Goal: Task Accomplishment & Management: Manage account settings

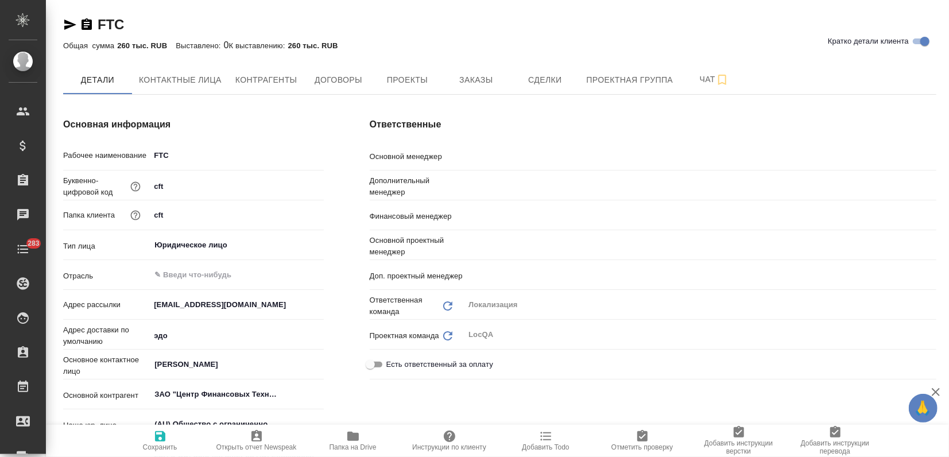
type textarea "x"
type input "Загородних Виктория"
type input "Валяева Анна"
type input "Воробьёва Екатерина"
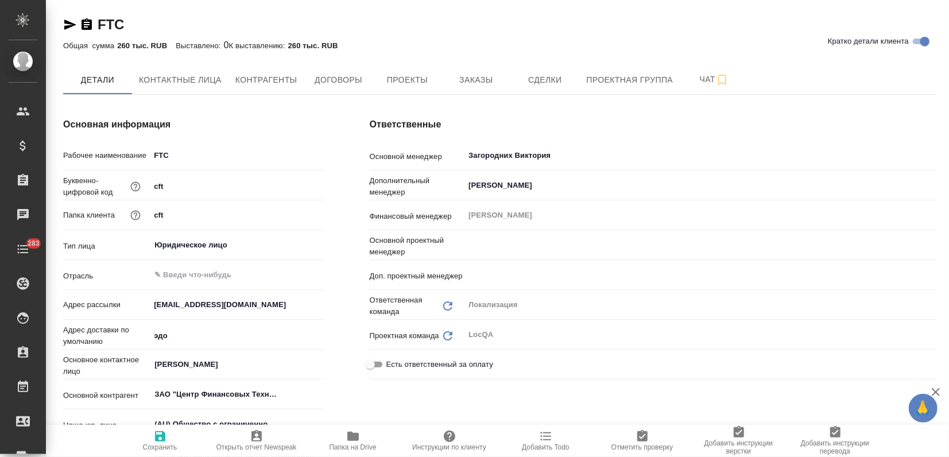
type input "[PERSON_NAME]"
type input "Муталимов Марк"
type textarea "x"
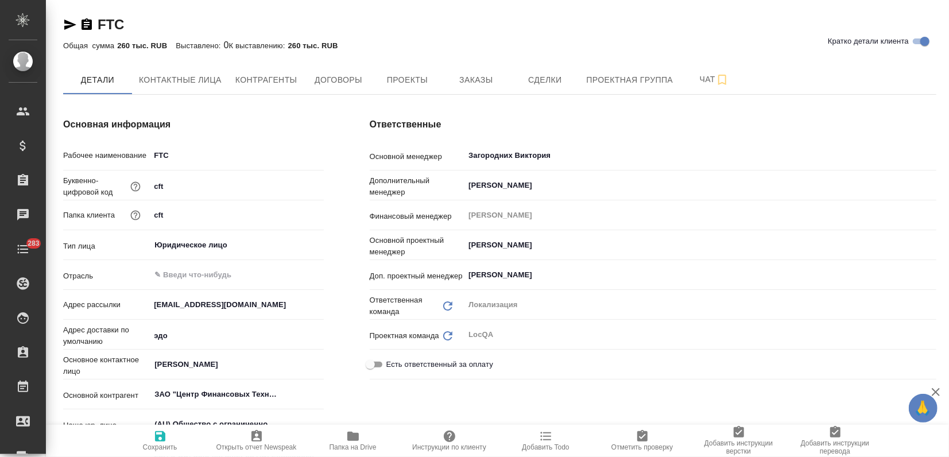
type textarea "x"
click at [464, 83] on span "Заказы" at bounding box center [475, 80] width 55 height 14
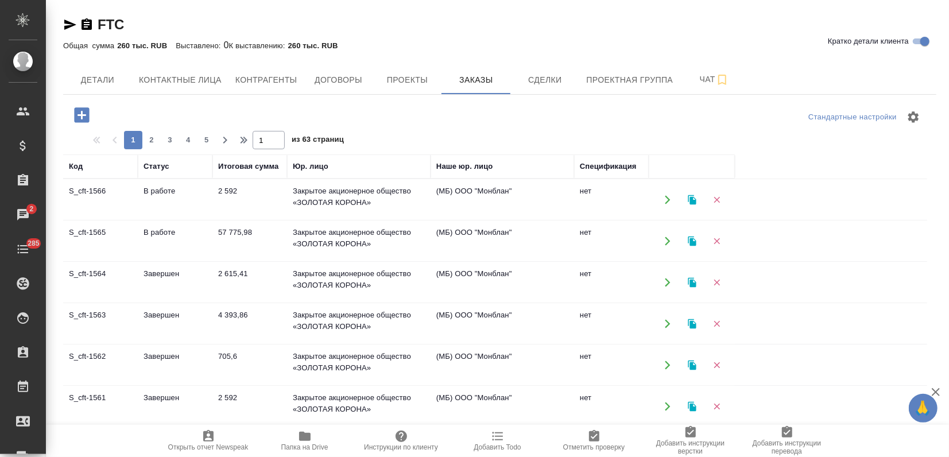
click at [187, 202] on td "В работе" at bounding box center [175, 200] width 75 height 40
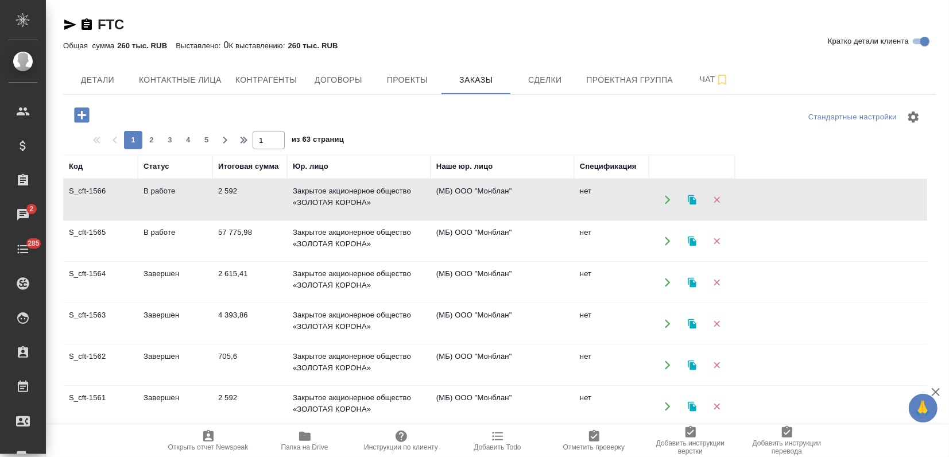
click at [187, 202] on td "В работе" at bounding box center [175, 200] width 75 height 40
click at [695, 195] on icon "button" at bounding box center [692, 200] width 10 height 10
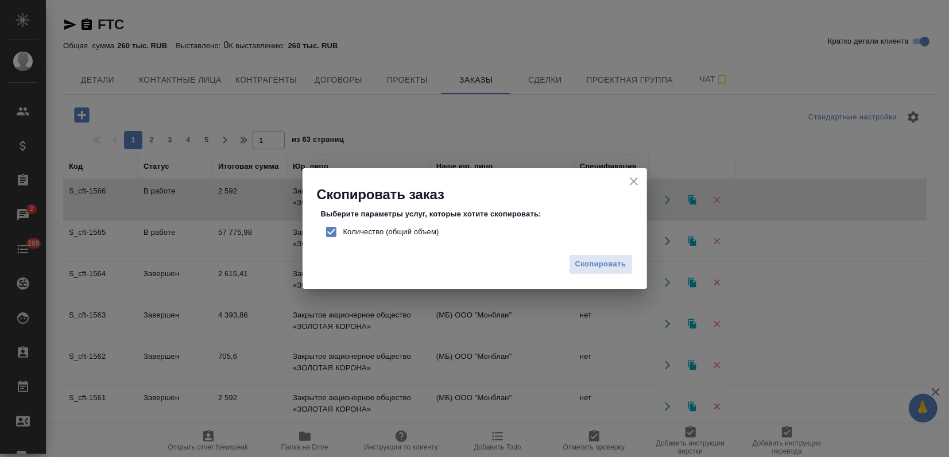
drag, startPoint x: 326, startPoint y: 236, endPoint x: 367, endPoint y: 238, distance: 41.4
click at [326, 236] on input "Количество (общий объем)" at bounding box center [331, 232] width 24 height 24
checkbox input "false"
click at [611, 269] on span "Скопировать" at bounding box center [600, 264] width 51 height 13
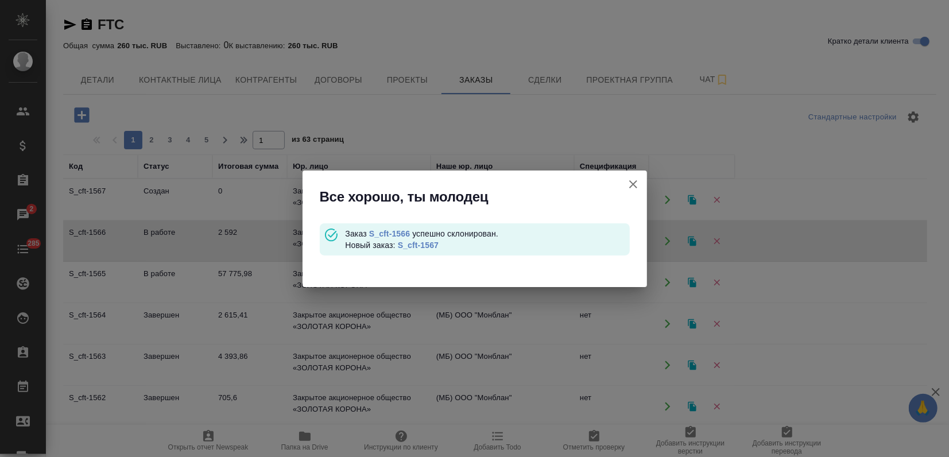
click at [408, 244] on link "S_cft-1567" at bounding box center [418, 245] width 41 height 9
drag, startPoint x: 638, startPoint y: 184, endPoint x: 588, endPoint y: 191, distance: 50.4
click at [637, 184] on icon "button" at bounding box center [634, 184] width 14 height 14
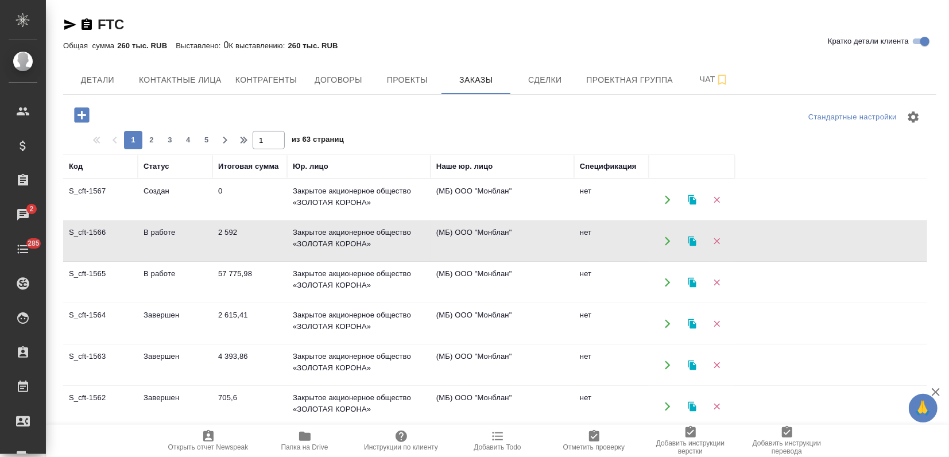
click at [248, 234] on td "2 592" at bounding box center [249, 241] width 75 height 40
click at [254, 293] on td "57 775,98" at bounding box center [249, 282] width 75 height 40
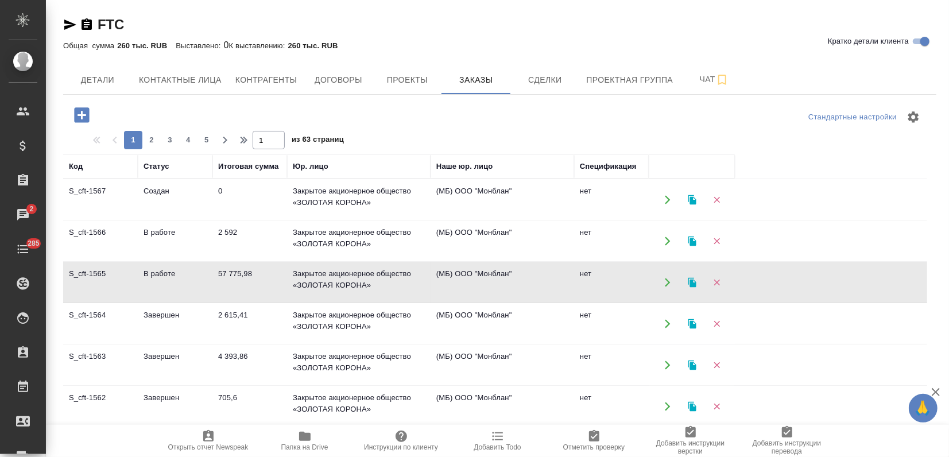
click at [254, 293] on td "57 775,98" at bounding box center [249, 282] width 75 height 40
click at [690, 281] on icon "button" at bounding box center [692, 282] width 8 height 10
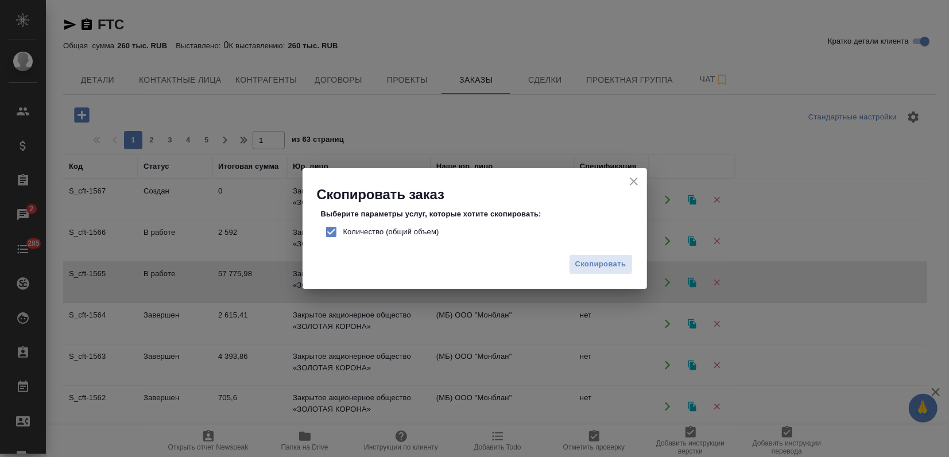
click at [329, 232] on input "Количество (общий объем)" at bounding box center [331, 232] width 24 height 24
checkbox input "false"
click at [614, 266] on span "Скопировать" at bounding box center [600, 264] width 51 height 13
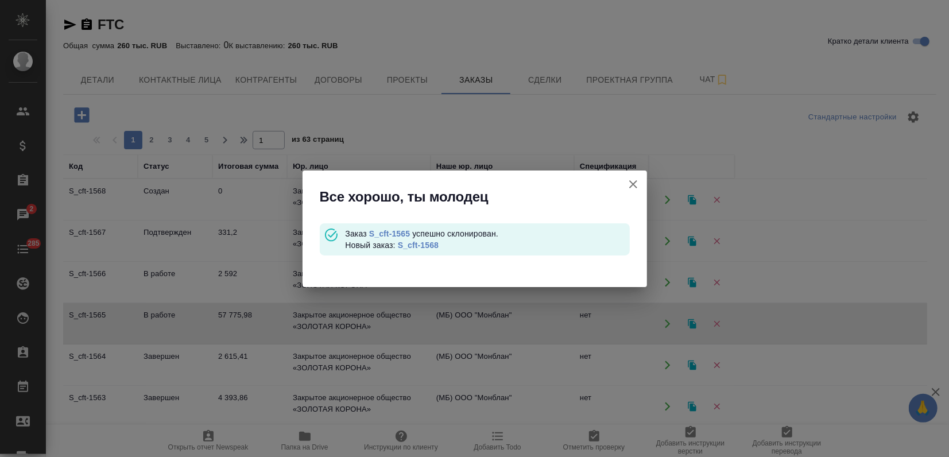
click at [418, 246] on link "S_cft-1568" at bounding box center [418, 245] width 41 height 9
click at [628, 185] on icon "button" at bounding box center [634, 184] width 14 height 14
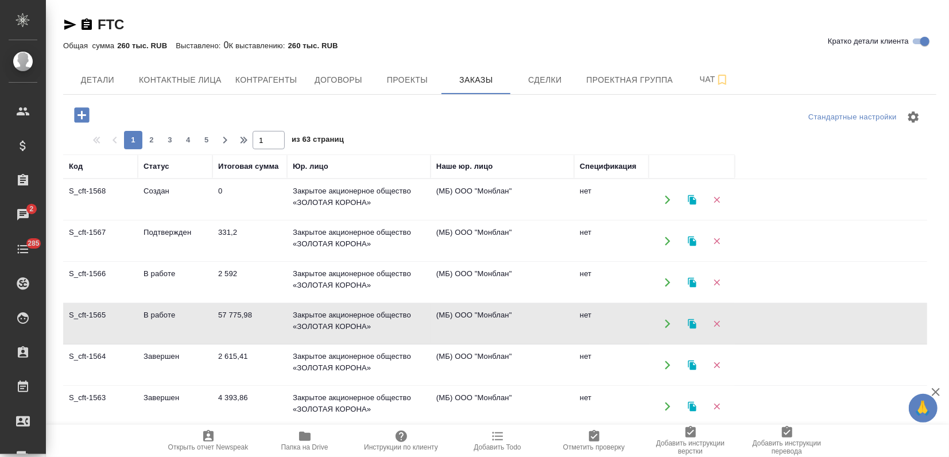
click at [195, 232] on td "Подтвержден" at bounding box center [175, 241] width 75 height 40
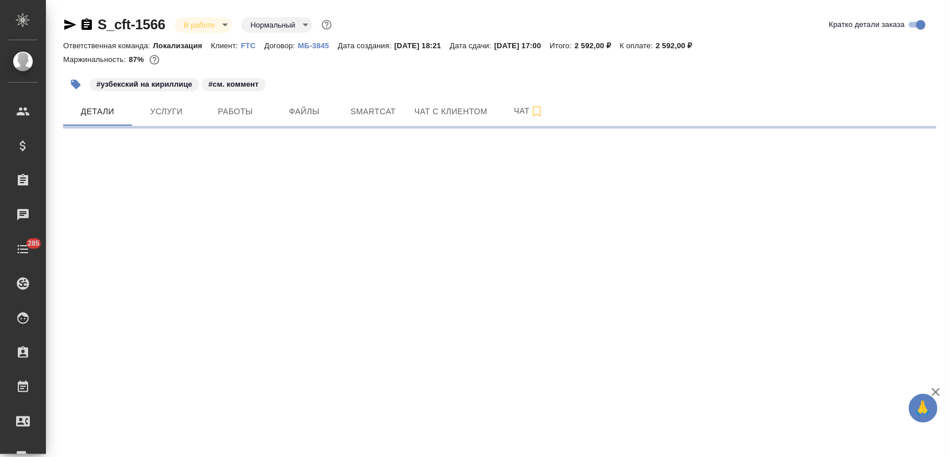
select select "RU"
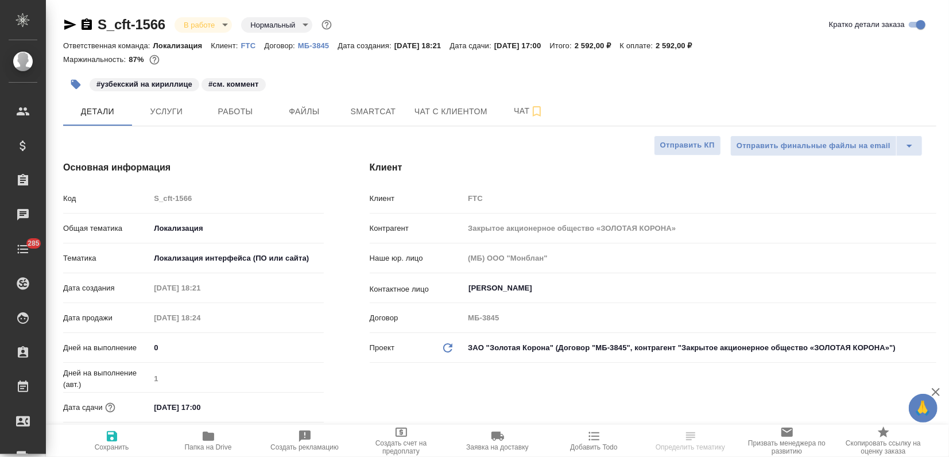
type textarea "x"
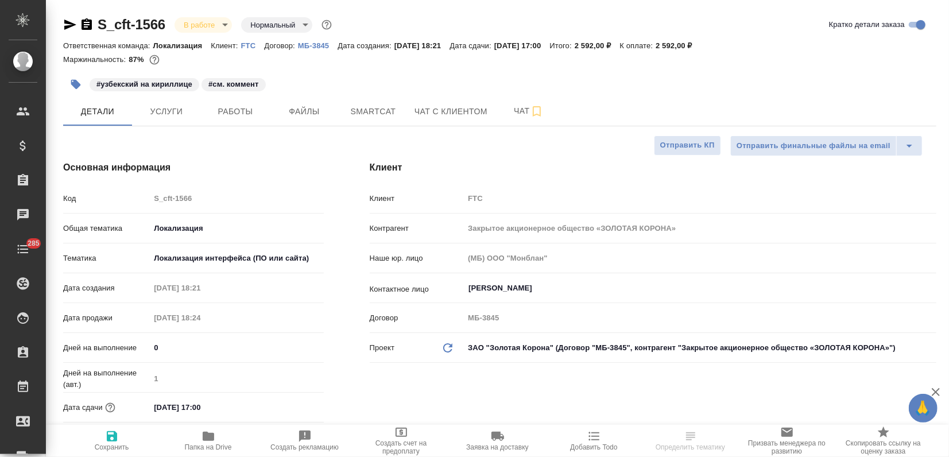
type textarea "x"
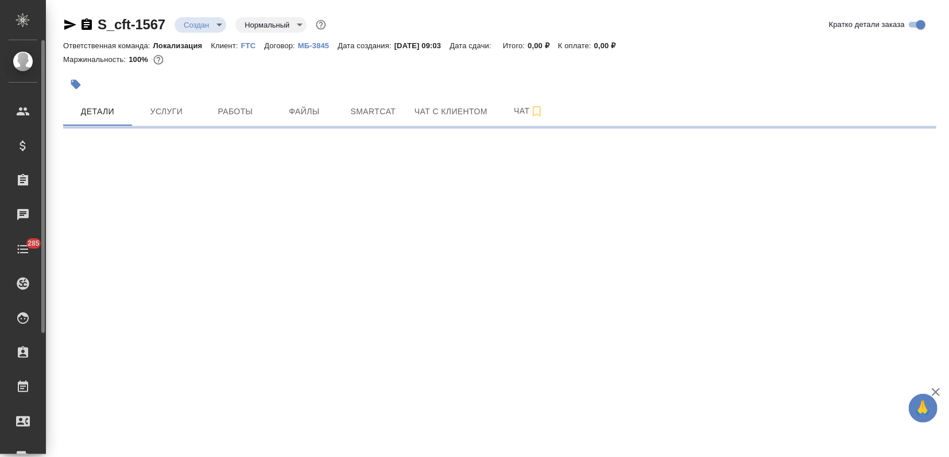
select select "RU"
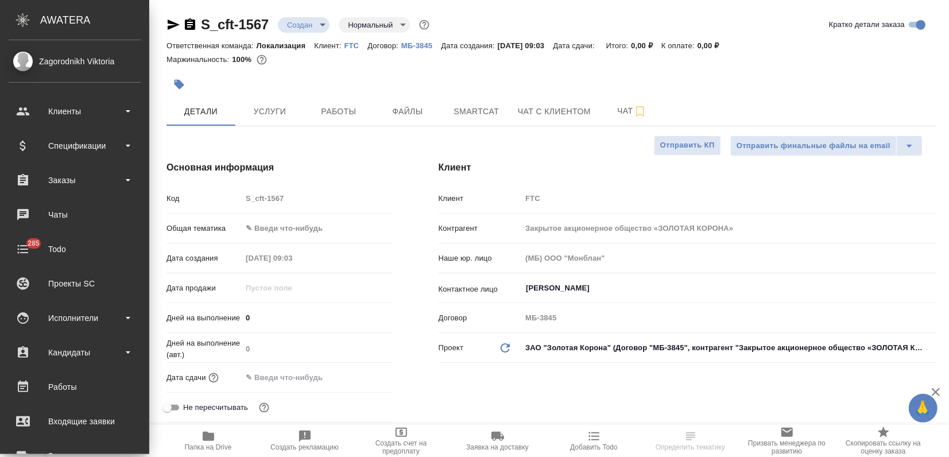
type textarea "x"
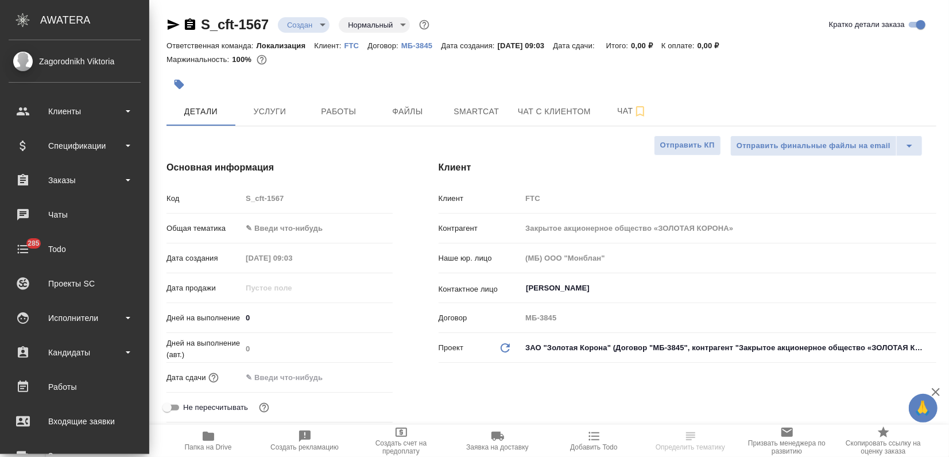
type textarea "x"
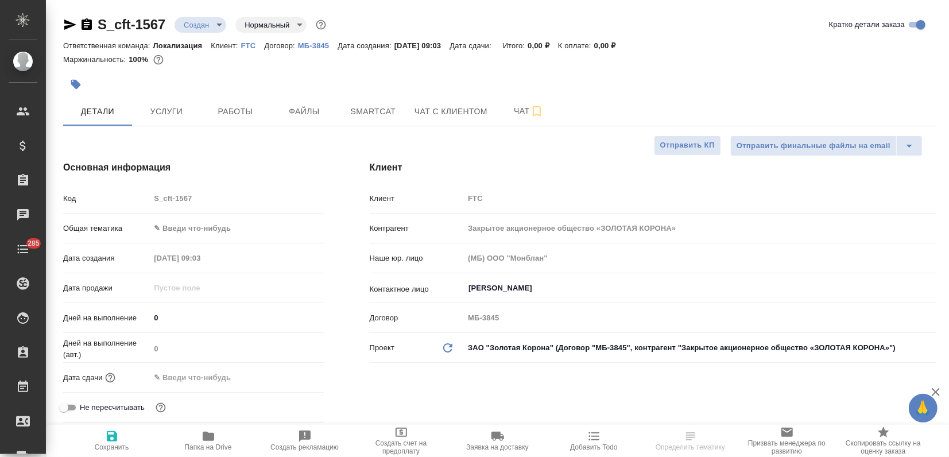
type textarea "x"
click at [161, 230] on body "🙏 .cls-1 fill:#fff; AWATERA Zagorodnikh Viktoria Клиенты Спецификации Заказы Ча…" at bounding box center [474, 228] width 949 height 457
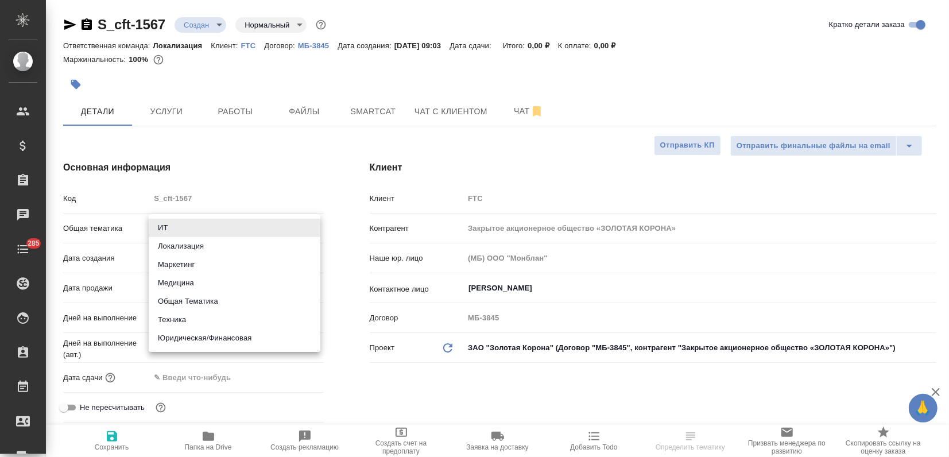
click at [187, 250] on li "Локализация" at bounding box center [235, 246] width 172 height 18
type input "local"
type textarea "x"
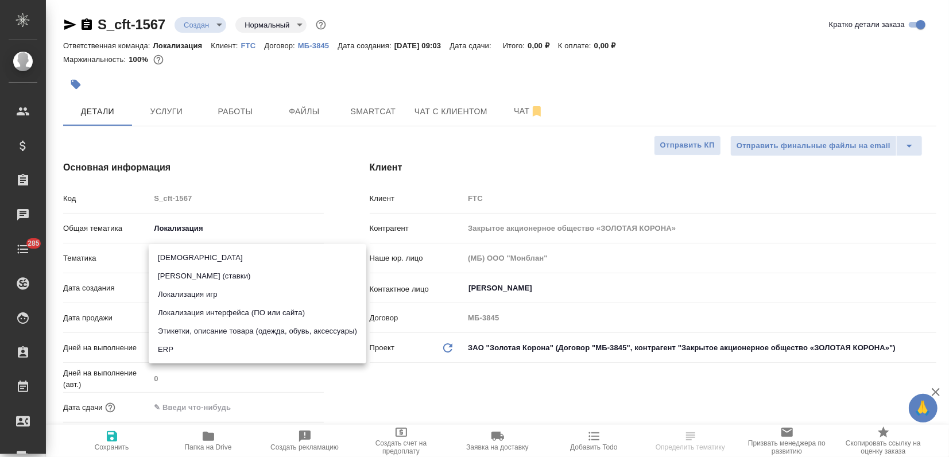
click at [178, 253] on body "🙏 .cls-1 fill:#fff; AWATERA Zagorodnikh Viktoria Клиенты Спецификации Заказы Ча…" at bounding box center [474, 228] width 949 height 457
click at [181, 312] on li "Локализация интерфейса (ПО или сайта)" at bounding box center [258, 313] width 218 height 18
type textarea "x"
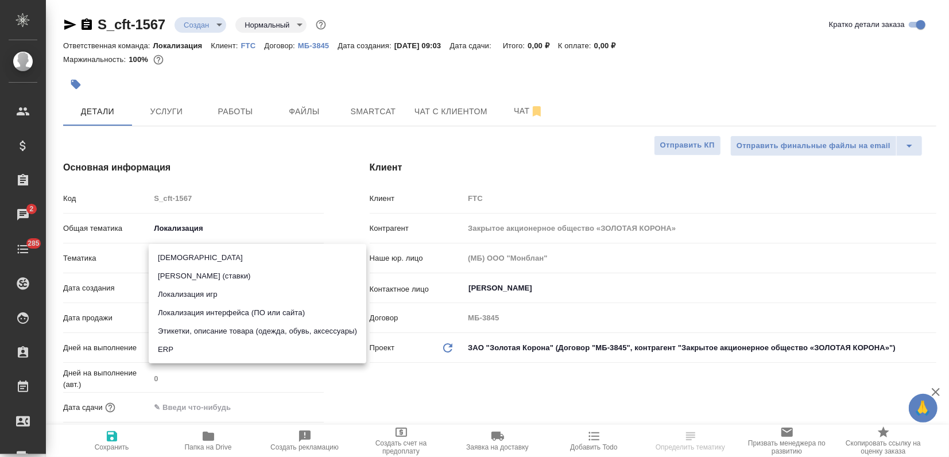
type input "5a8b8b956a9677013d343e0d"
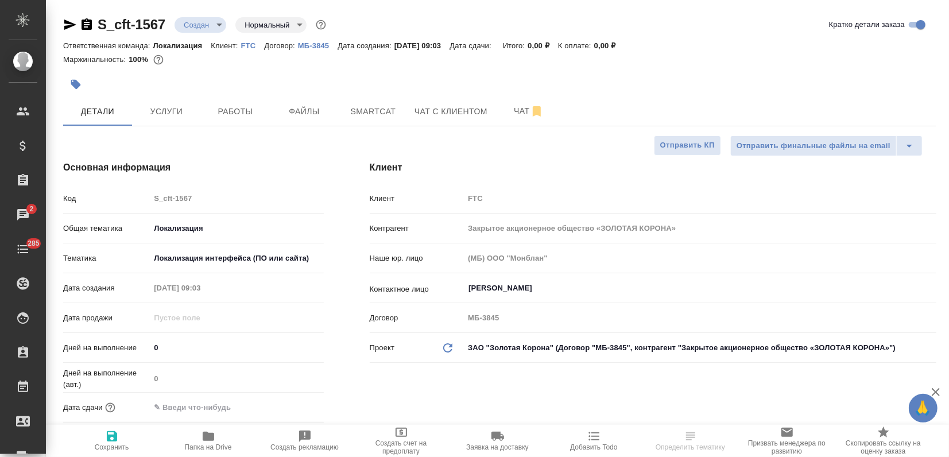
drag, startPoint x: 107, startPoint y: 441, endPoint x: 107, endPoint y: 434, distance: 7.5
click at [108, 441] on icon "button" at bounding box center [112, 437] width 14 height 14
type textarea "x"
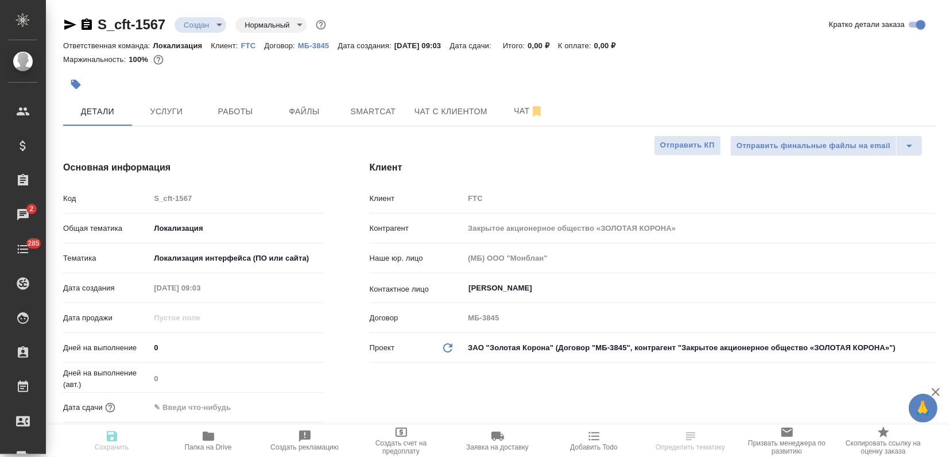
type textarea "x"
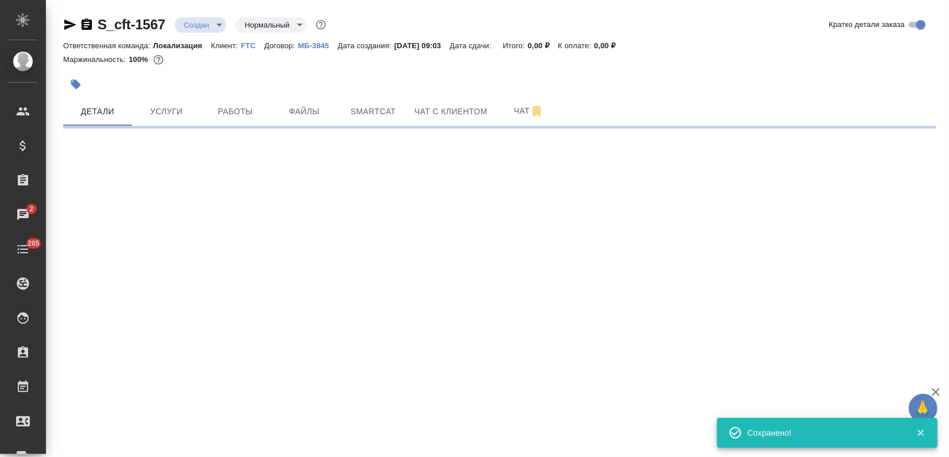
click at [75, 81] on icon "button" at bounding box center [76, 85] width 10 height 10
select select "RU"
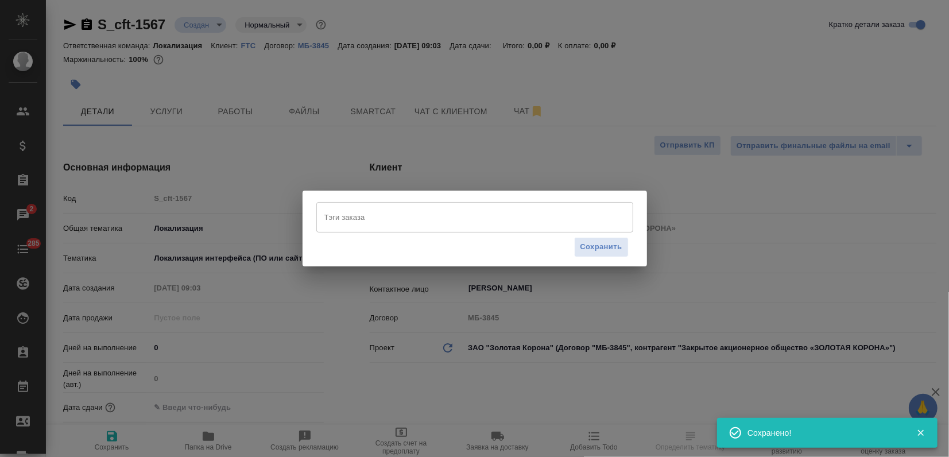
type textarea "x"
click at [345, 216] on input "Тэги заказа" at bounding box center [464, 217] width 285 height 20
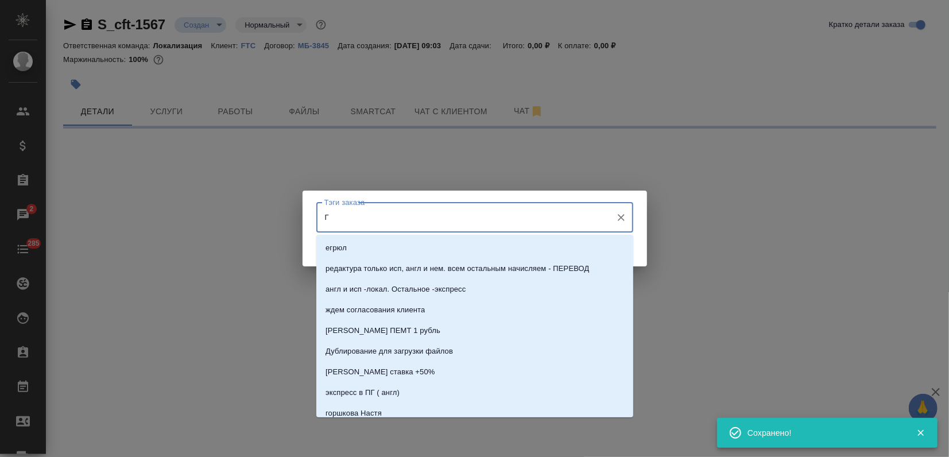
type input "ГЯ"
select select "RU"
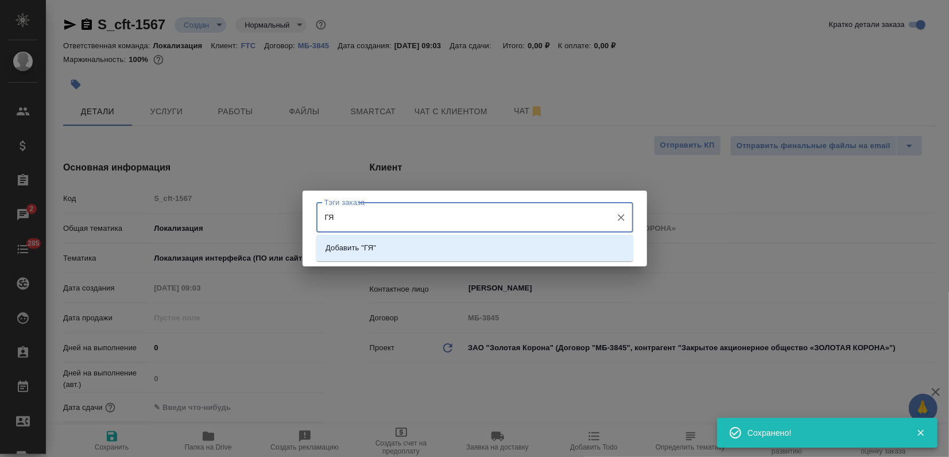
type textarea "x"
type input "Г"
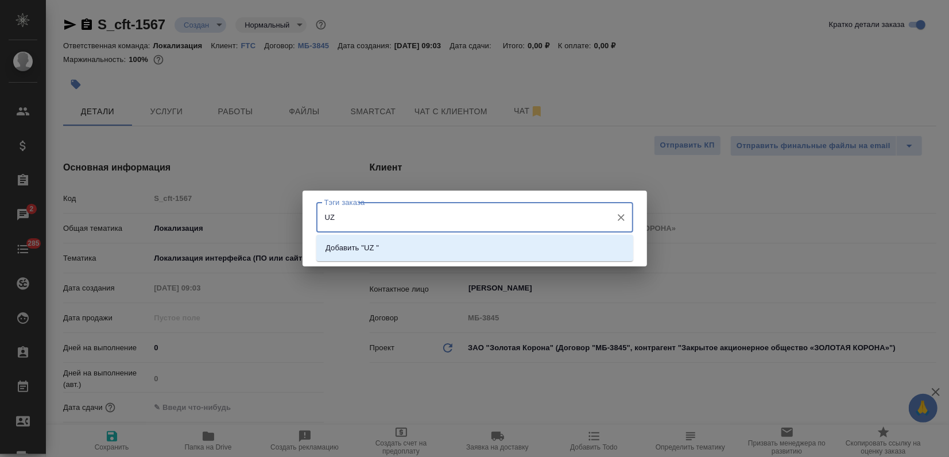
type input "UZ"
click at [421, 242] on li "Добавить "UZ "" at bounding box center [474, 248] width 317 height 21
type input "k"
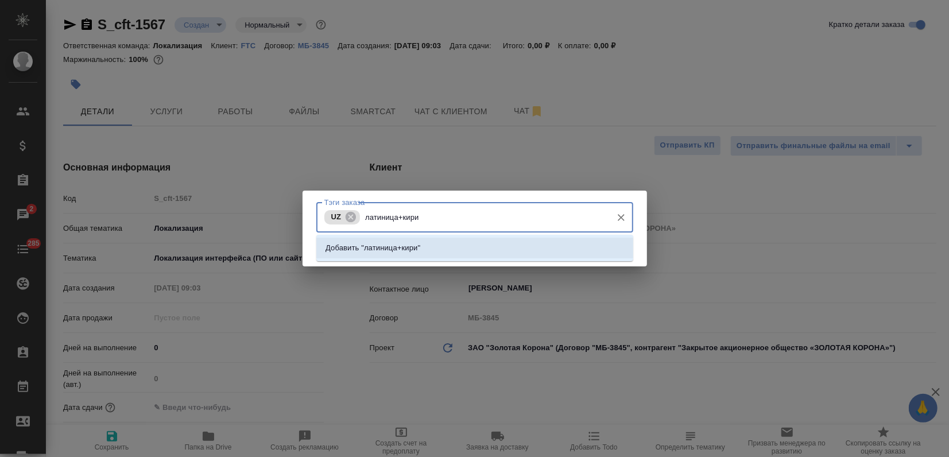
type input "латиница+кири"
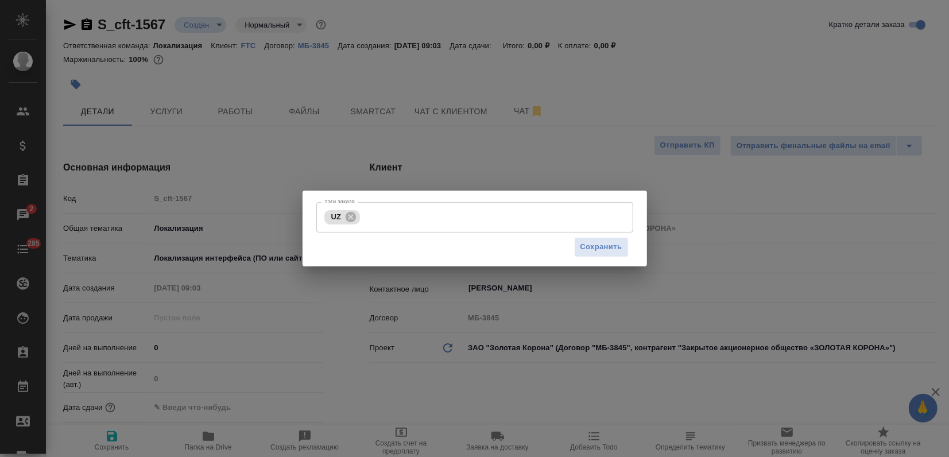
type textarea "x"
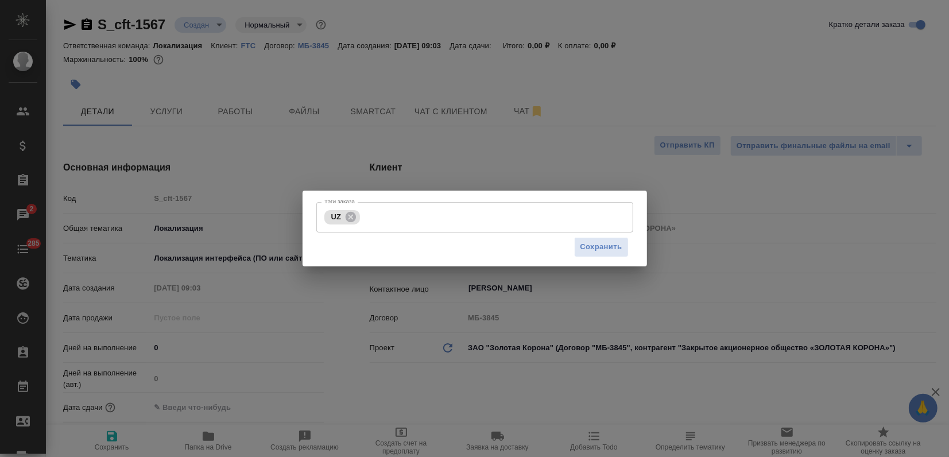
type textarea "x"
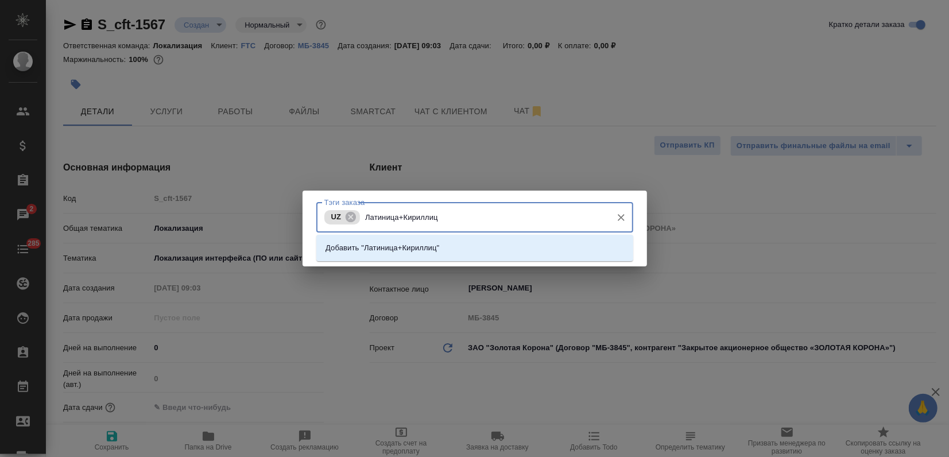
type input "Латиница+Кириллица"
click at [454, 256] on li "Добавить "Латиница+Кириллица"" at bounding box center [474, 248] width 317 height 21
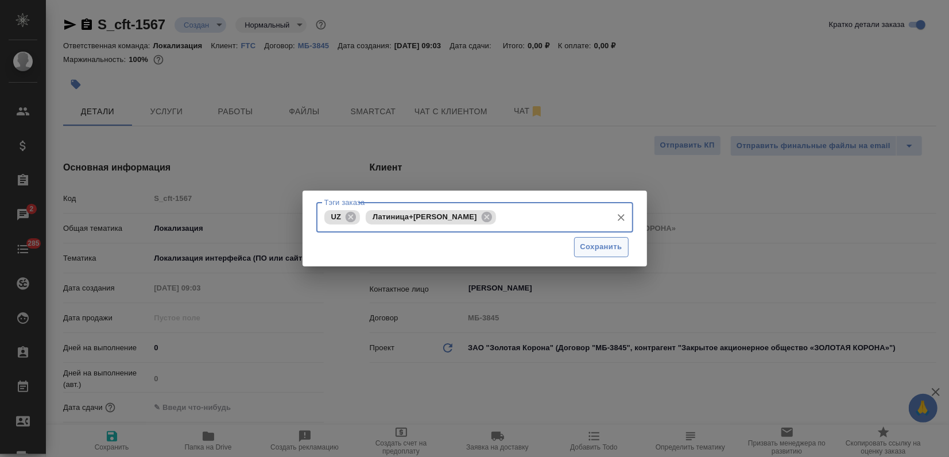
click at [598, 243] on span "Сохранить" at bounding box center [602, 247] width 42 height 13
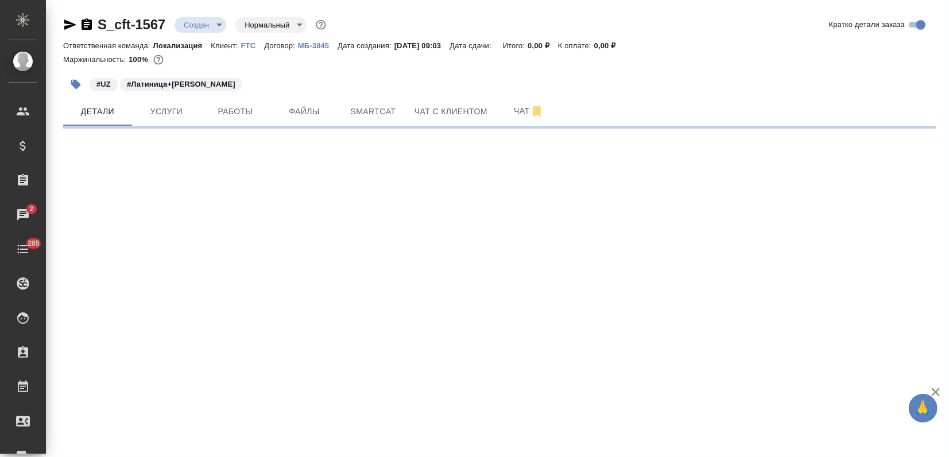
select select "RU"
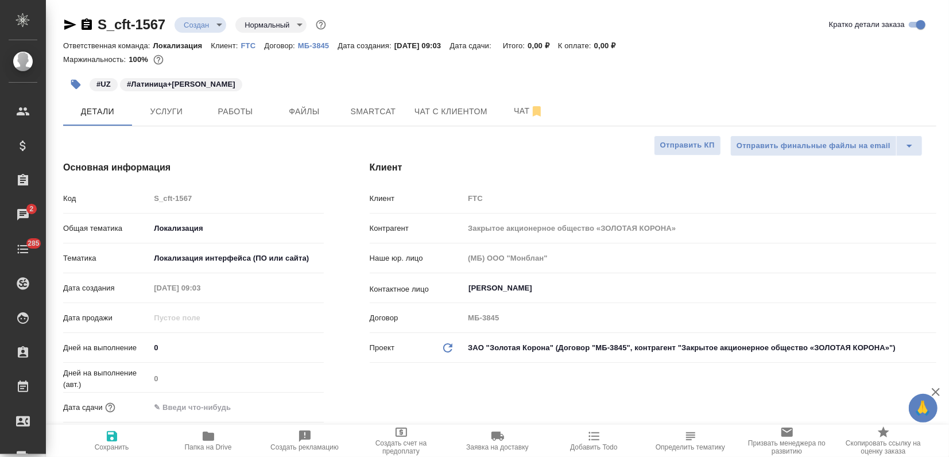
type textarea "x"
drag, startPoint x: 94, startPoint y: 18, endPoint x: 172, endPoint y: 17, distance: 78.1
click at [172, 17] on div "S_cft-1567 Создан new Нормальный normal" at bounding box center [195, 25] width 265 height 18
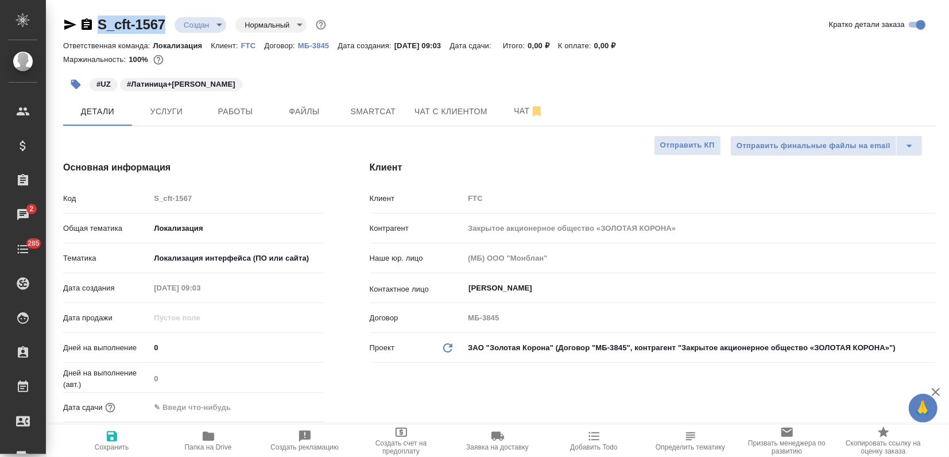
copy link "S_cft-1567"
type textarea "x"
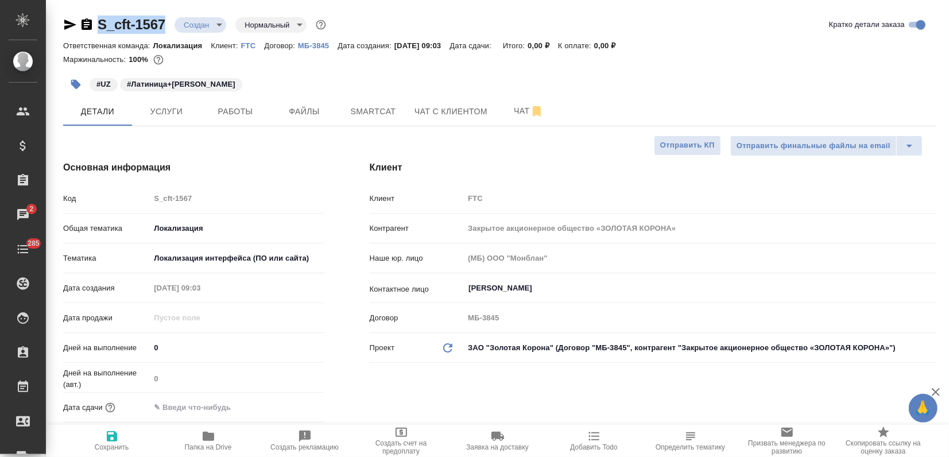
type textarea "x"
click at [353, 105] on span "Smartcat" at bounding box center [373, 112] width 55 height 14
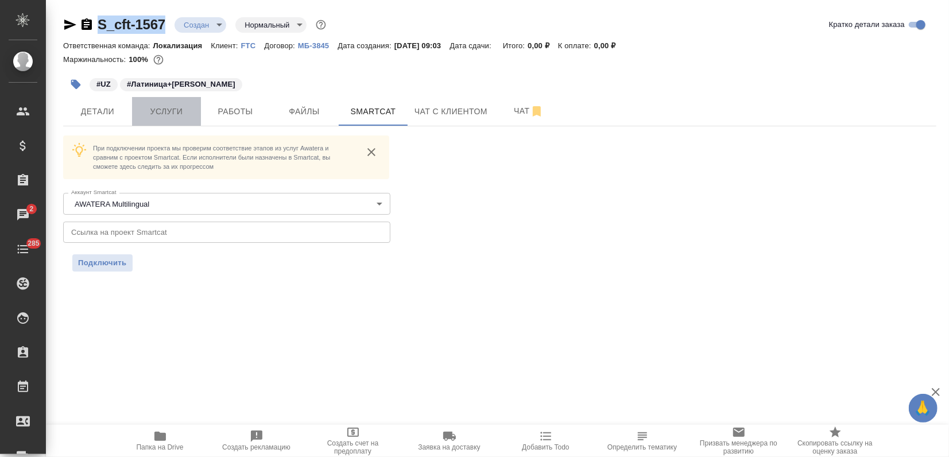
click at [154, 115] on span "Услуги" at bounding box center [166, 112] width 55 height 14
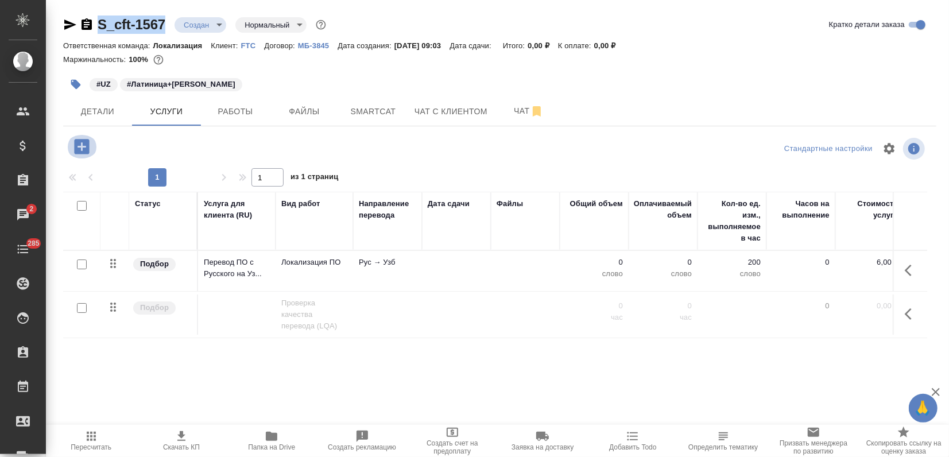
click at [83, 148] on icon "button" at bounding box center [81, 146] width 15 height 15
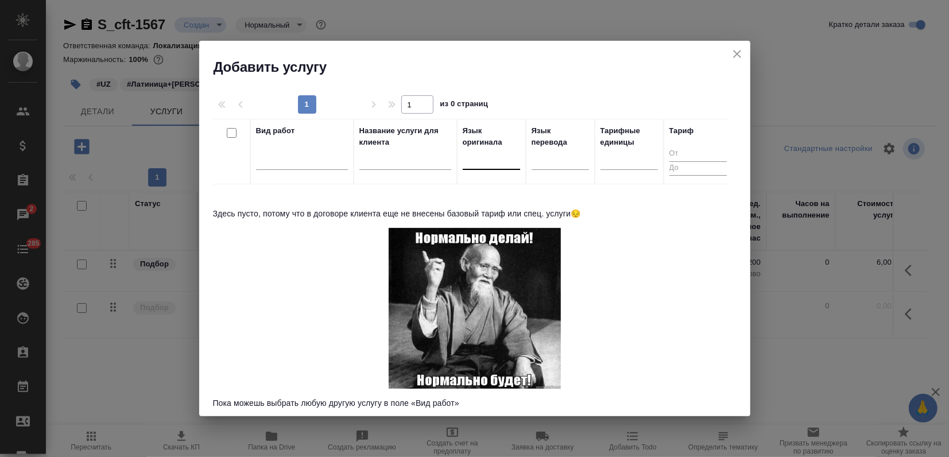
click at [501, 164] on div at bounding box center [491, 158] width 57 height 17
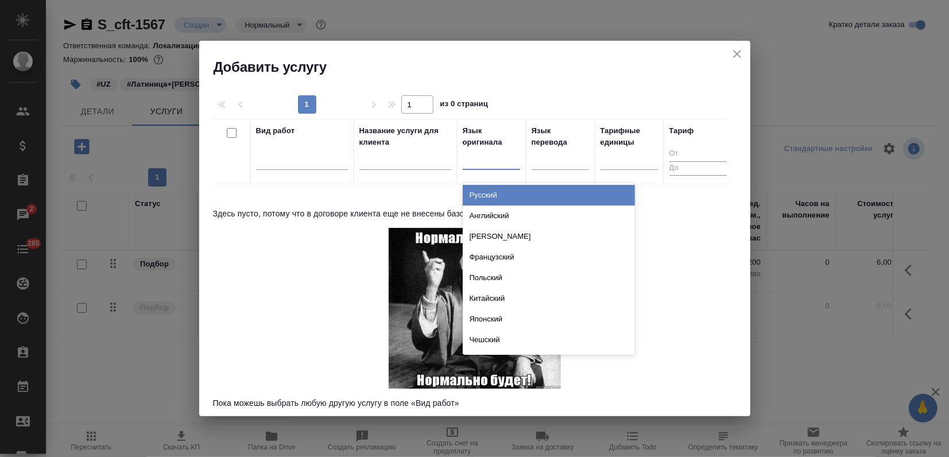
drag, startPoint x: 500, startPoint y: 198, endPoint x: 523, endPoint y: 194, distance: 23.2
click at [500, 198] on div "Русский" at bounding box center [549, 195] width 172 height 21
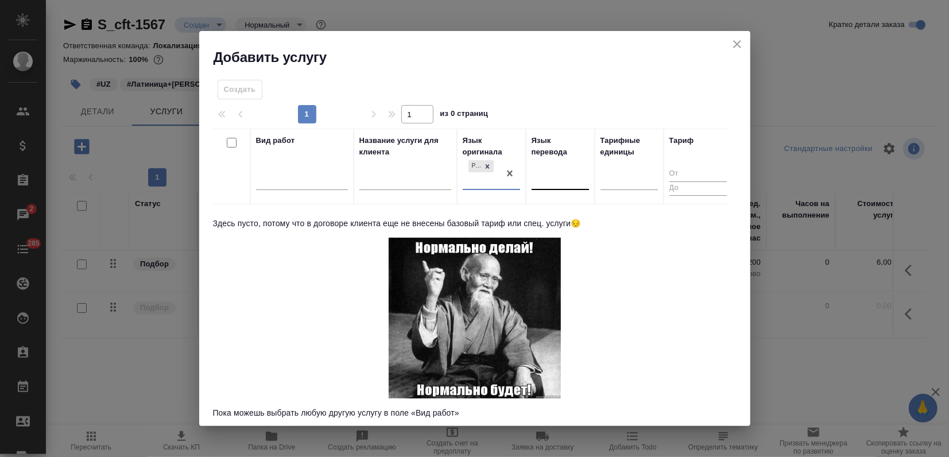
click at [550, 185] on div at bounding box center [560, 179] width 57 height 17
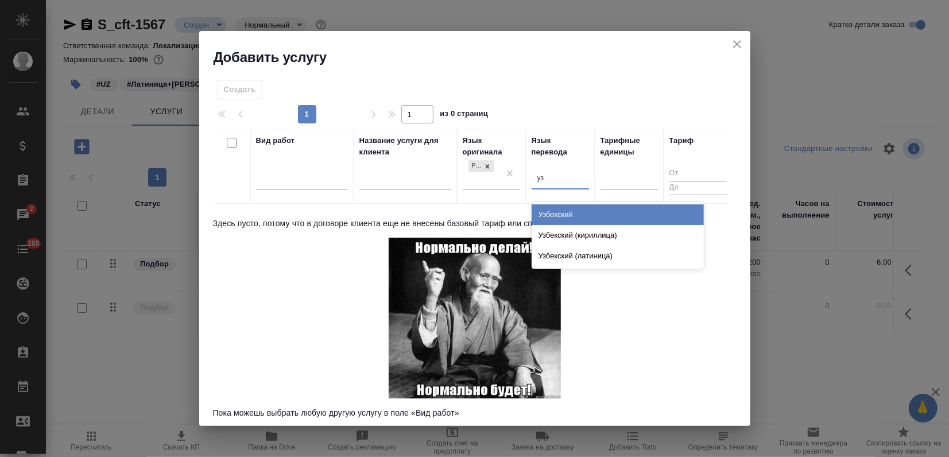
type input "узб"
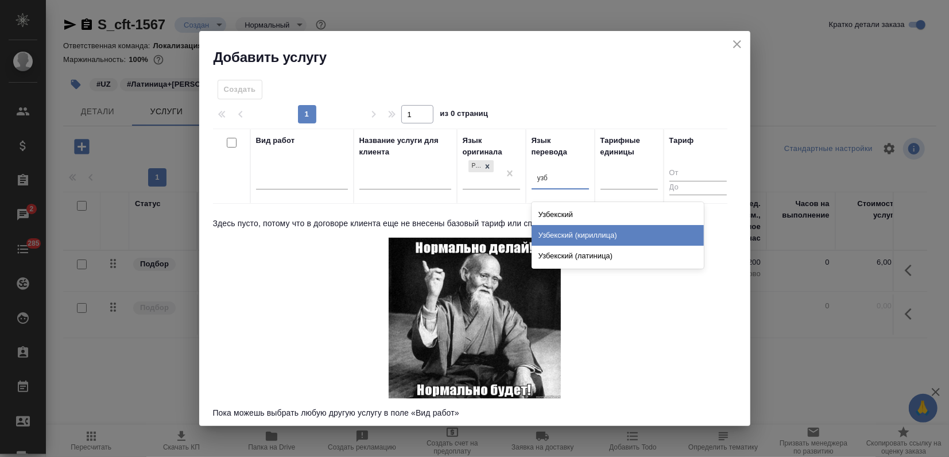
drag, startPoint x: 569, startPoint y: 230, endPoint x: 560, endPoint y: 233, distance: 9.1
click at [564, 231] on div "Узбекский (кириллица)" at bounding box center [618, 235] width 172 height 21
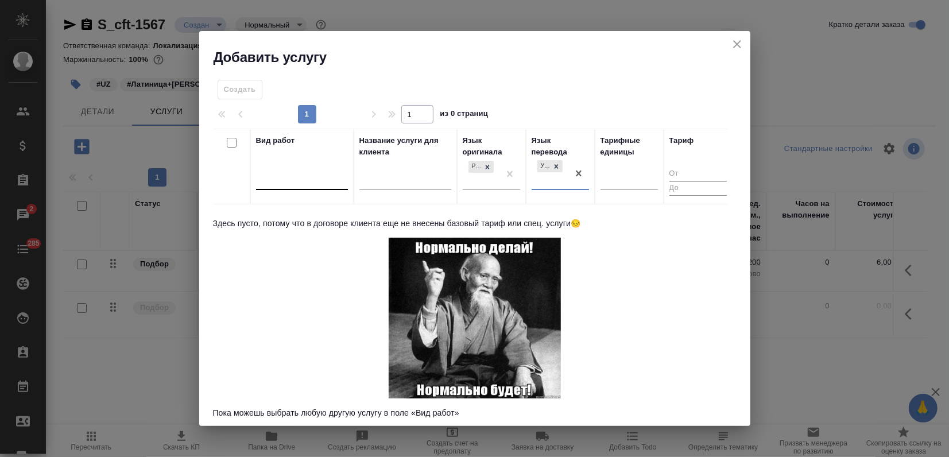
click at [279, 171] on div at bounding box center [302, 179] width 92 height 17
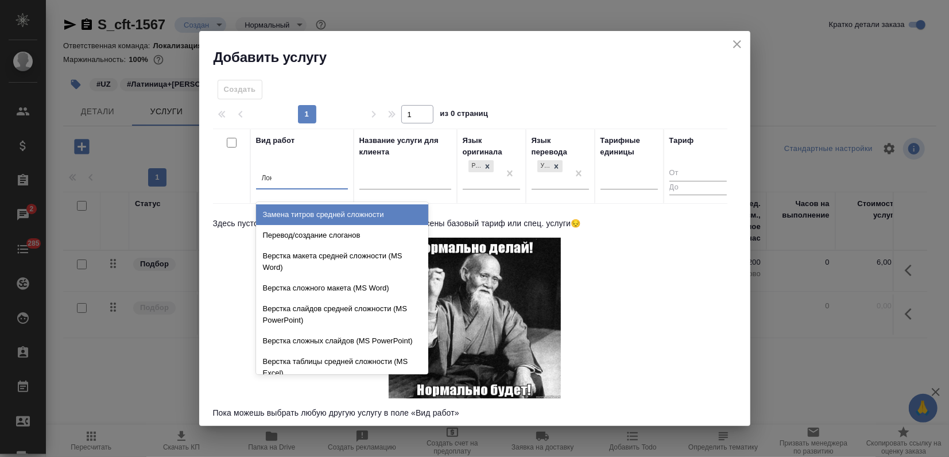
type input "Лока"
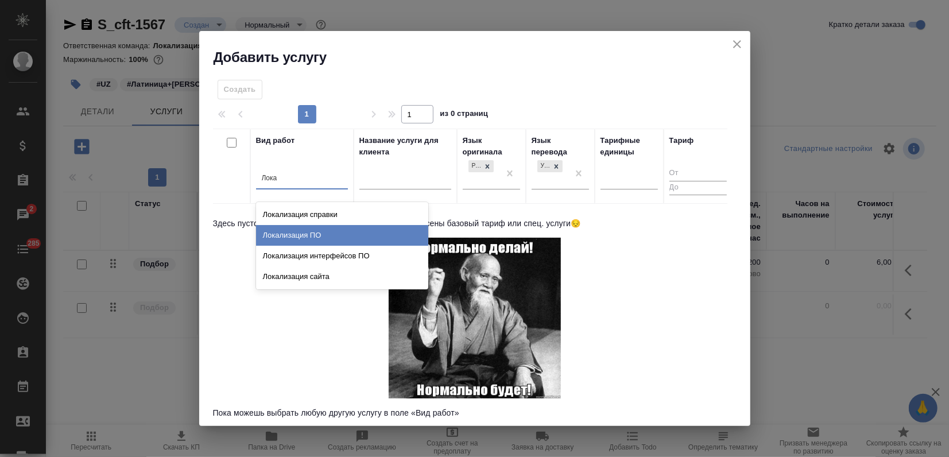
click at [306, 233] on div "Локализация ПО" at bounding box center [342, 235] width 172 height 21
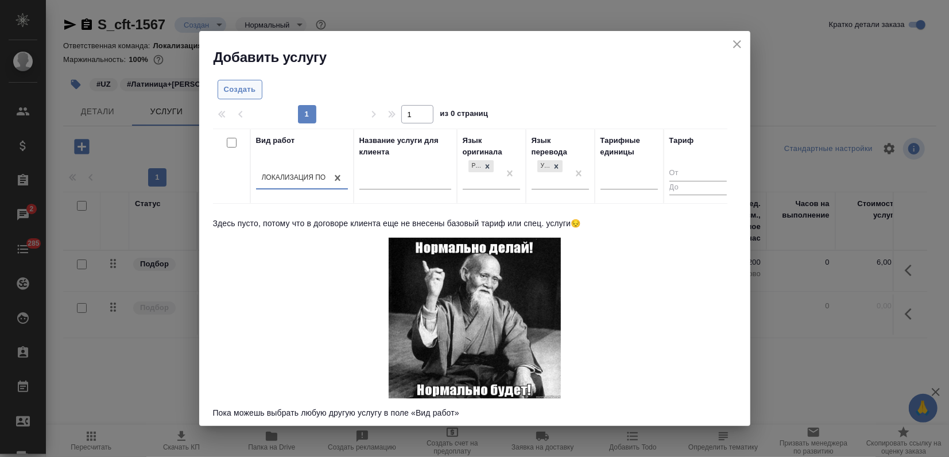
click at [219, 92] on button "Создать" at bounding box center [240, 90] width 45 height 20
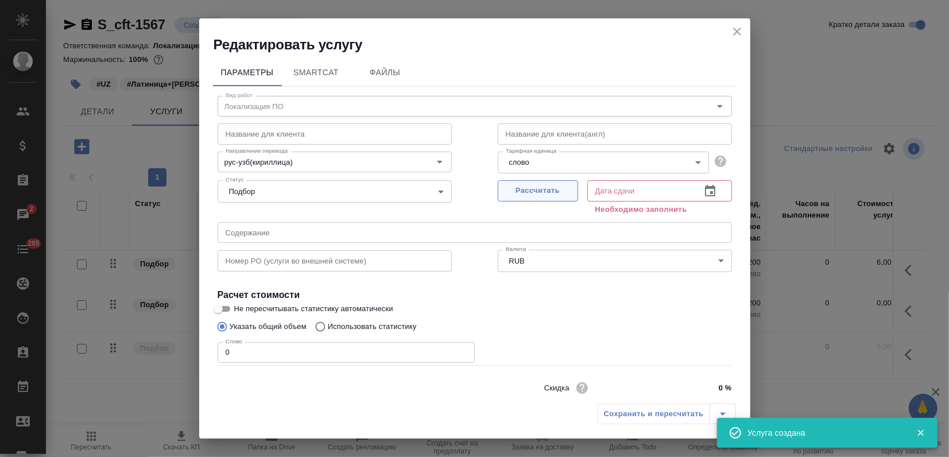
click at [546, 192] on span "Рассчитать" at bounding box center [538, 190] width 68 height 13
type input "02.09.2025 09:07"
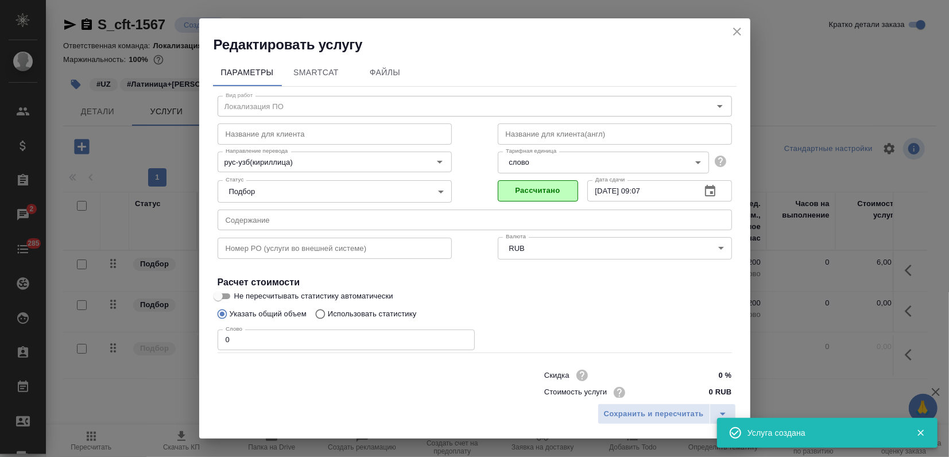
click at [141, 334] on div "Редактировать услугу Параметры SmartCat Файлы Вид работ Локализация ПО Вид рабо…" at bounding box center [474, 228] width 949 height 457
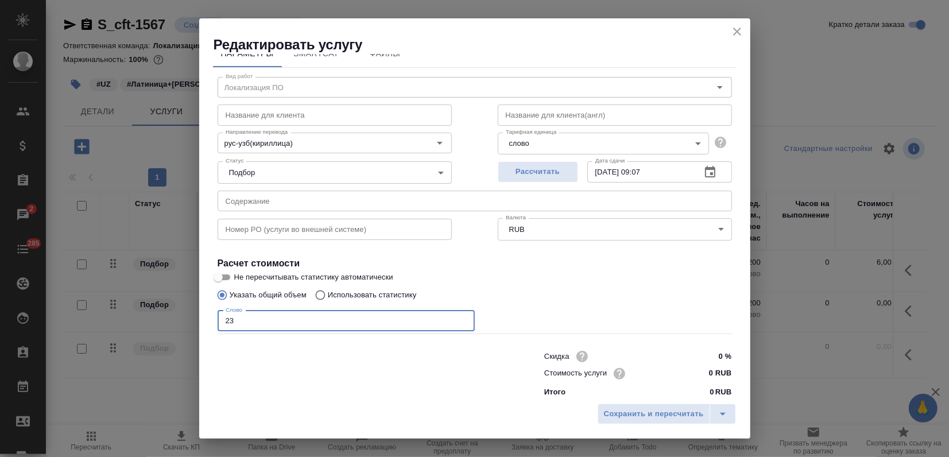
scroll to position [28, 0]
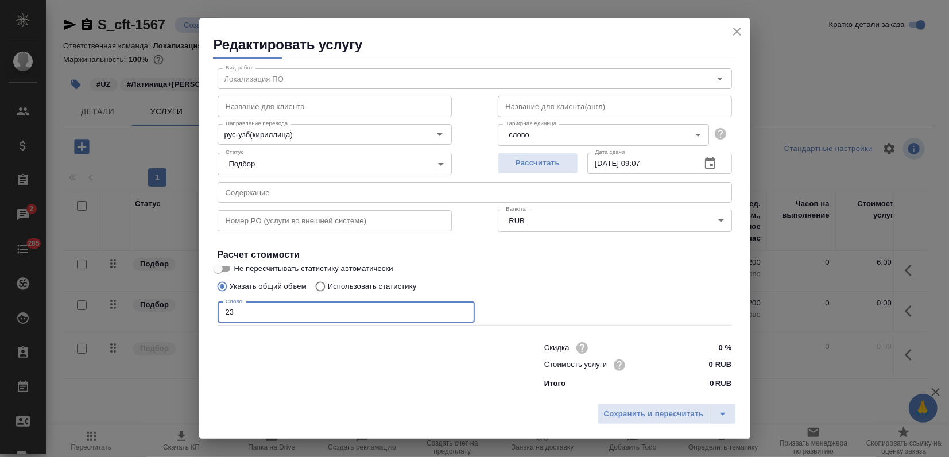
type input "23"
click at [697, 365] on input "0 RUB" at bounding box center [710, 365] width 42 height 17
type input "6 RUB"
click at [652, 419] on span "Сохранить и пересчитать" at bounding box center [654, 414] width 100 height 13
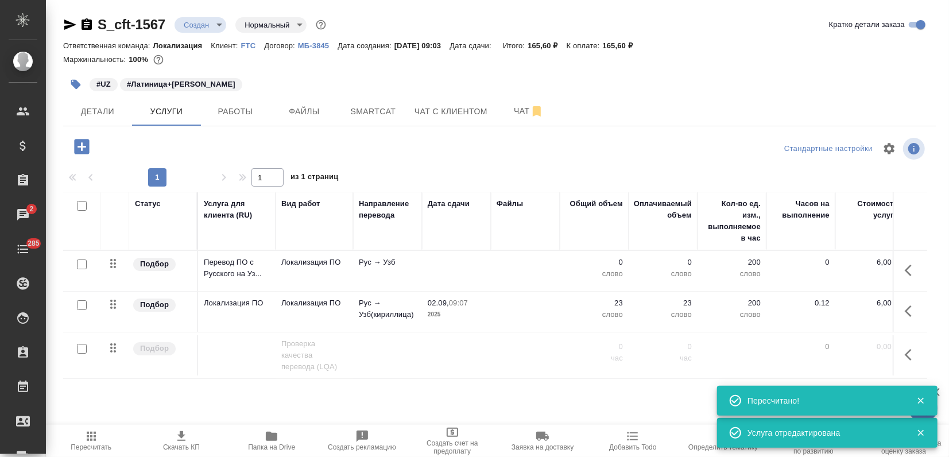
click at [364, 277] on td "Рус → Узб" at bounding box center [387, 271] width 69 height 40
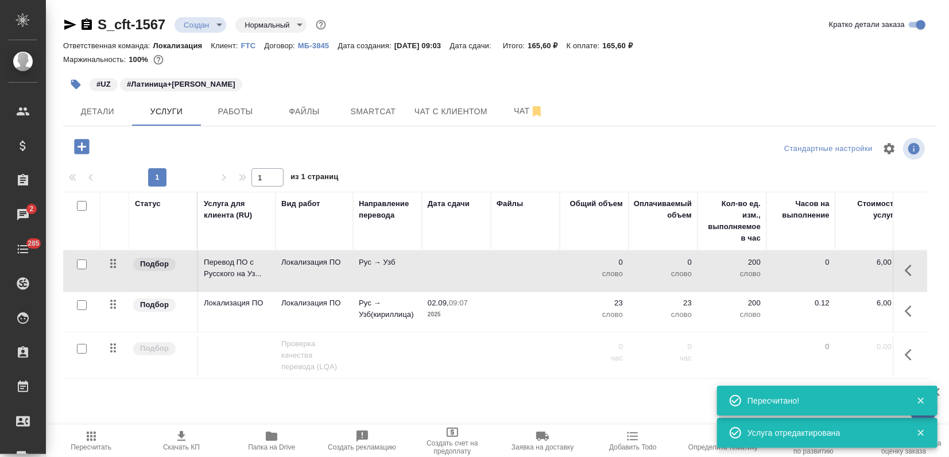
click at [364, 277] on td "Рус → Узб" at bounding box center [387, 271] width 69 height 40
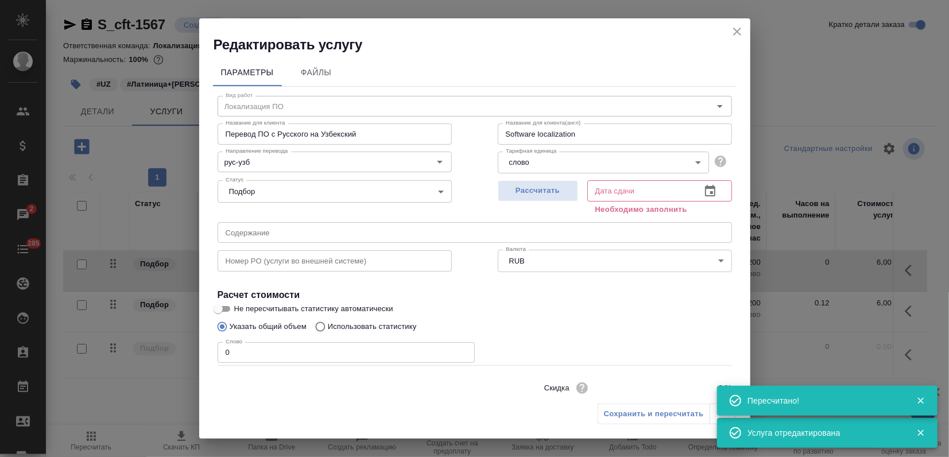
scroll to position [41, 0]
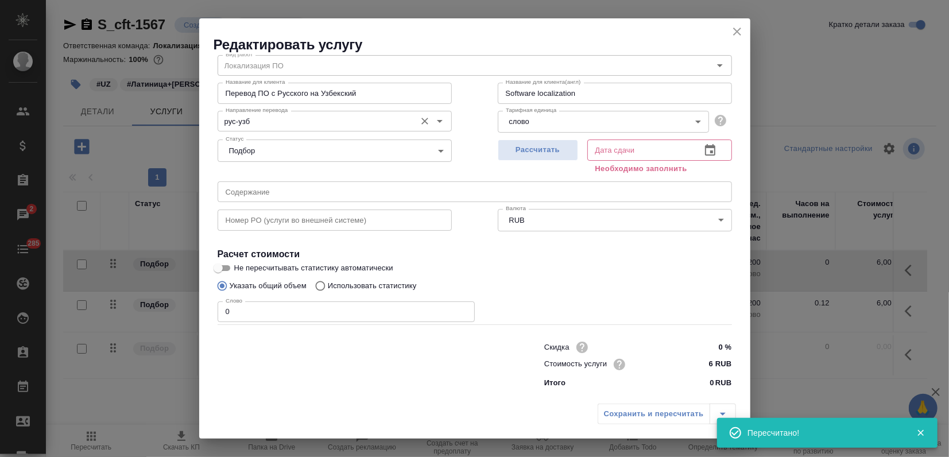
click at [323, 121] on input "рус-узб" at bounding box center [315, 121] width 189 height 14
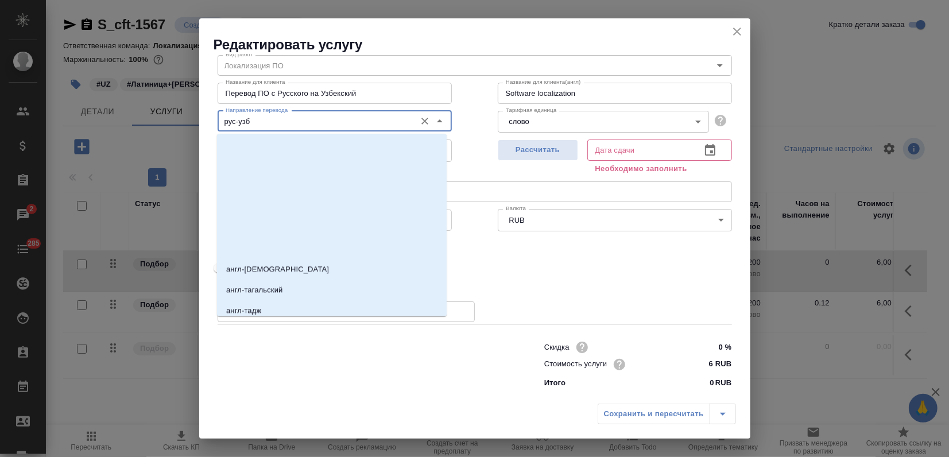
scroll to position [1914, 0]
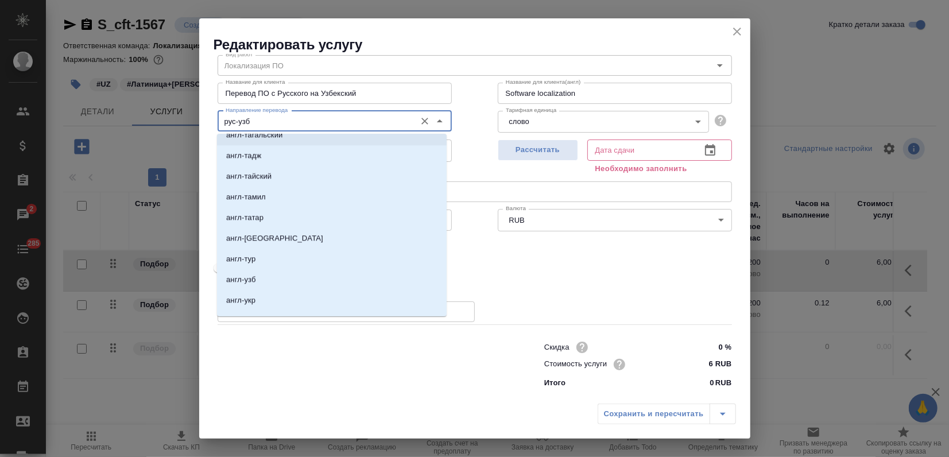
type input "рус-узб"
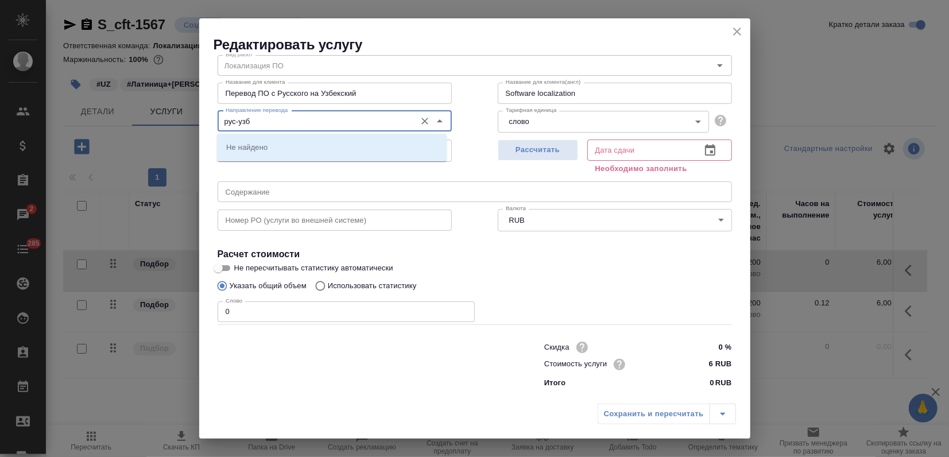
click at [422, 119] on icon "Очистить" at bounding box center [425, 121] width 7 height 7
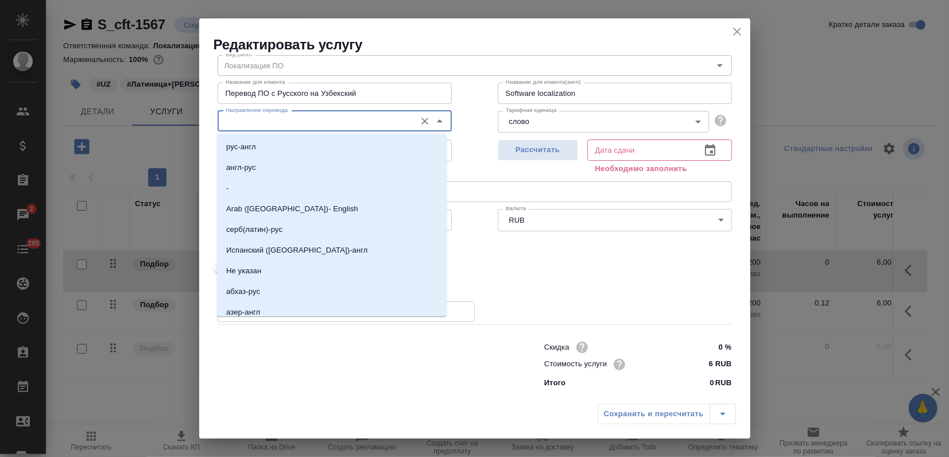
click at [735, 27] on icon "close" at bounding box center [737, 32] width 14 height 14
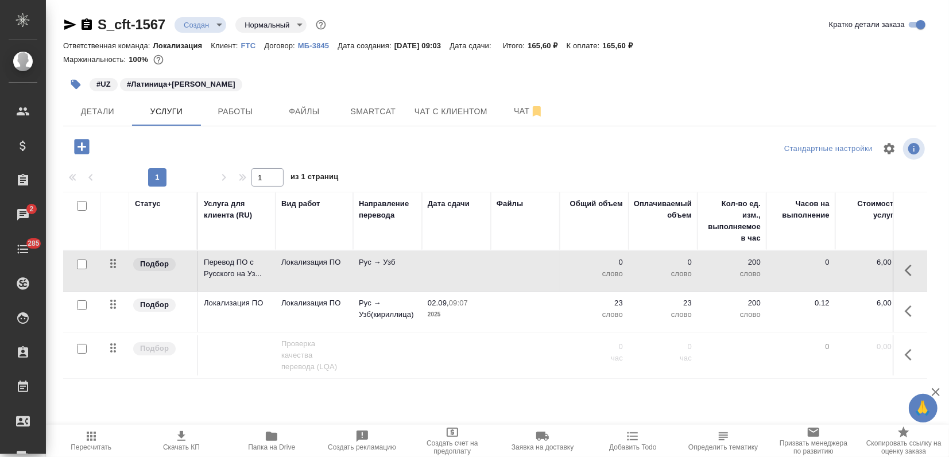
click at [89, 261] on div at bounding box center [82, 265] width 26 height 16
click at [82, 261] on input "checkbox" at bounding box center [82, 265] width 10 height 10
checkbox input "true"
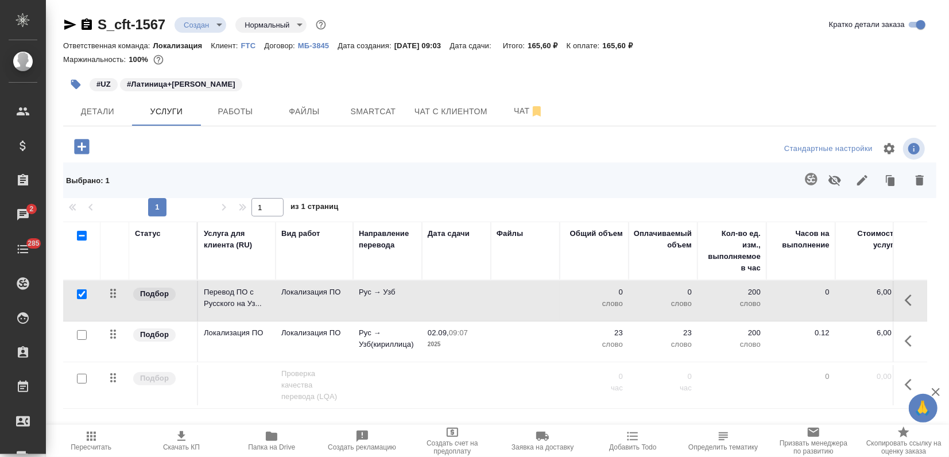
click at [916, 175] on icon "button" at bounding box center [920, 180] width 14 height 14
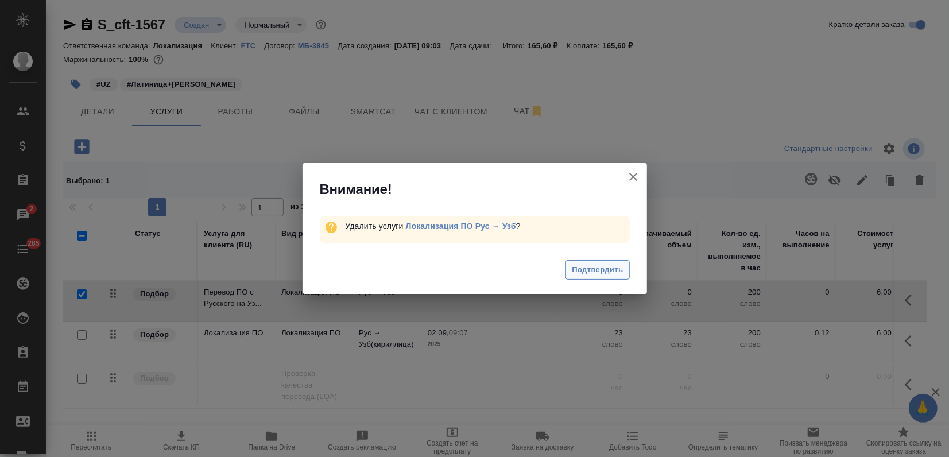
click at [615, 266] on span "Подтвердить" at bounding box center [597, 270] width 51 height 13
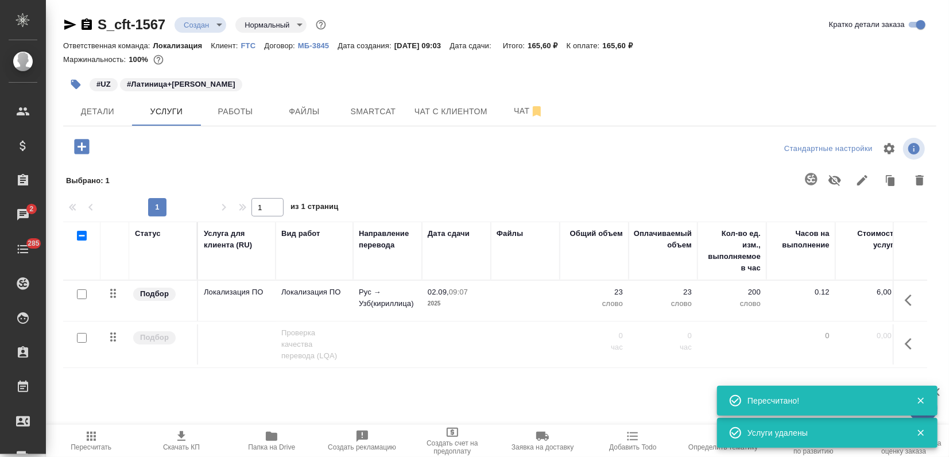
click at [79, 144] on icon "button" at bounding box center [81, 146] width 15 height 15
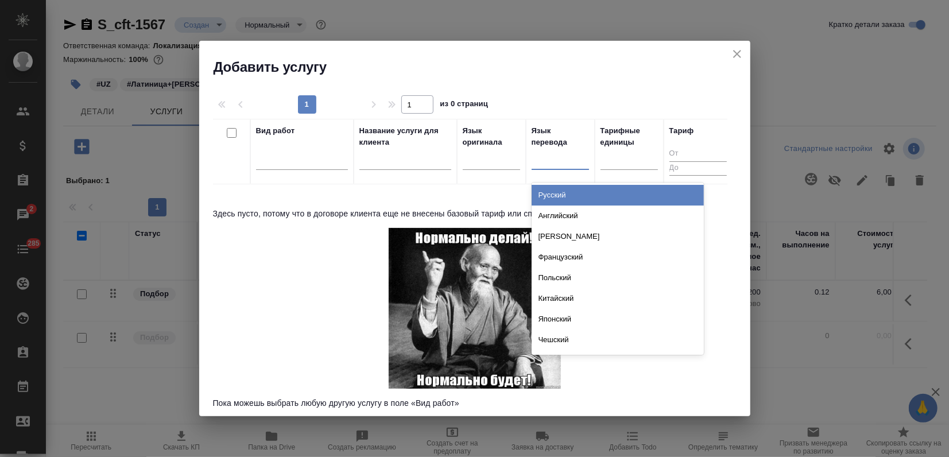
drag, startPoint x: 536, startPoint y: 160, endPoint x: 544, endPoint y: 176, distance: 17.5
click at [537, 160] on div at bounding box center [560, 158] width 57 height 17
click at [546, 193] on div "Русский" at bounding box center [618, 195] width 172 height 21
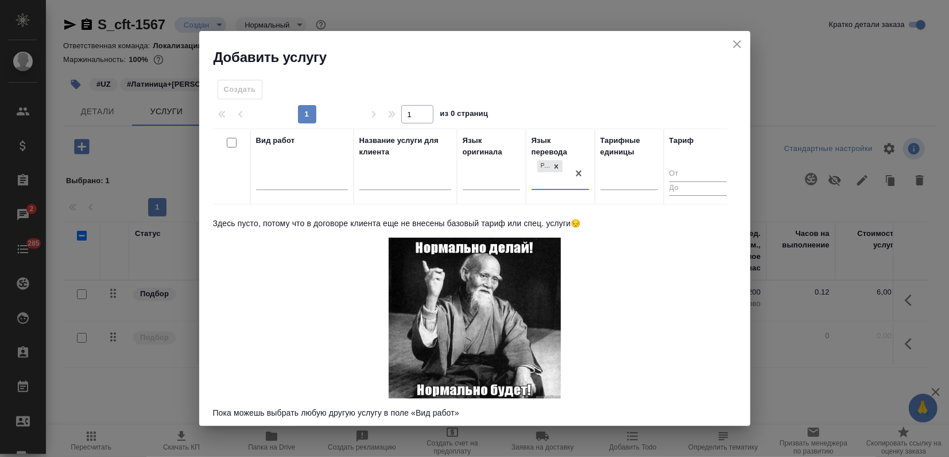
click at [620, 191] on div at bounding box center [629, 183] width 57 height 30
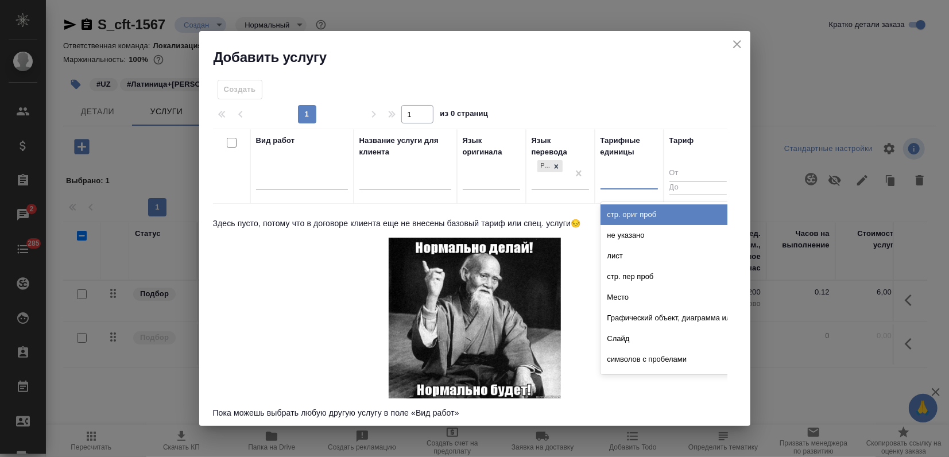
click at [624, 180] on div at bounding box center [629, 178] width 57 height 17
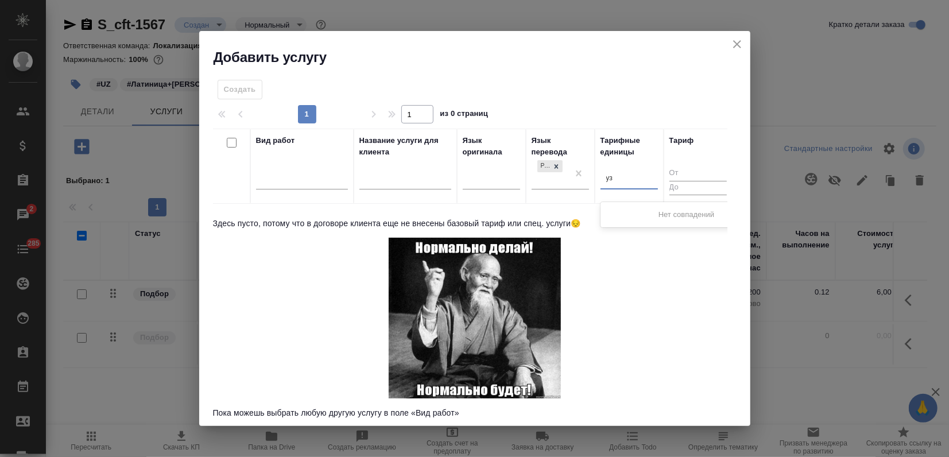
type input "у"
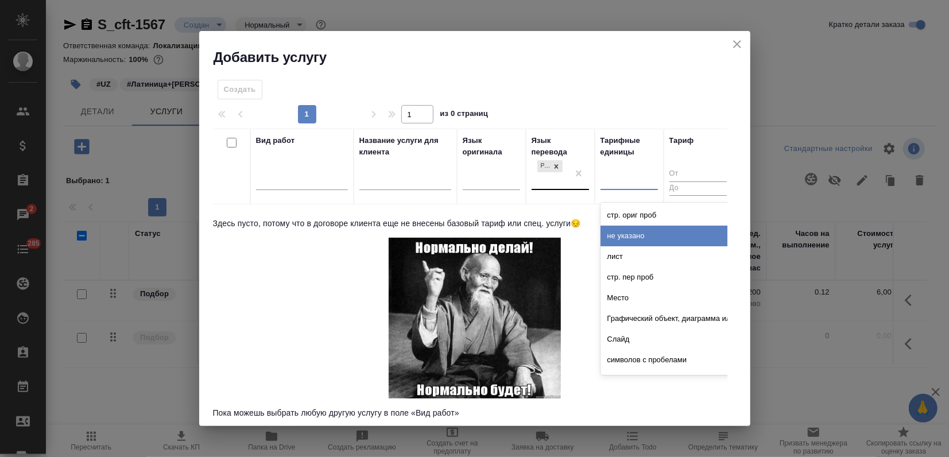
click at [560, 169] on div at bounding box center [556, 166] width 13 height 12
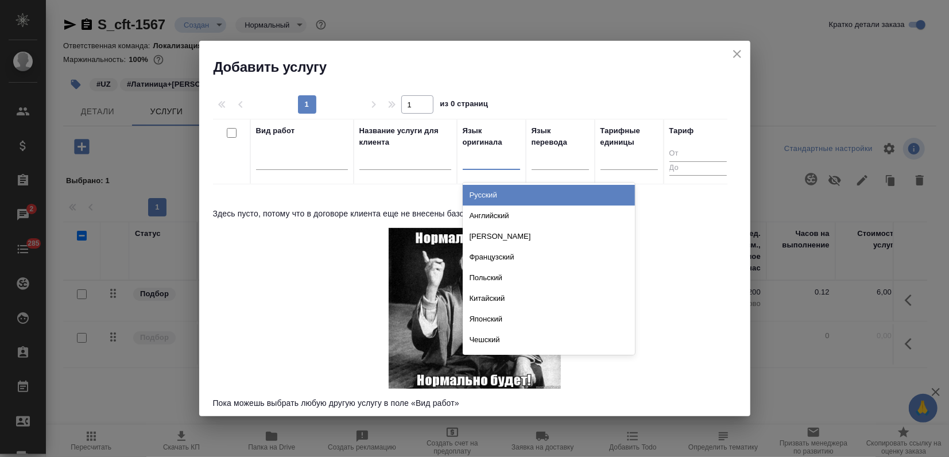
click at [494, 163] on div at bounding box center [491, 158] width 57 height 17
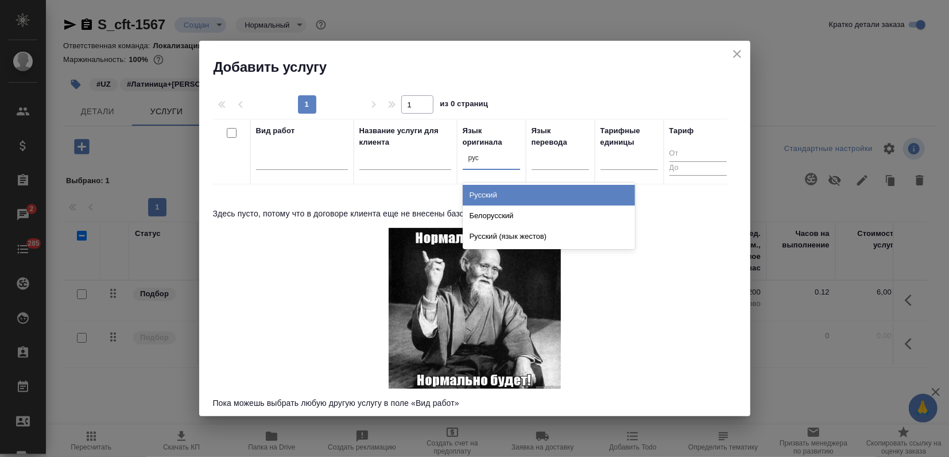
type input "русс"
click at [505, 198] on div "Русский" at bounding box center [549, 195] width 172 height 21
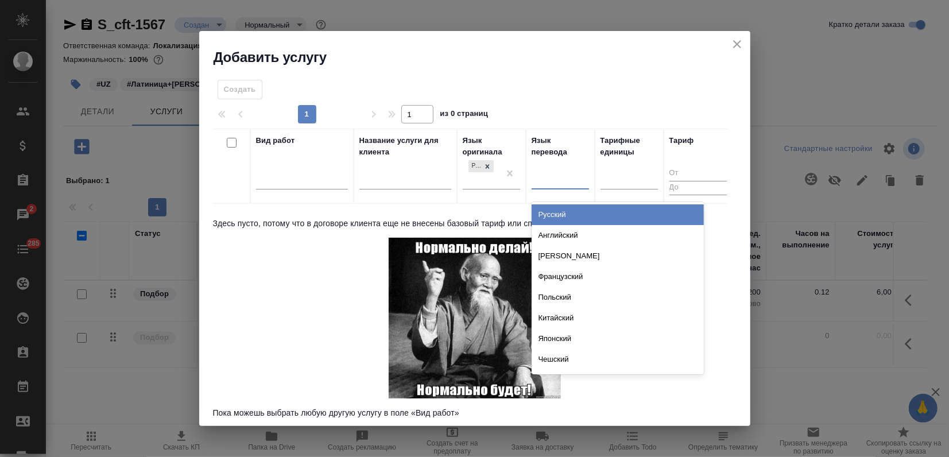
click at [554, 180] on div at bounding box center [560, 178] width 57 height 17
type input "узб"
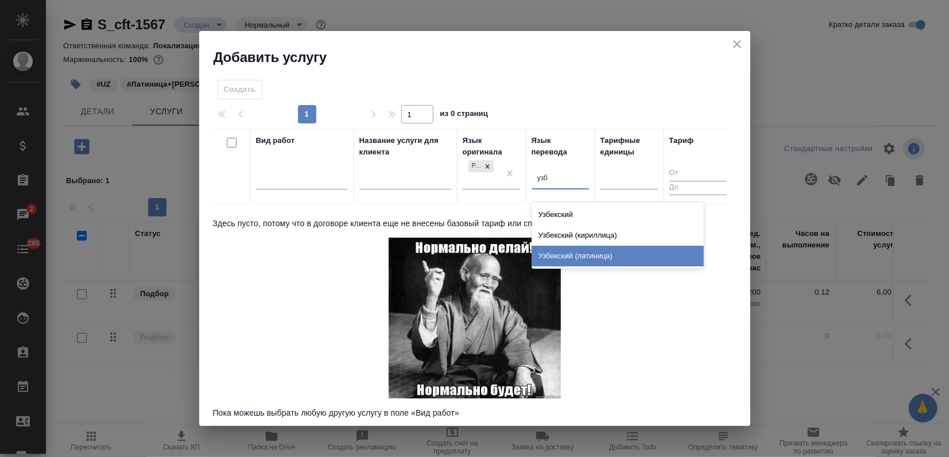
click at [574, 249] on div "Узбекский (латиница)" at bounding box center [618, 256] width 172 height 21
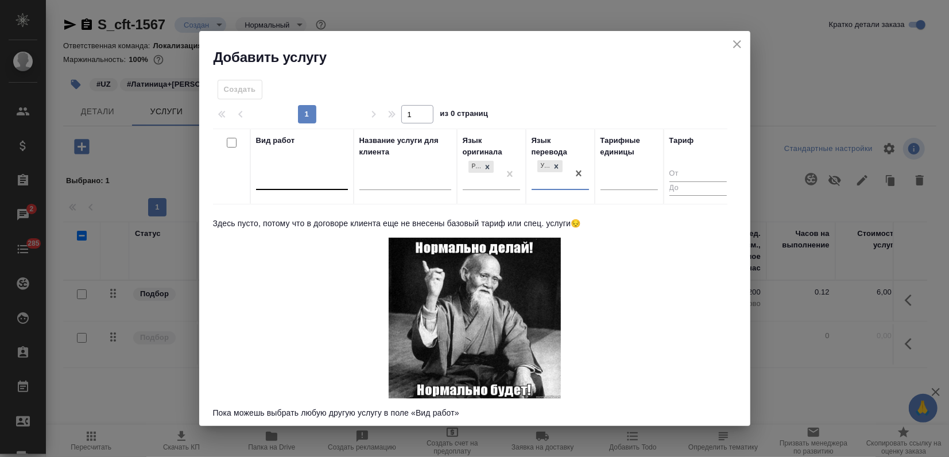
click at [297, 184] on div at bounding box center [302, 179] width 92 height 17
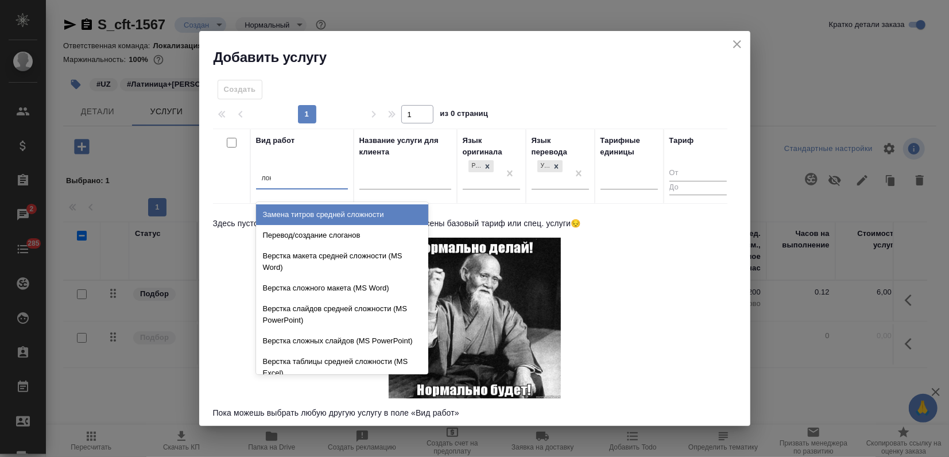
type input "лока"
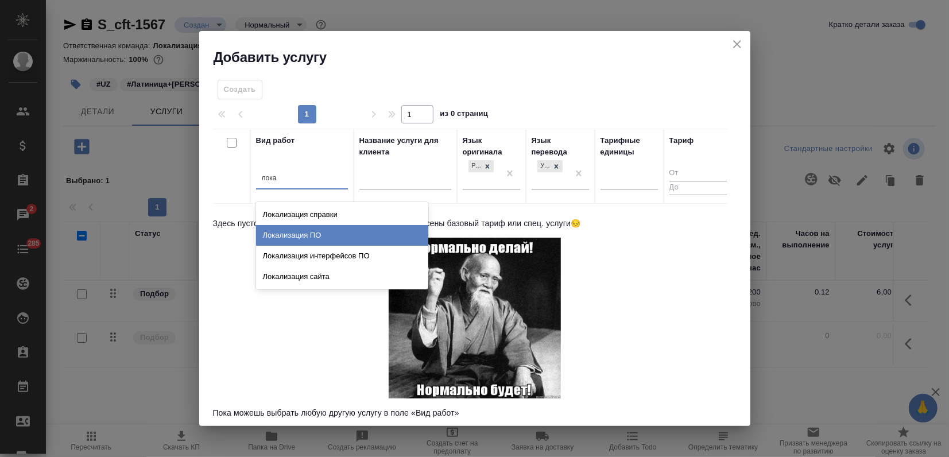
click at [305, 229] on div "Локализация ПО" at bounding box center [342, 235] width 172 height 21
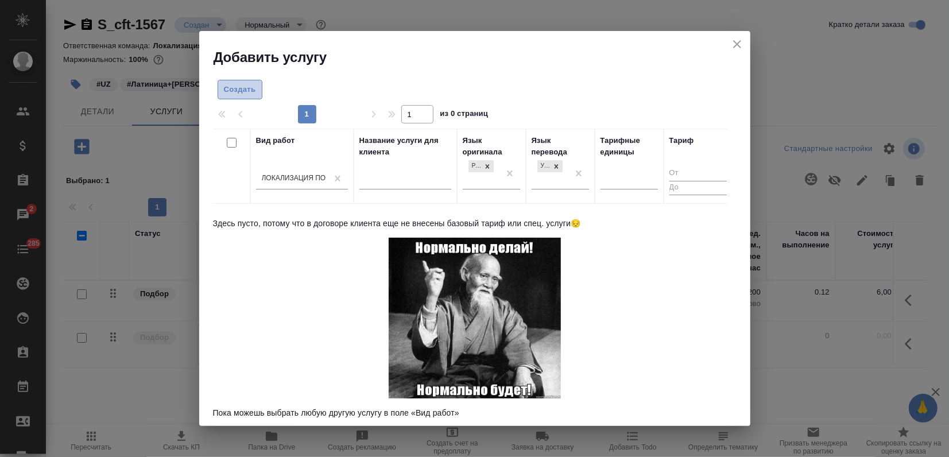
click at [254, 92] on span "Создать" at bounding box center [240, 89] width 32 height 13
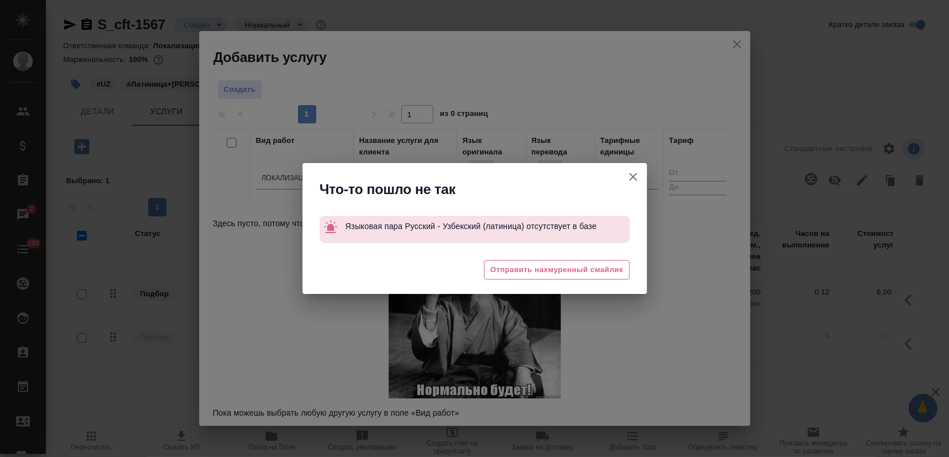
click at [639, 175] on icon "button" at bounding box center [634, 177] width 14 height 14
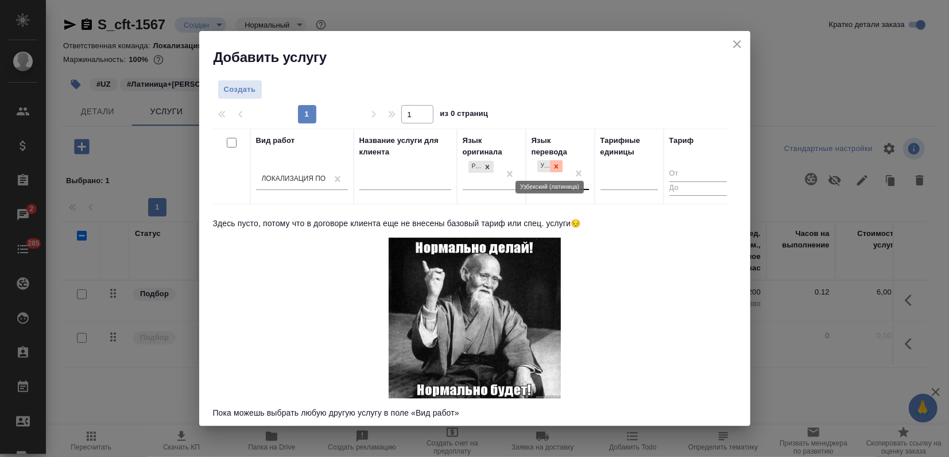
click at [551, 165] on div at bounding box center [556, 166] width 13 height 12
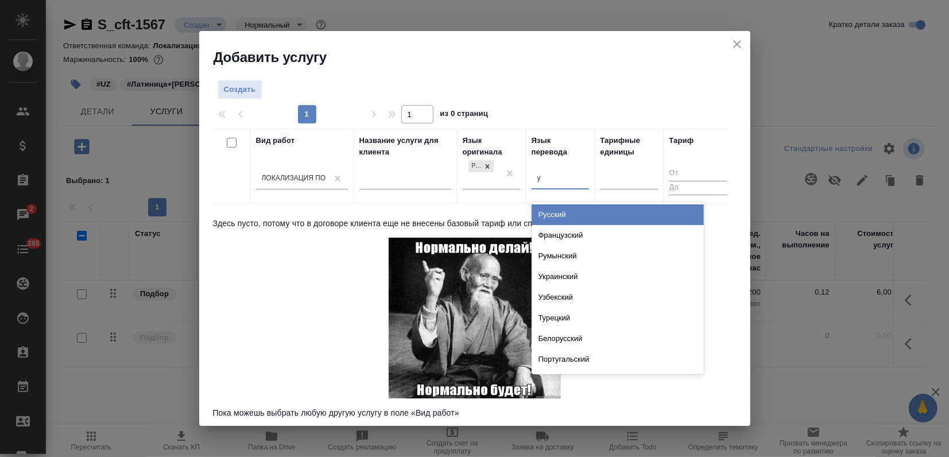
type input "уз"
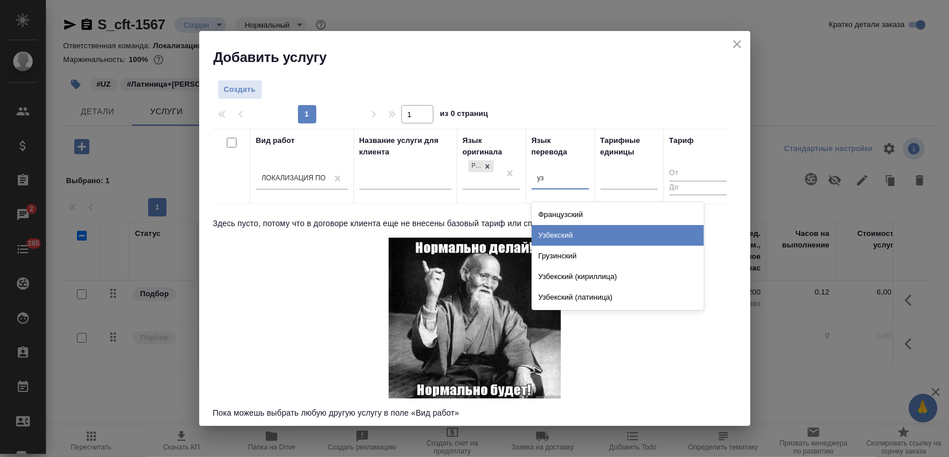
click at [544, 239] on div "Узбекский" at bounding box center [618, 235] width 172 height 21
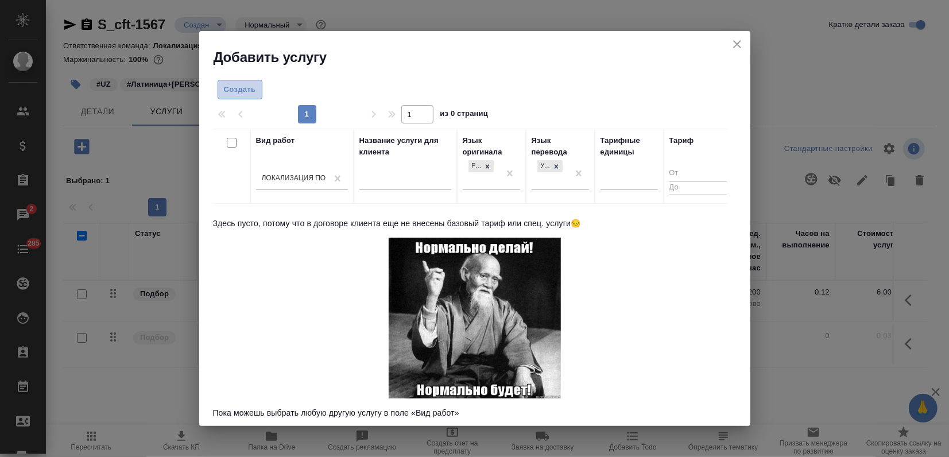
click at [242, 93] on span "Создать" at bounding box center [240, 89] width 32 height 13
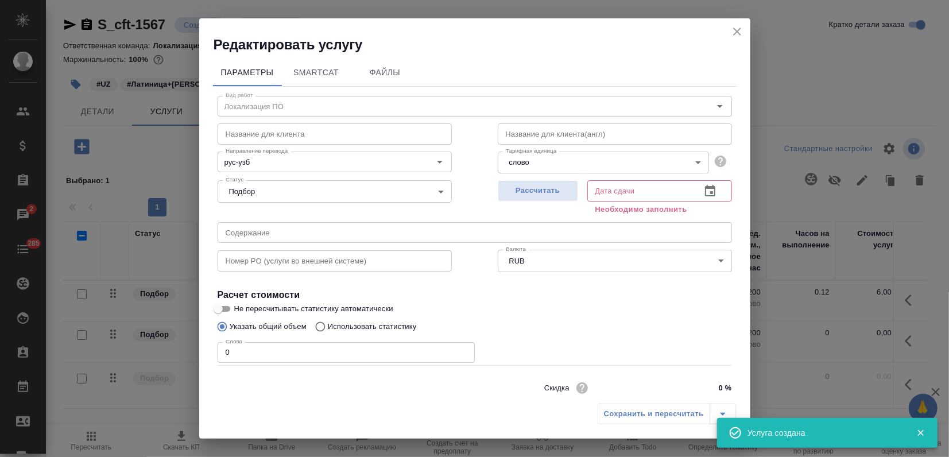
click at [207, 345] on div "Параметры SmartCat Файлы Вид работ Локализация ПО Вид работ Название для клиент…" at bounding box center [474, 226] width 551 height 344
type input "23"
click at [524, 188] on span "Рассчитать" at bounding box center [538, 190] width 68 height 13
type input "02.09.2025 10:07"
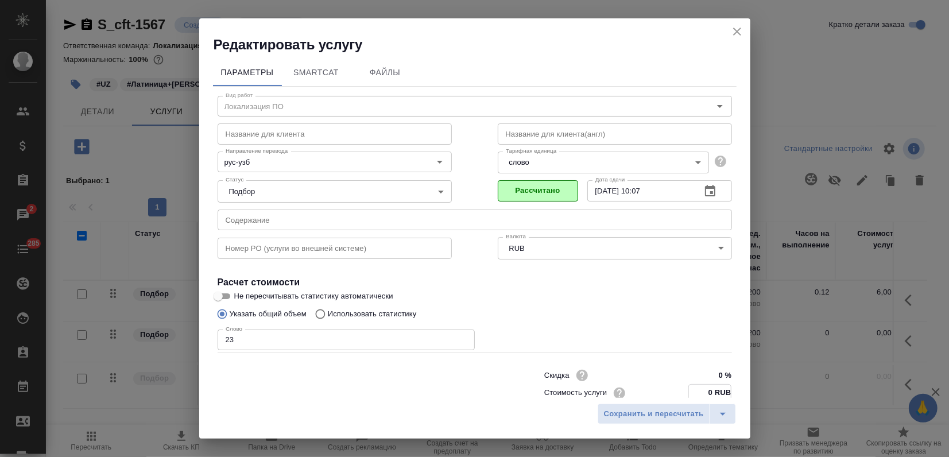
scroll to position [29, 0]
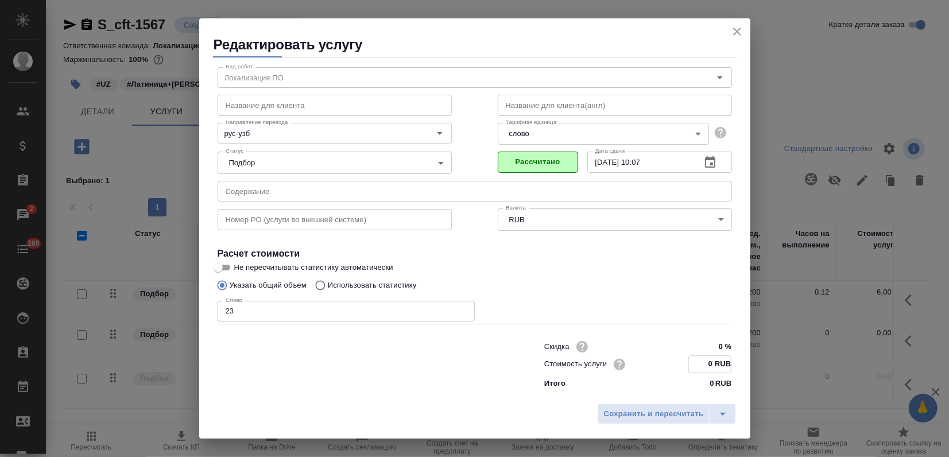
click at [699, 390] on div "Скидка 0 % Стоимость услуги 0 RUB Итого 0 RUB" at bounding box center [638, 363] width 234 height 97
type input "6 RUB"
click at [666, 409] on span "Сохранить и пересчитать" at bounding box center [654, 414] width 100 height 13
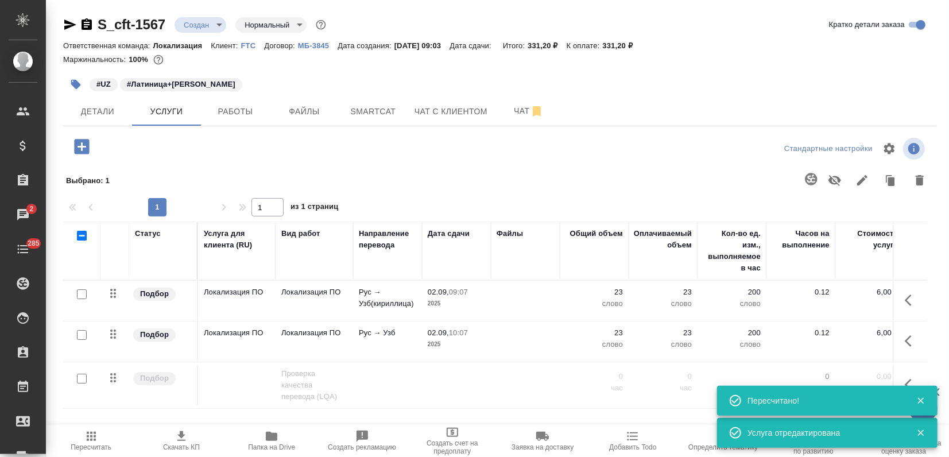
click at [87, 441] on icon "button" at bounding box center [91, 437] width 14 height 14
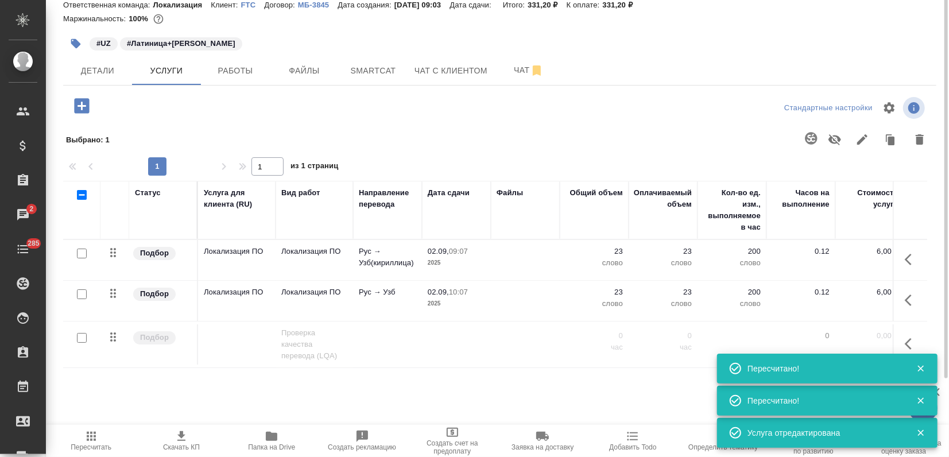
scroll to position [0, 0]
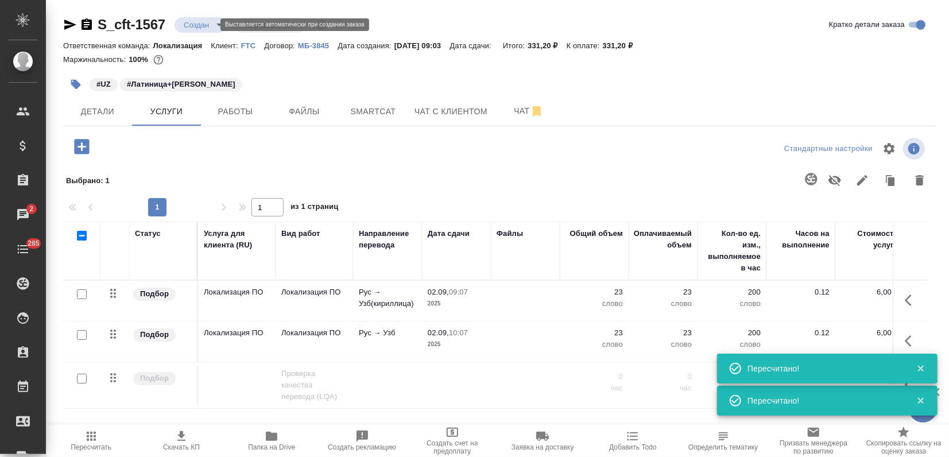
click at [190, 22] on body "🙏 .cls-1 fill:#fff; AWATERA Zagorodnikh Viktoria Клиенты Спецификации Заказы 2 …" at bounding box center [474, 228] width 949 height 457
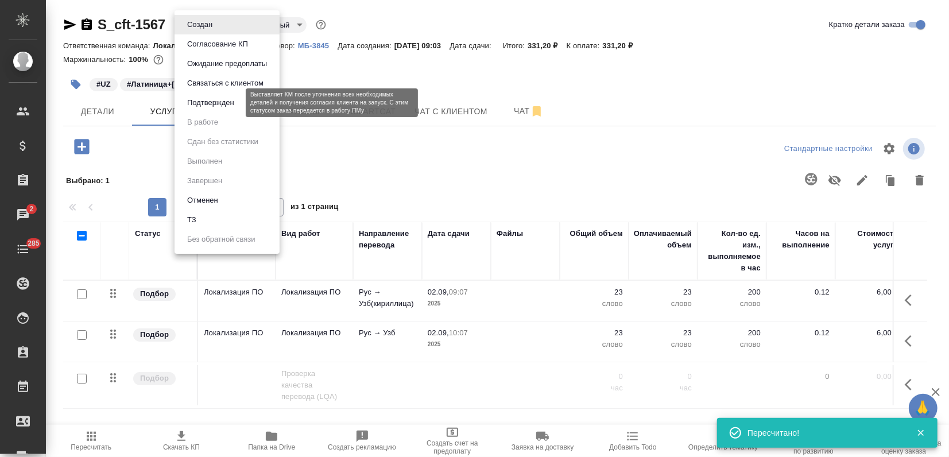
click at [202, 100] on button "Подтвержден" at bounding box center [211, 102] width 54 height 13
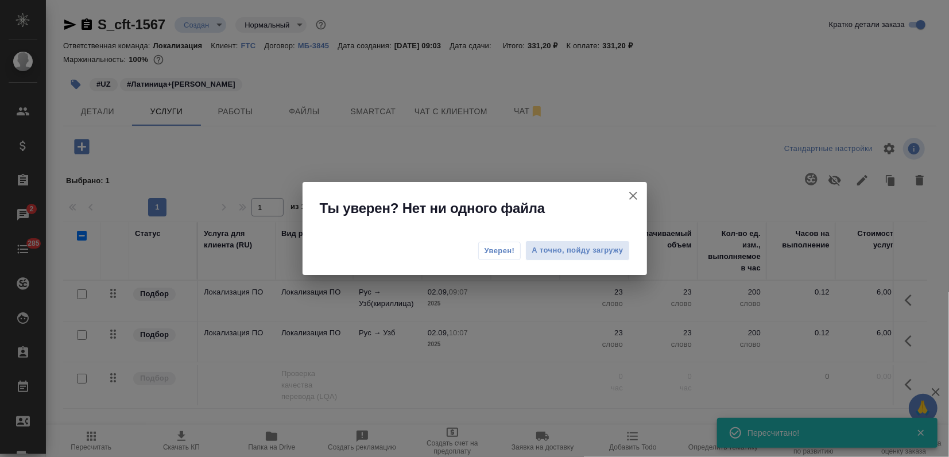
click at [489, 251] on span "Уверен!" at bounding box center [500, 250] width 30 height 11
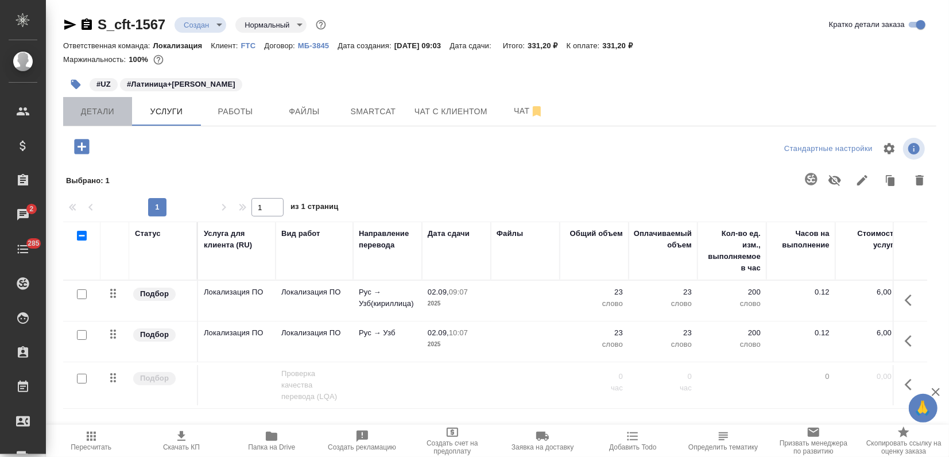
drag, startPoint x: 74, startPoint y: 101, endPoint x: 92, endPoint y: 111, distance: 20.8
click at [74, 101] on button "Детали" at bounding box center [97, 111] width 69 height 29
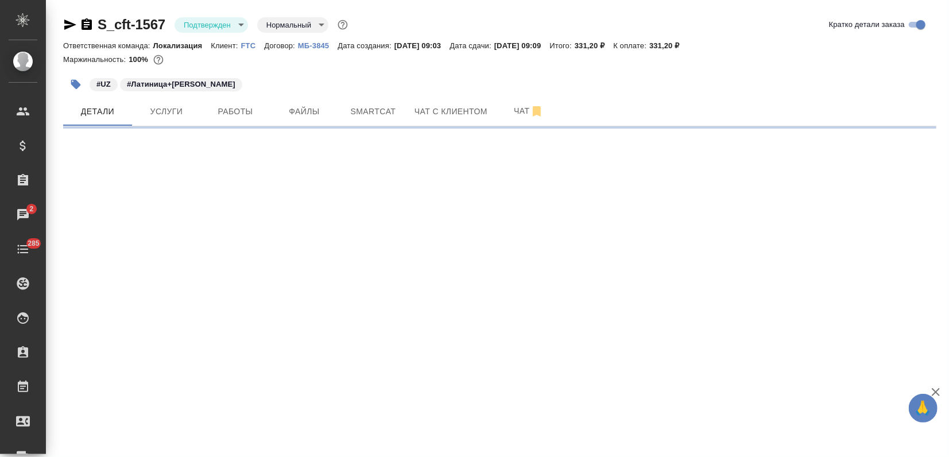
select select "RU"
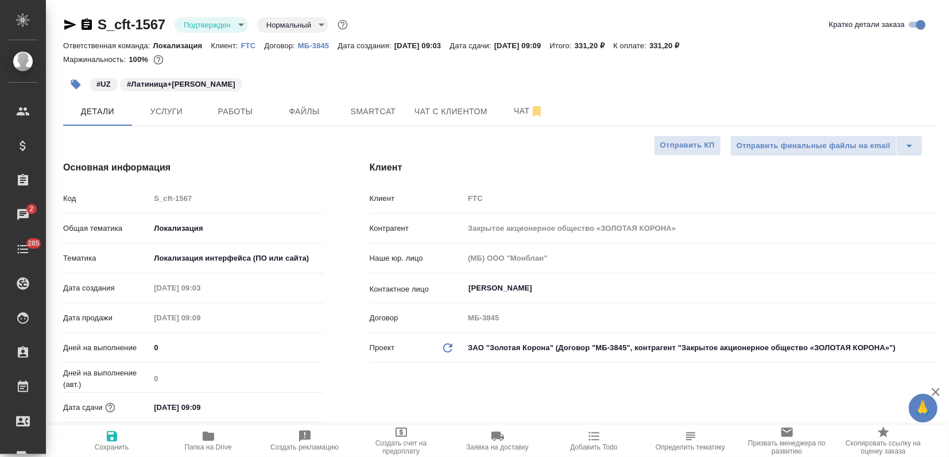
type textarea "x"
click at [241, 400] on input "[DATE] 09:09" at bounding box center [200, 407] width 100 height 17
click at [284, 406] on icon "button" at bounding box center [291, 407] width 14 height 14
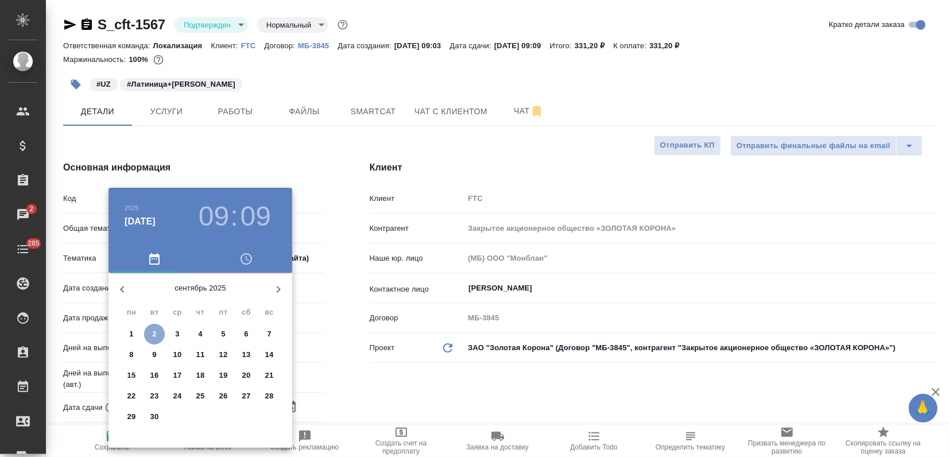
click at [156, 337] on span "2" at bounding box center [154, 333] width 21 height 11
type textarea "x"
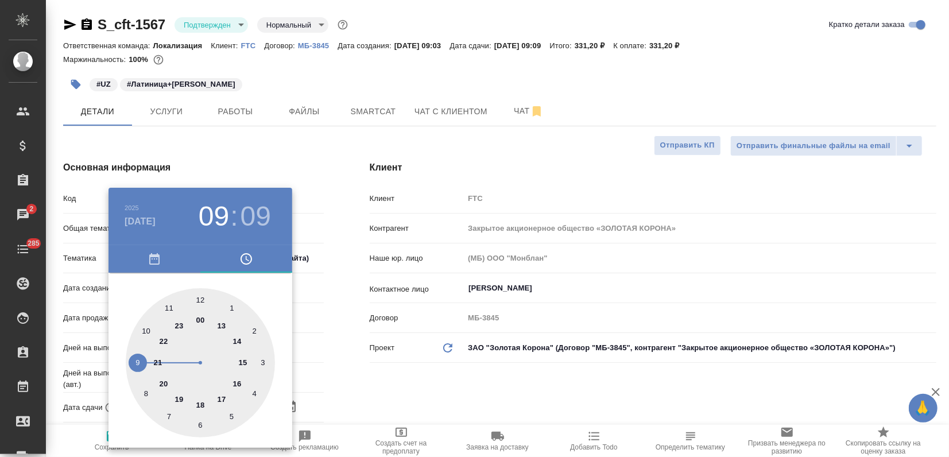
click at [221, 400] on div at bounding box center [200, 362] width 149 height 149
type input "02.09.2025 17:09"
type textarea "x"
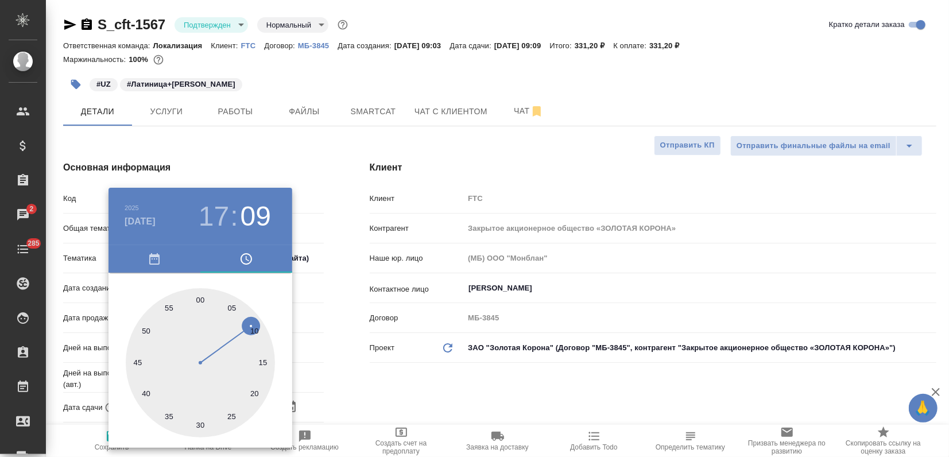
click at [200, 301] on div at bounding box center [200, 362] width 149 height 149
type input "[DATE] 17:00"
type textarea "x"
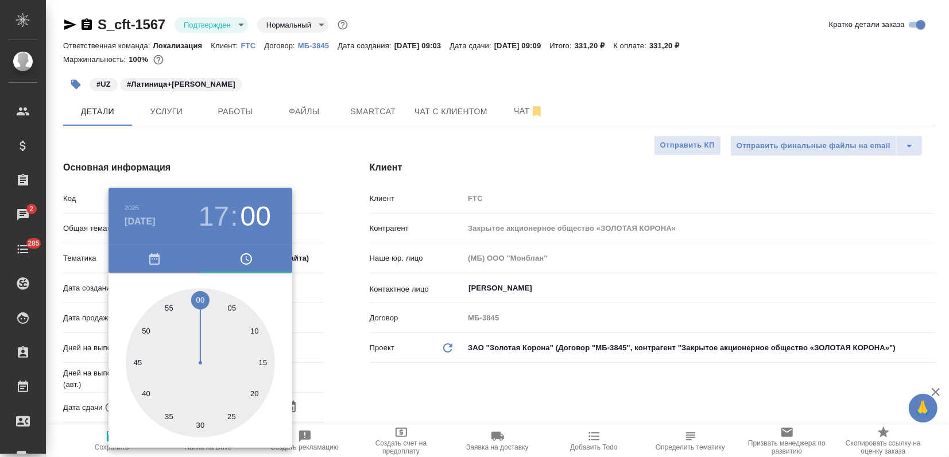
click at [292, 156] on div at bounding box center [474, 228] width 949 height 457
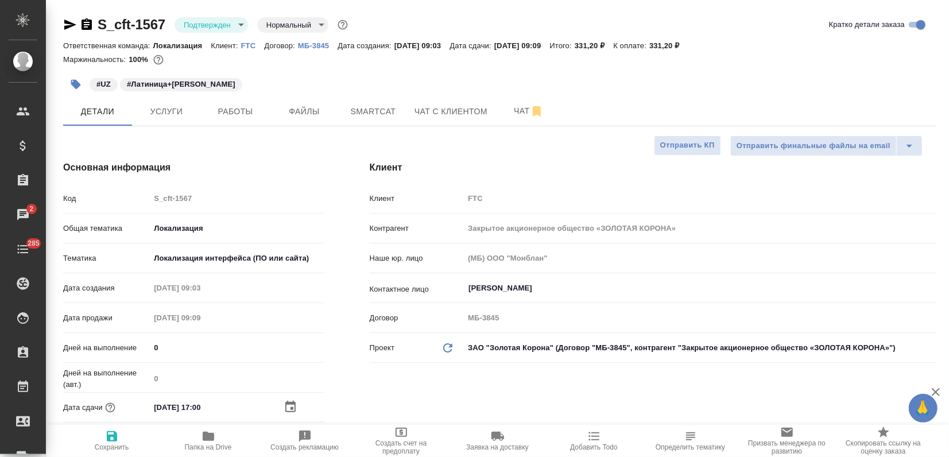
click at [117, 442] on icon "button" at bounding box center [112, 437] width 14 height 14
type textarea "x"
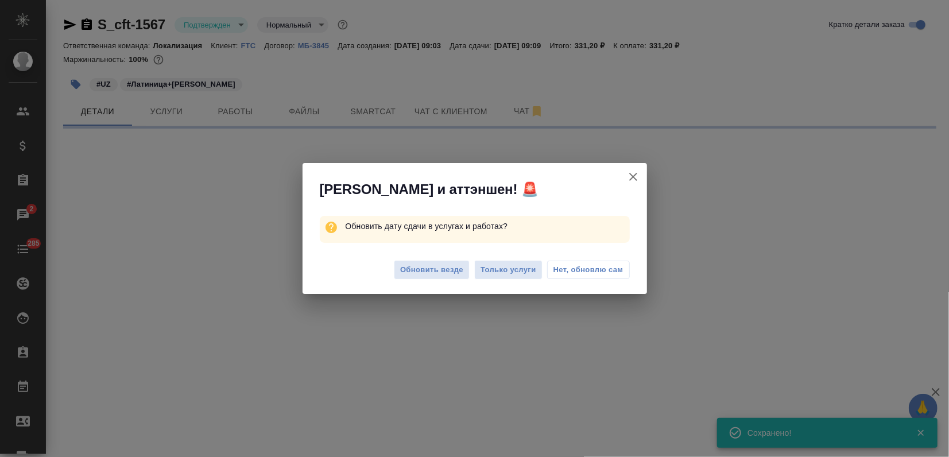
select select "RU"
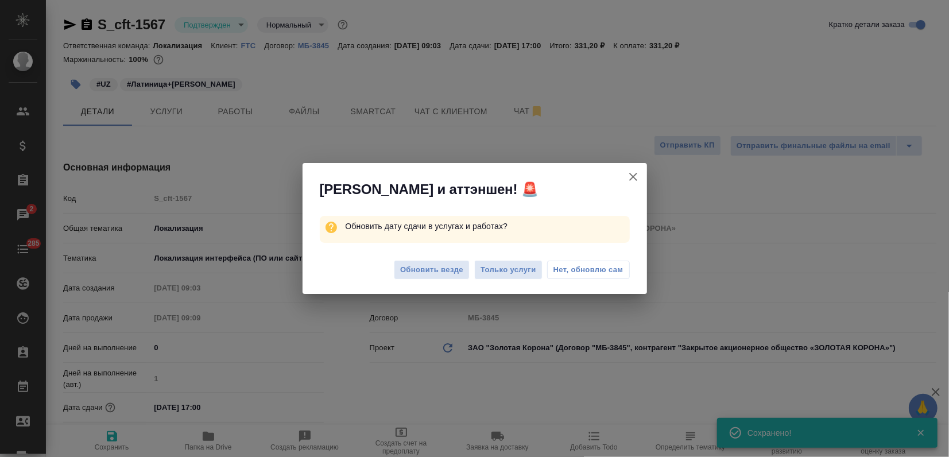
type textarea "x"
click at [420, 285] on div "Обновить везде Только услуги Нет, обновлю сам" at bounding box center [475, 272] width 345 height 46
click at [422, 275] on span "Обновить везде" at bounding box center [431, 270] width 63 height 13
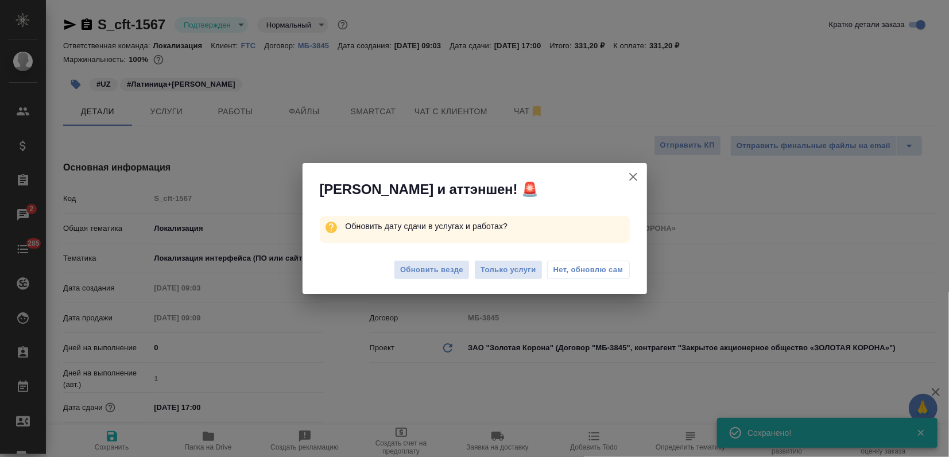
type textarea "x"
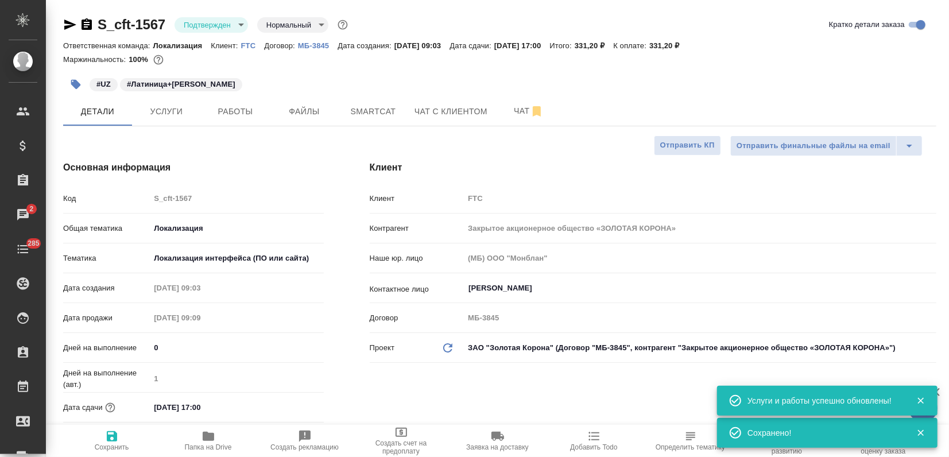
click at [71, 21] on icon "button" at bounding box center [70, 25] width 14 height 14
type textarea "x"
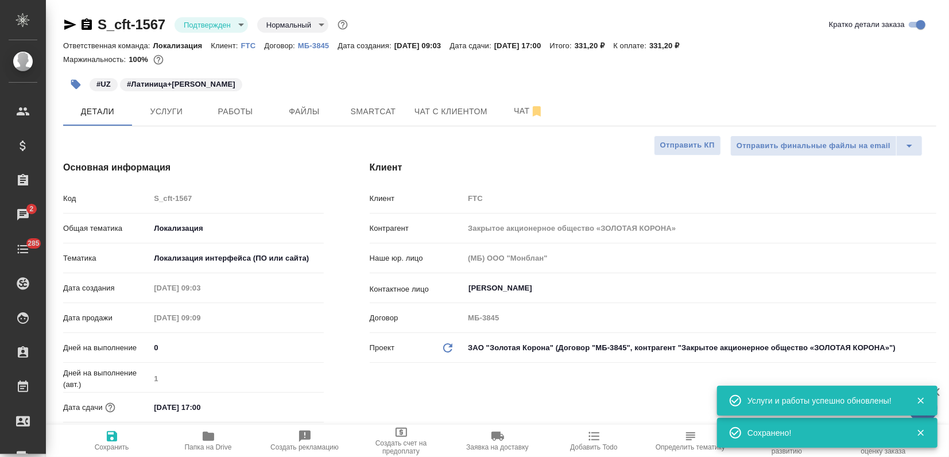
type textarea "x"
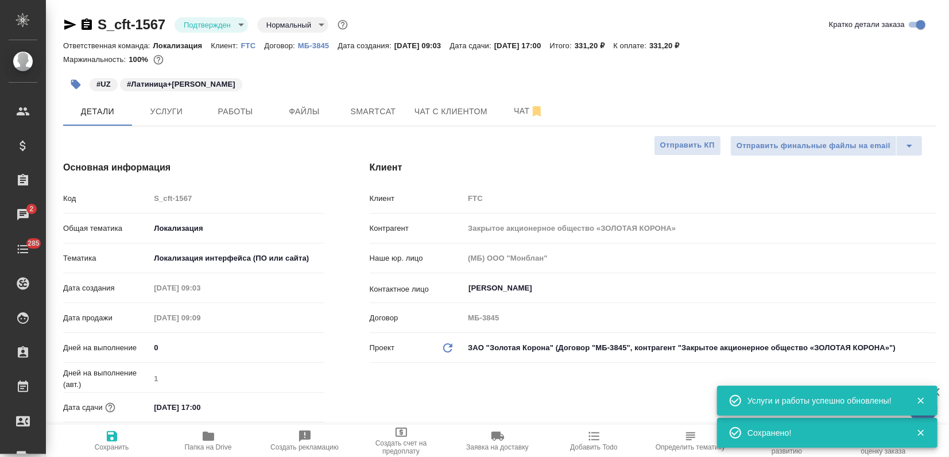
type textarea "x"
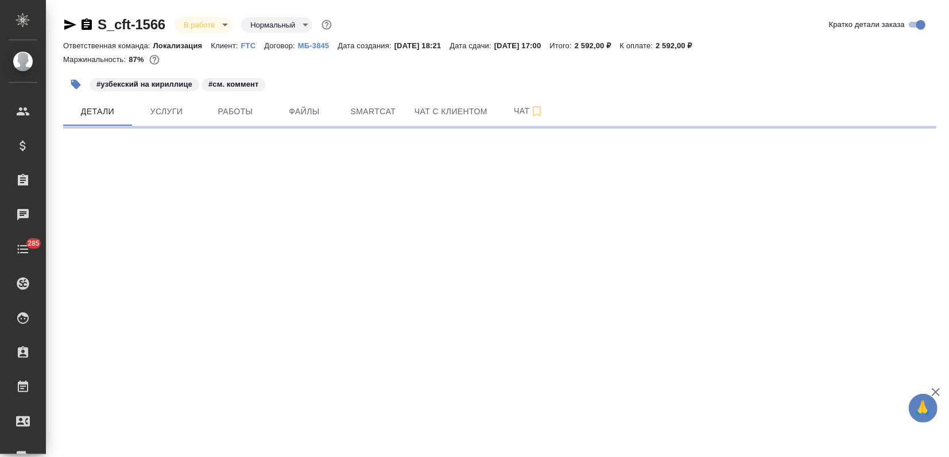
select select "RU"
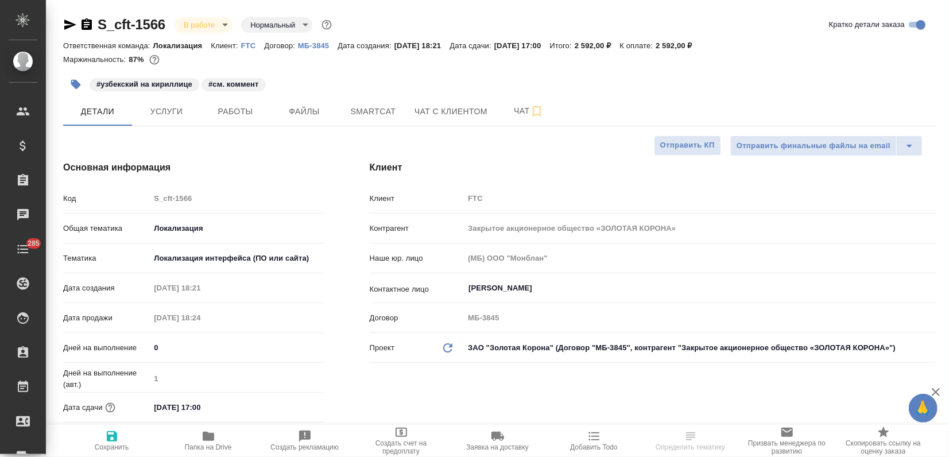
type textarea "x"
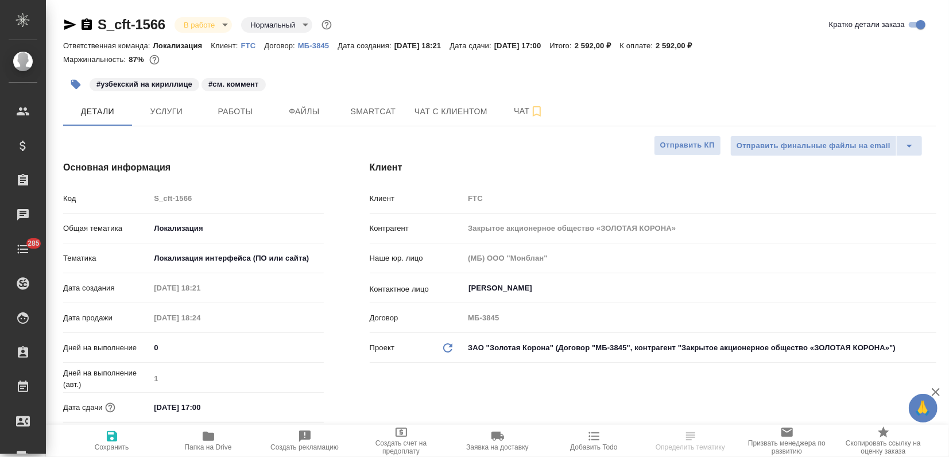
type textarea "x"
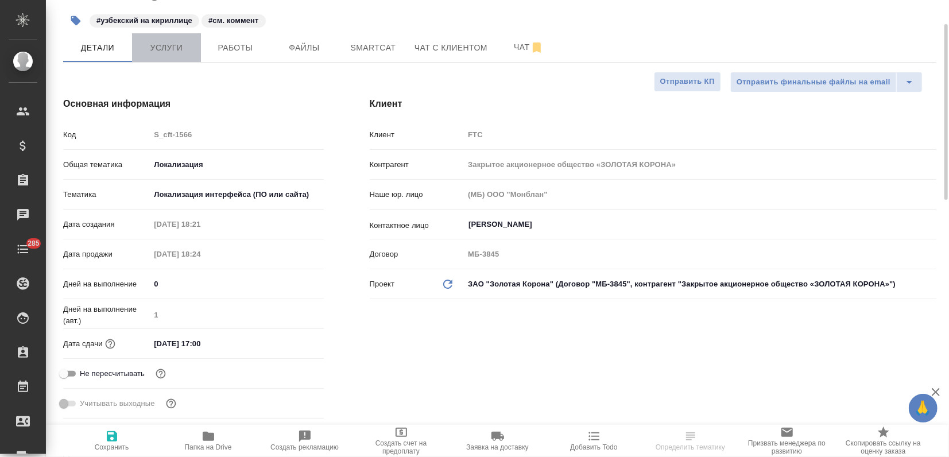
click at [167, 61] on button "Услуги" at bounding box center [166, 47] width 69 height 29
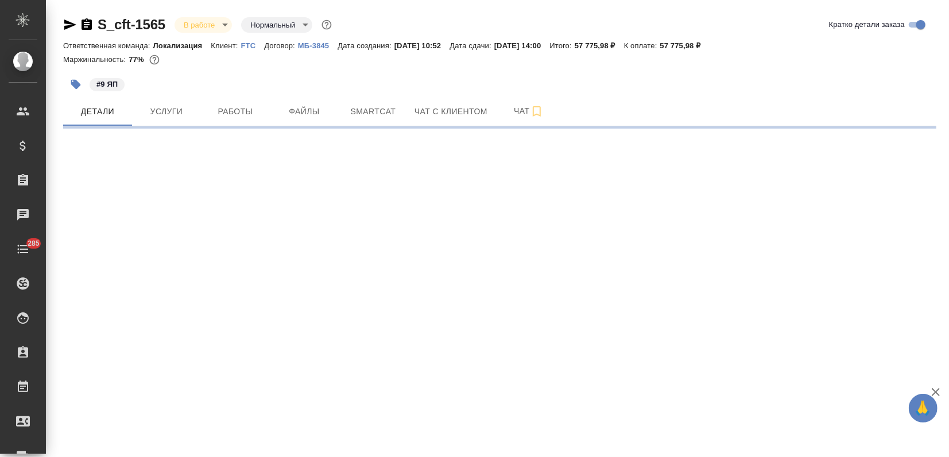
select select "RU"
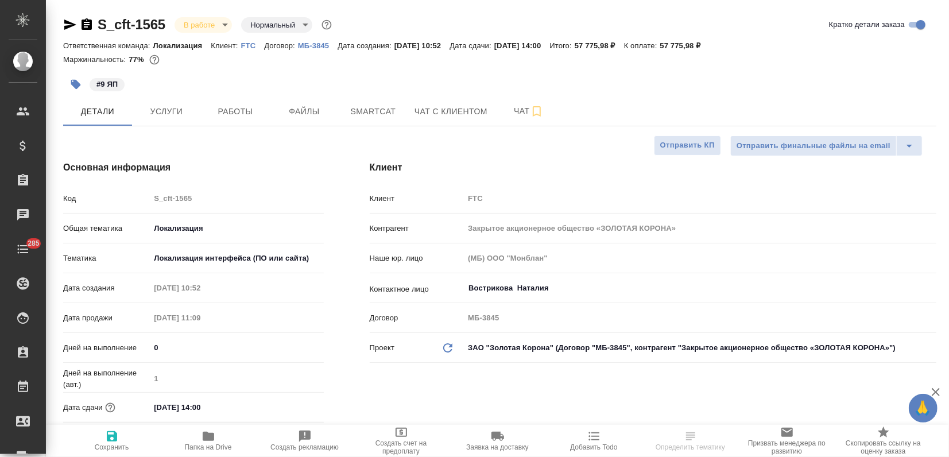
type textarea "x"
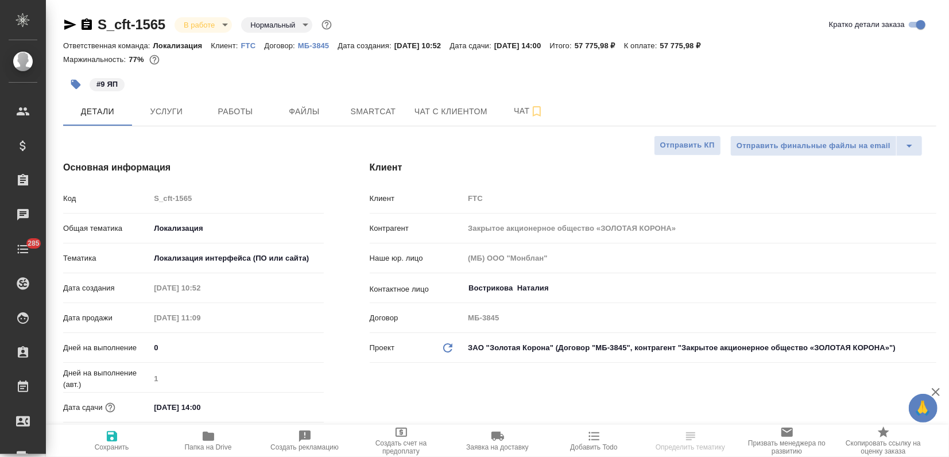
type textarea "x"
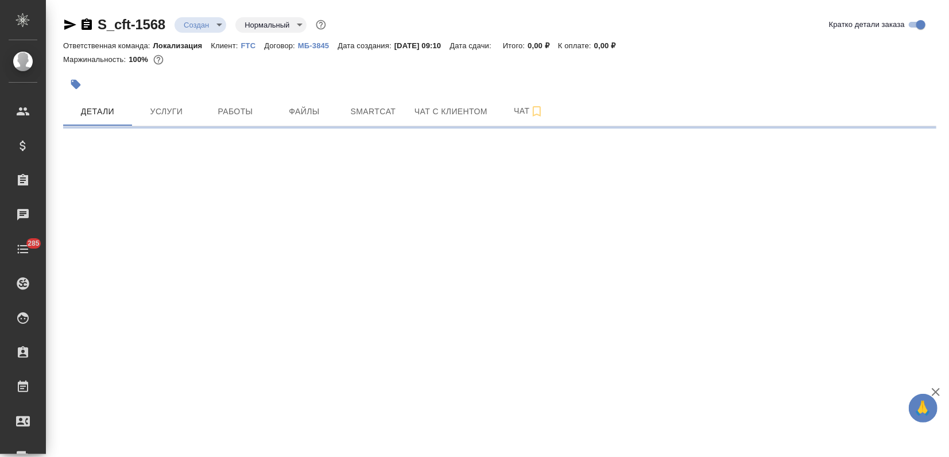
select select "RU"
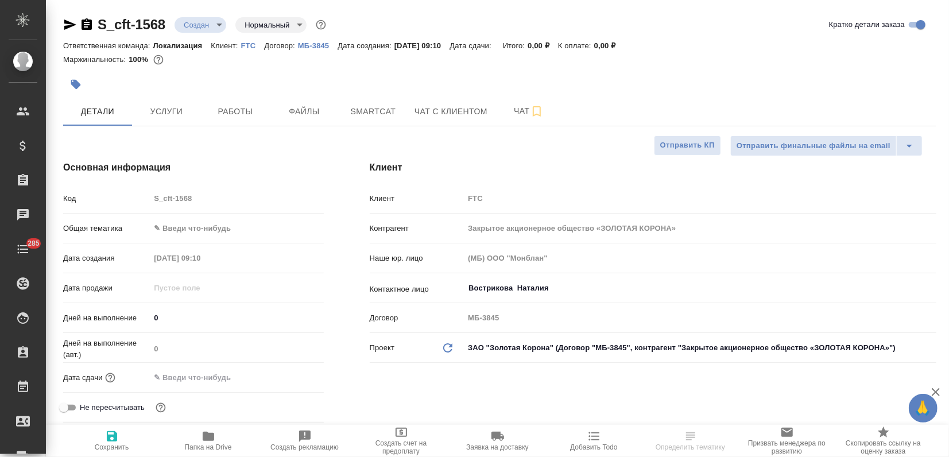
type textarea "x"
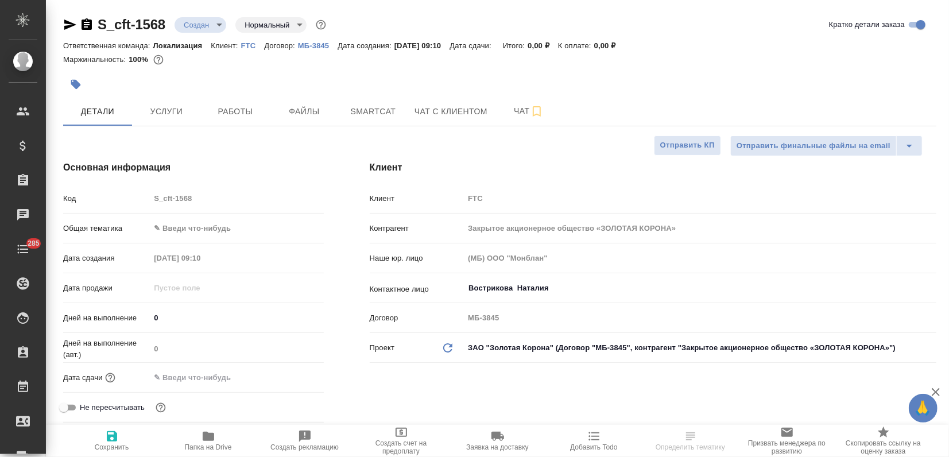
type textarea "x"
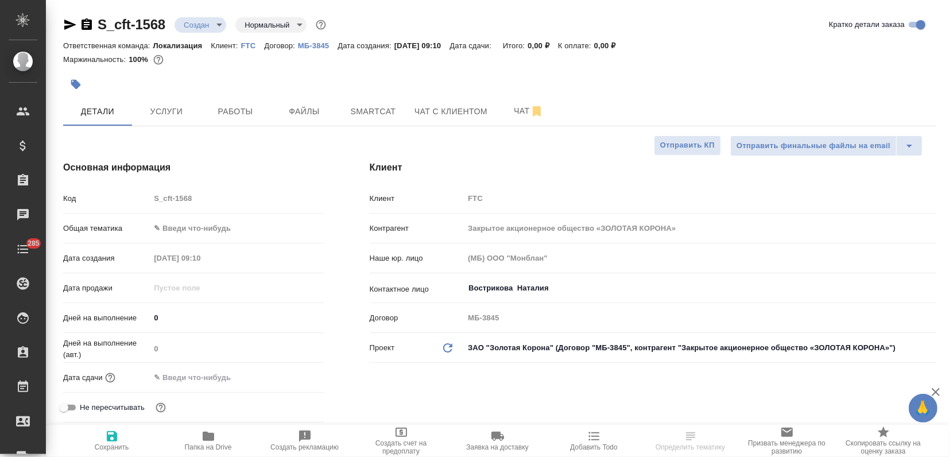
type textarea "x"
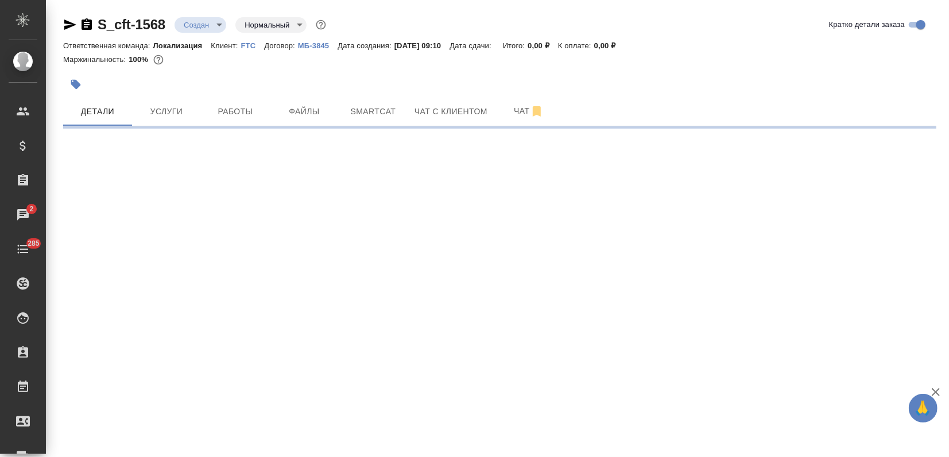
select select "RU"
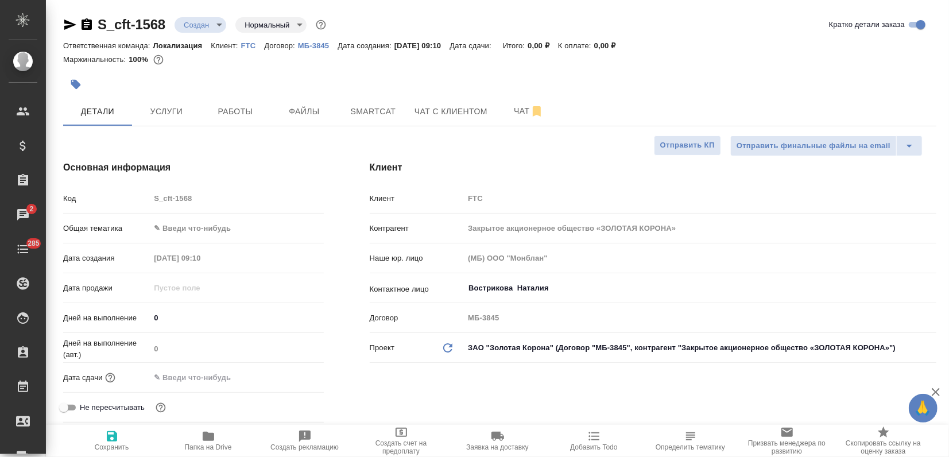
type textarea "x"
click at [169, 229] on body "🙏 .cls-1 fill:#fff; AWATERA Zagorodnikh Viktoria Клиенты Спецификации Заказы 2 …" at bounding box center [474, 228] width 949 height 457
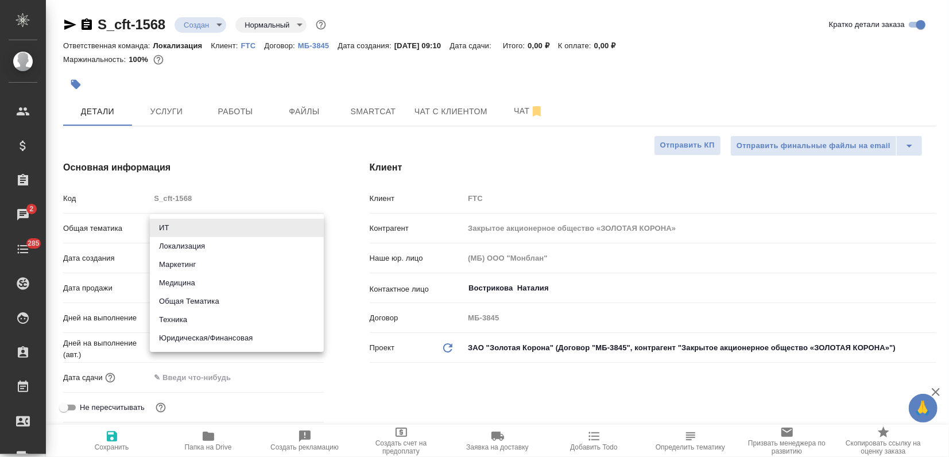
click at [170, 253] on li "Локализация" at bounding box center [237, 246] width 174 height 18
type input "local"
type textarea "x"
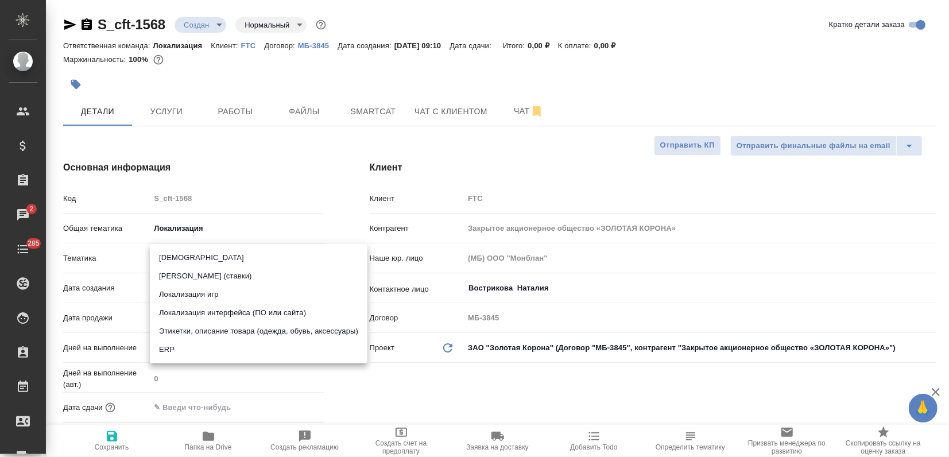
click at [165, 253] on body "🙏 .cls-1 fill:#fff; AWATERA Zagorodnikh Viktoria Клиенты Спецификации Заказы 2 …" at bounding box center [474, 228] width 949 height 457
click at [202, 310] on li "Локализация интерфейса (ПО или сайта)" at bounding box center [259, 313] width 218 height 18
type textarea "x"
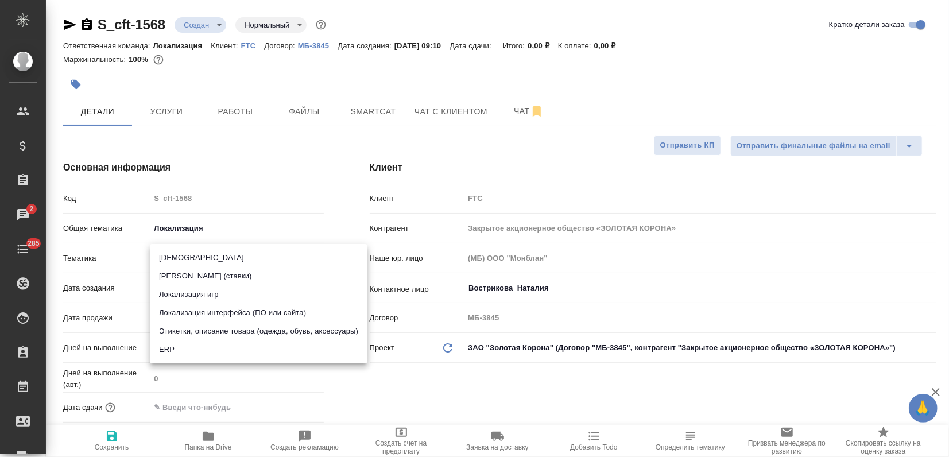
type input "5a8b8b956a9677013d343e0d"
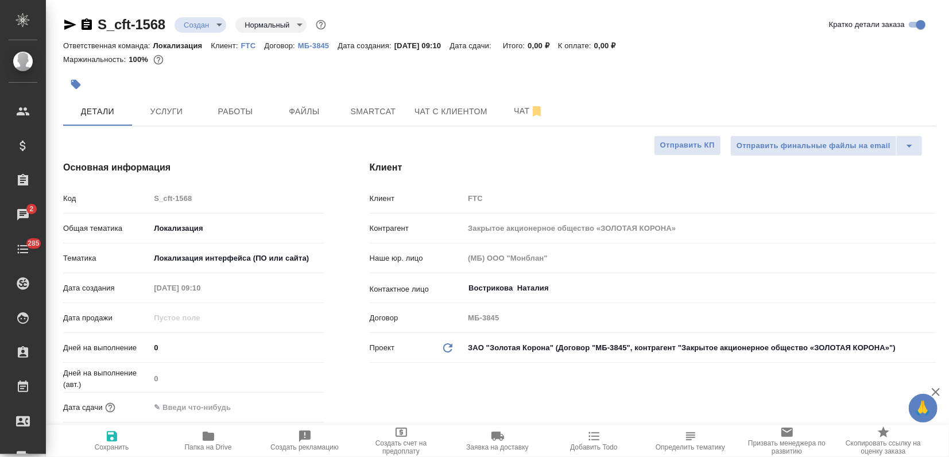
click at [102, 444] on span "Сохранить" at bounding box center [112, 447] width 34 height 8
type textarea "x"
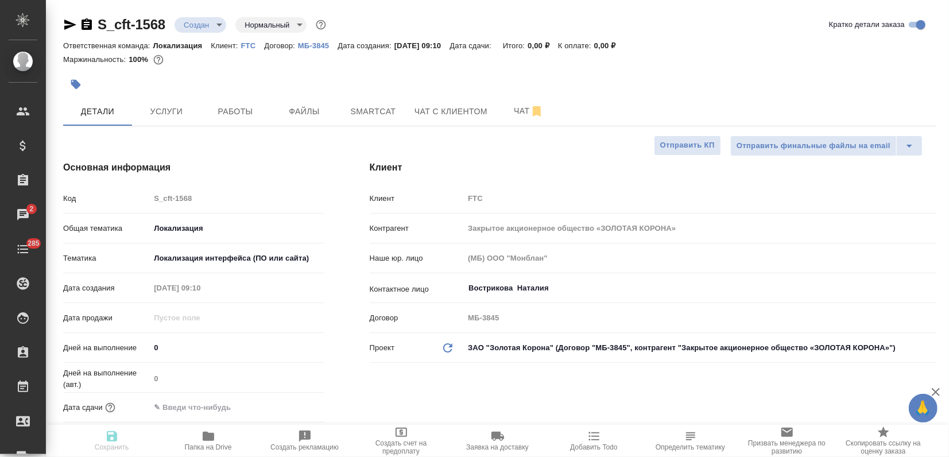
type textarea "x"
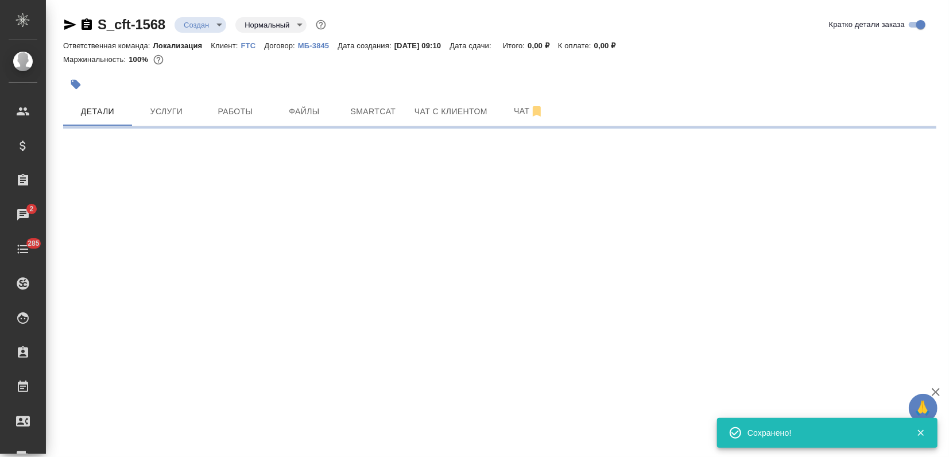
click at [71, 91] on button "button" at bounding box center [75, 84] width 25 height 25
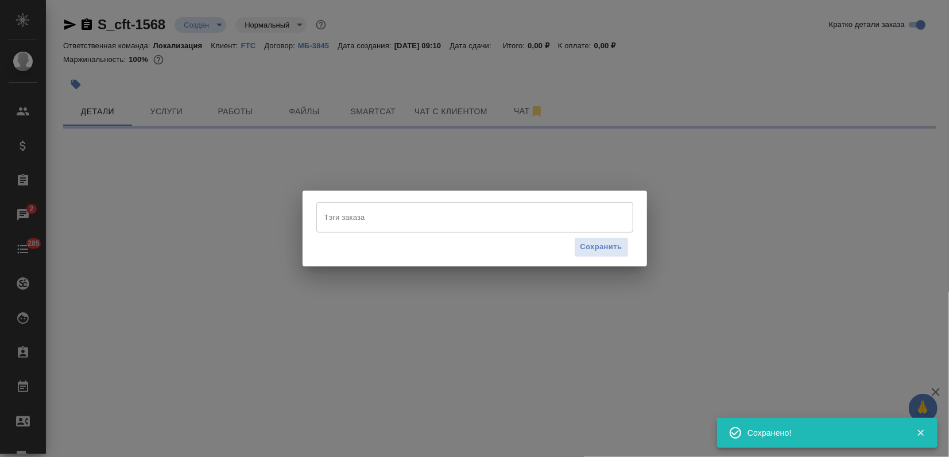
select select "RU"
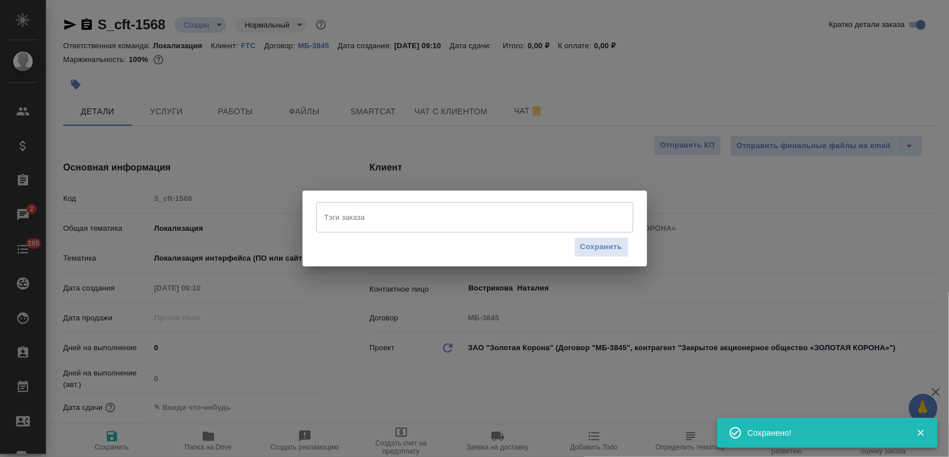
type textarea "x"
click at [349, 226] on input "Тэги заказа" at bounding box center [464, 217] width 285 height 20
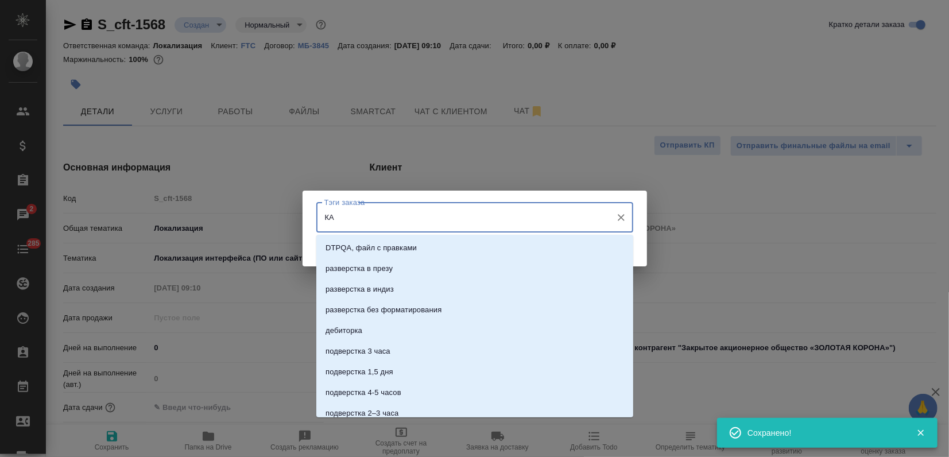
type input "К"
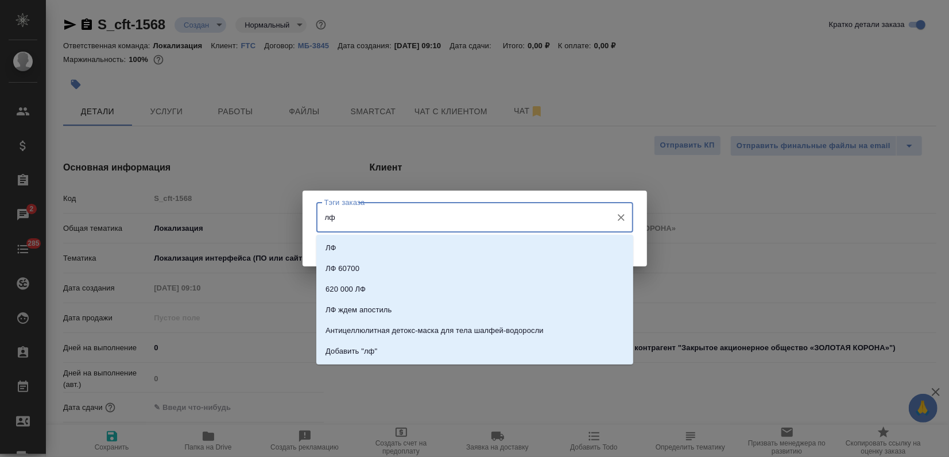
type input "л"
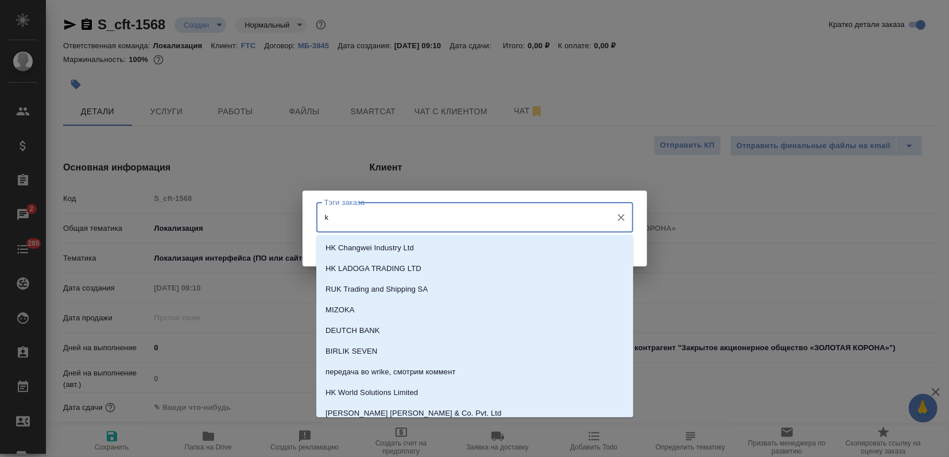
type input "ka"
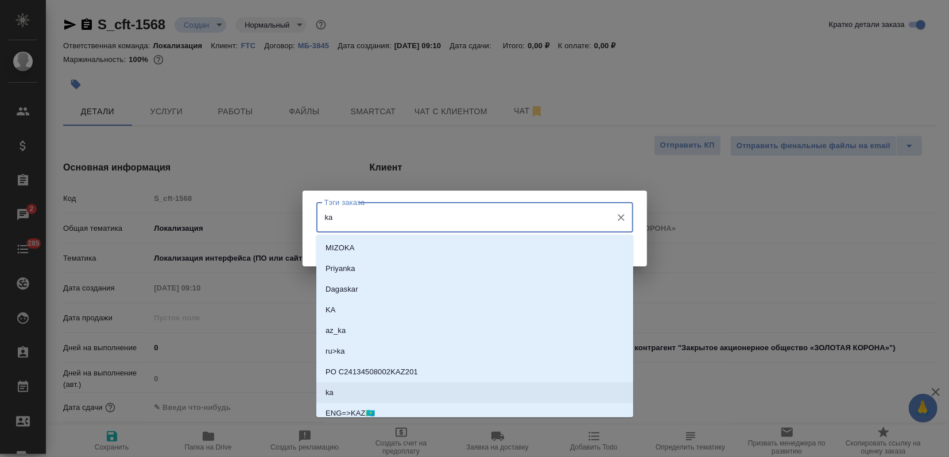
click at [361, 385] on li "ka" at bounding box center [474, 392] width 317 height 21
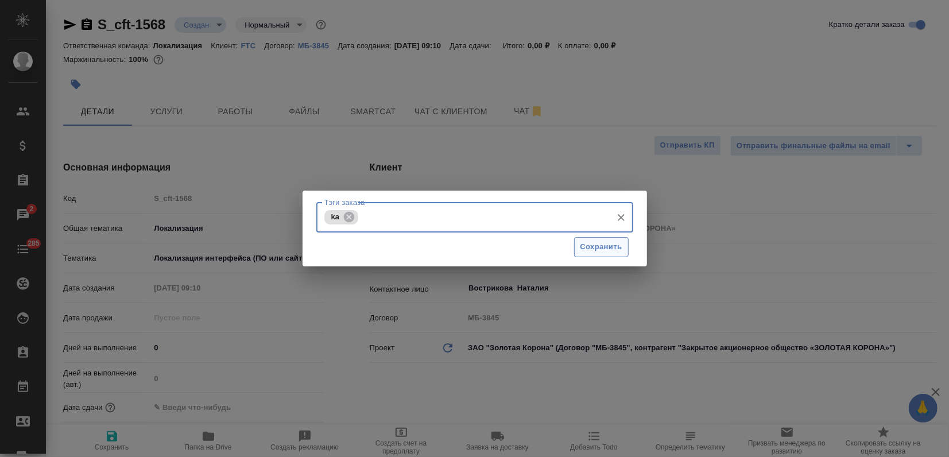
click at [588, 246] on span "Сохранить" at bounding box center [602, 247] width 42 height 13
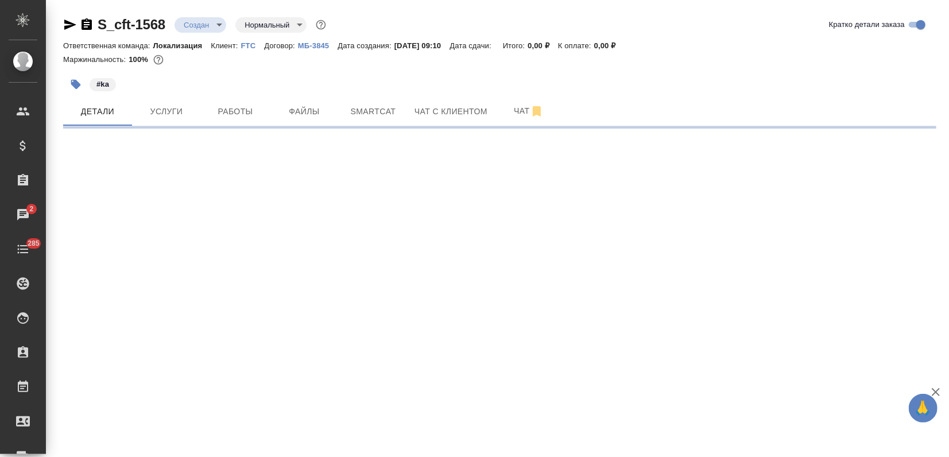
select select "RU"
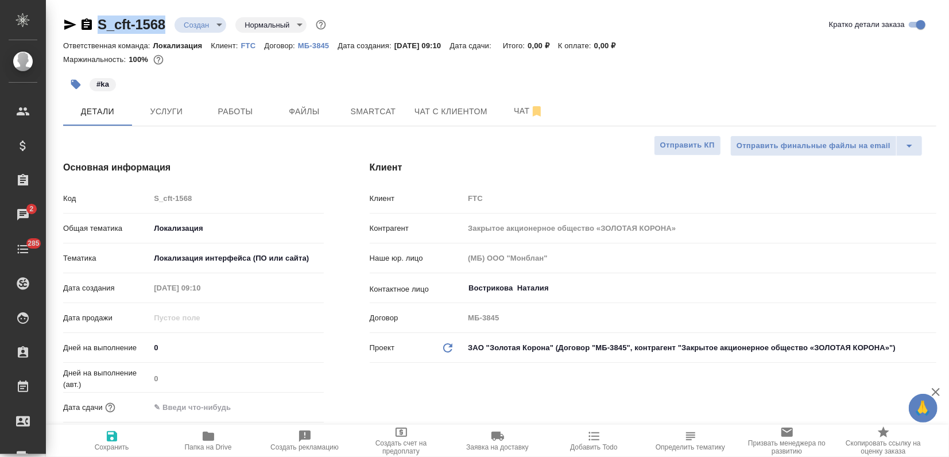
drag, startPoint x: 96, startPoint y: 20, endPoint x: 168, endPoint y: 26, distance: 71.5
click at [168, 26] on div "S_cft-1568 Создан new Нормальный normal" at bounding box center [195, 25] width 265 height 18
copy link "S_cft-1568"
type textarea "x"
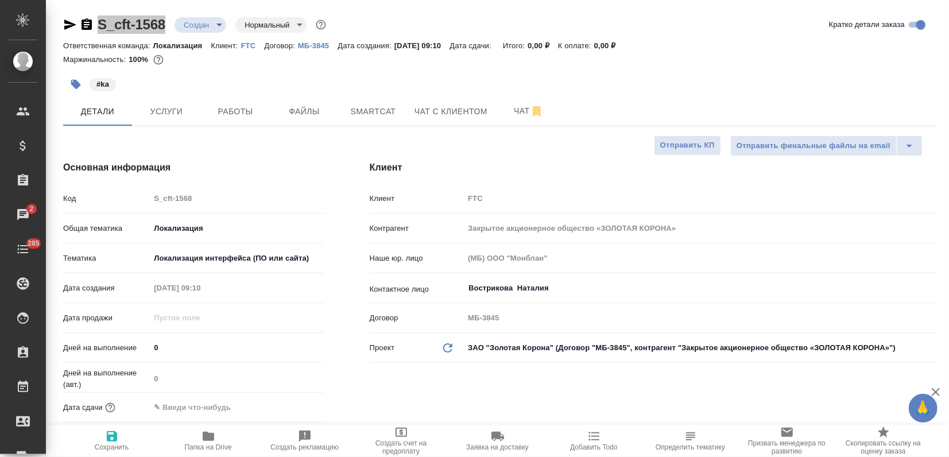
type textarea "x"
click at [173, 110] on span "Услуги" at bounding box center [166, 112] width 55 height 14
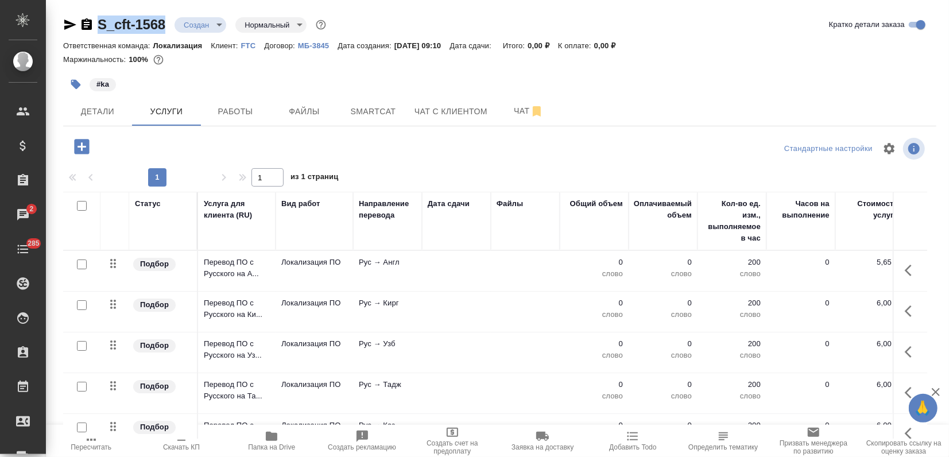
click at [81, 205] on input "checkbox" at bounding box center [82, 206] width 10 height 10
checkbox input "true"
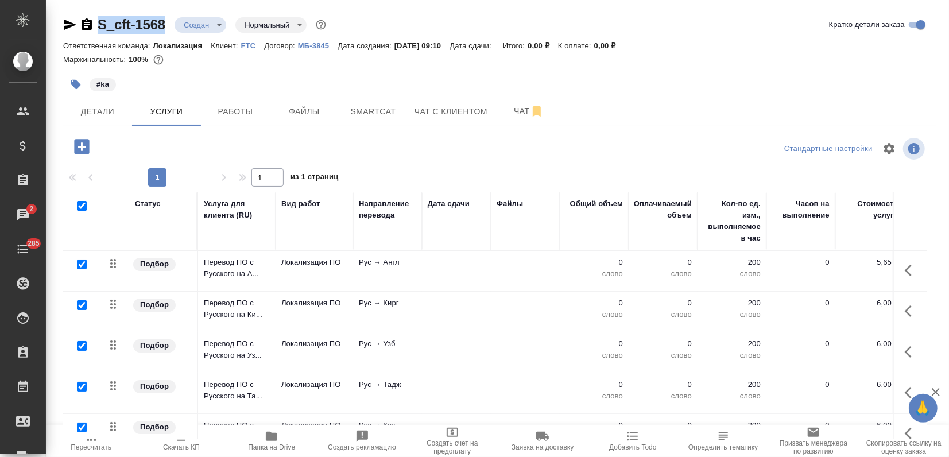
checkbox input "true"
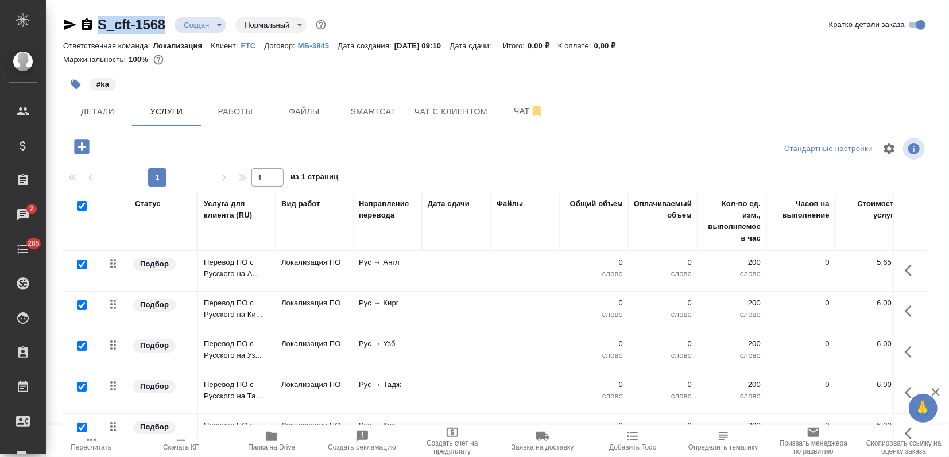
checkbox input "true"
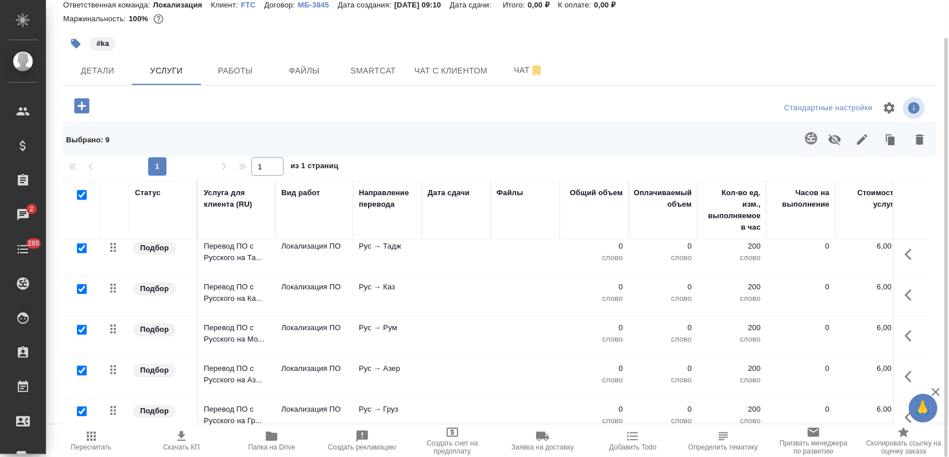
scroll to position [188, 0]
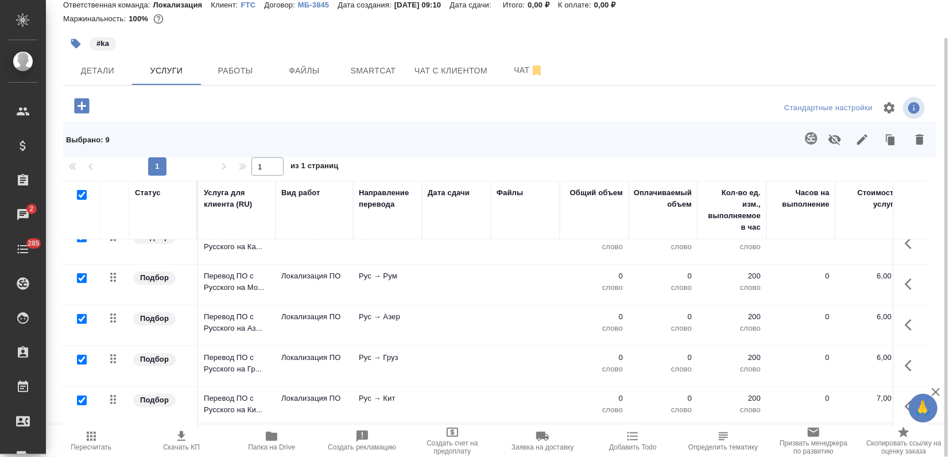
click at [83, 355] on input "checkbox" at bounding box center [82, 360] width 10 height 10
checkbox input "false"
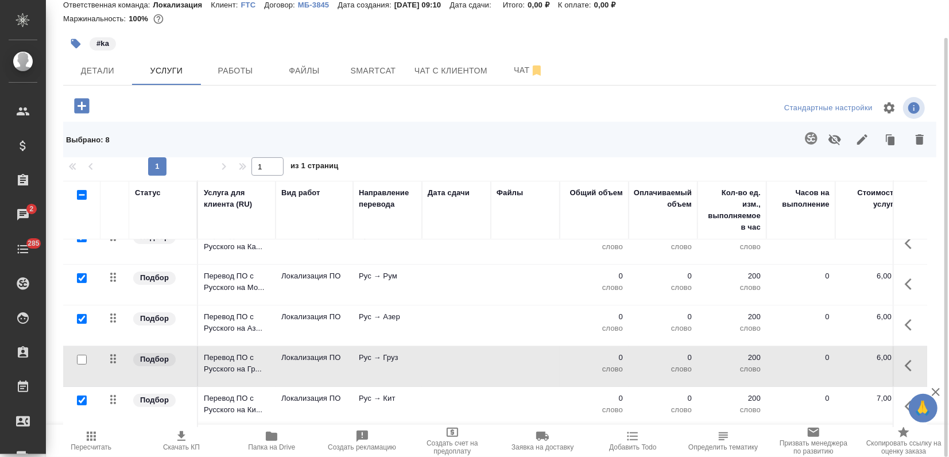
click at [918, 142] on icon "button" at bounding box center [920, 139] width 8 height 10
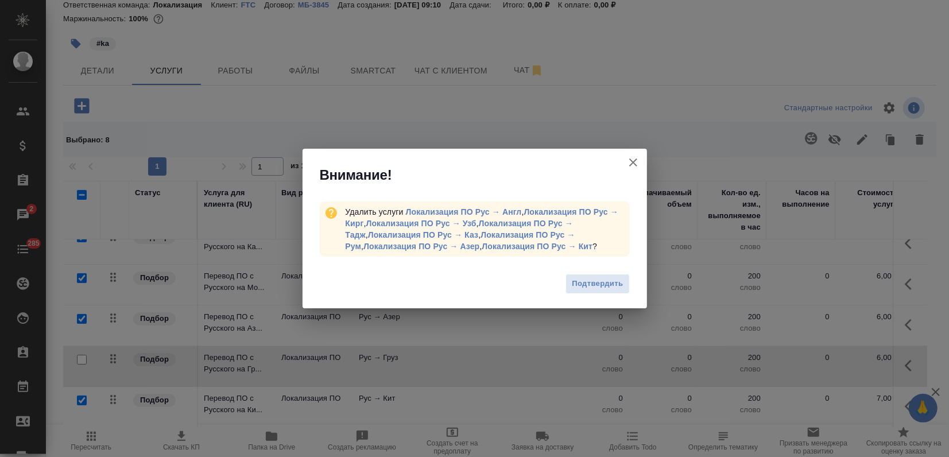
click at [611, 274] on button "Подтвердить" at bounding box center [598, 284] width 64 height 20
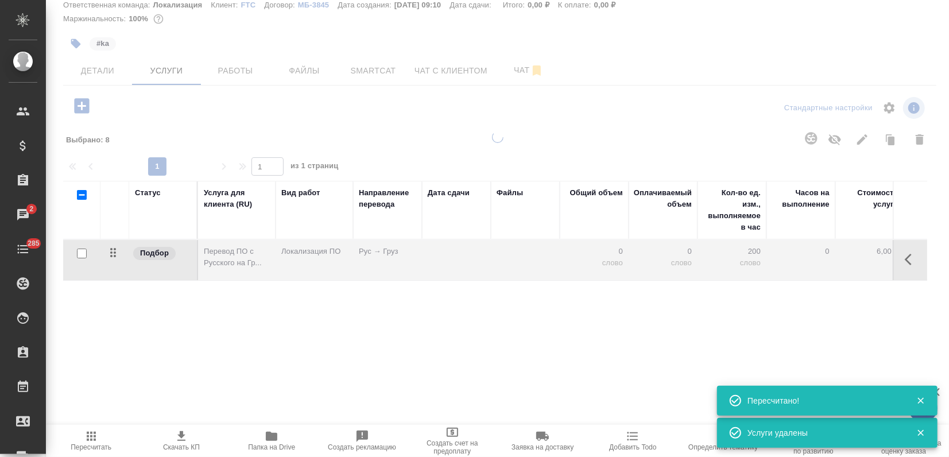
scroll to position [0, 0]
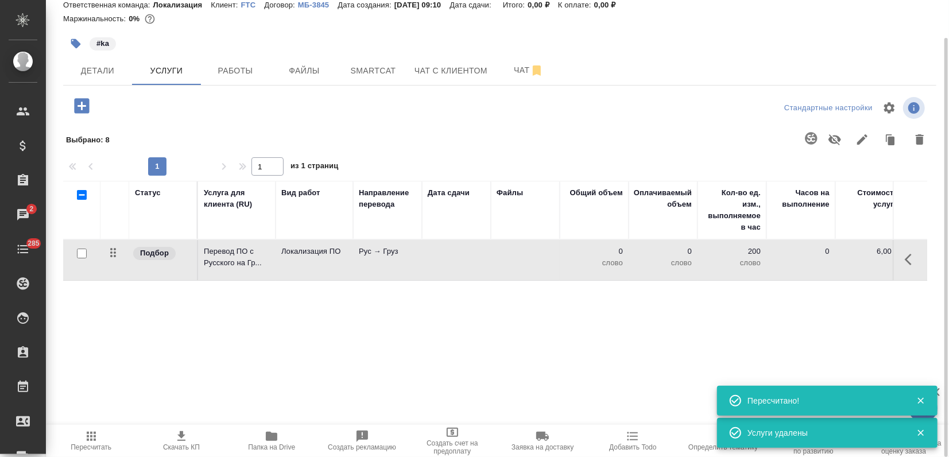
click at [377, 261] on td "Рус → Груз" at bounding box center [387, 260] width 69 height 40
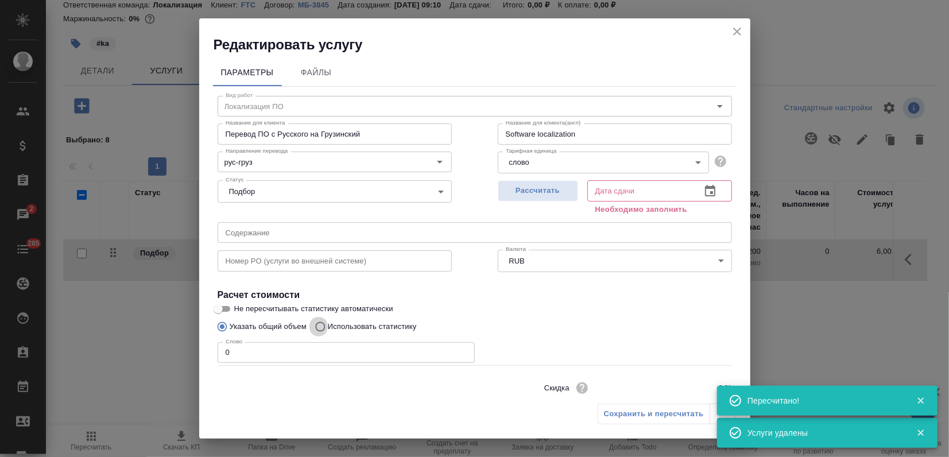
drag, startPoint x: 326, startPoint y: 326, endPoint x: 519, endPoint y: 248, distance: 208.4
click at [326, 326] on input "Использовать статистику" at bounding box center [319, 327] width 18 height 22
radio input "true"
radio input "false"
click at [528, 192] on span "Рассчитать" at bounding box center [538, 190] width 68 height 13
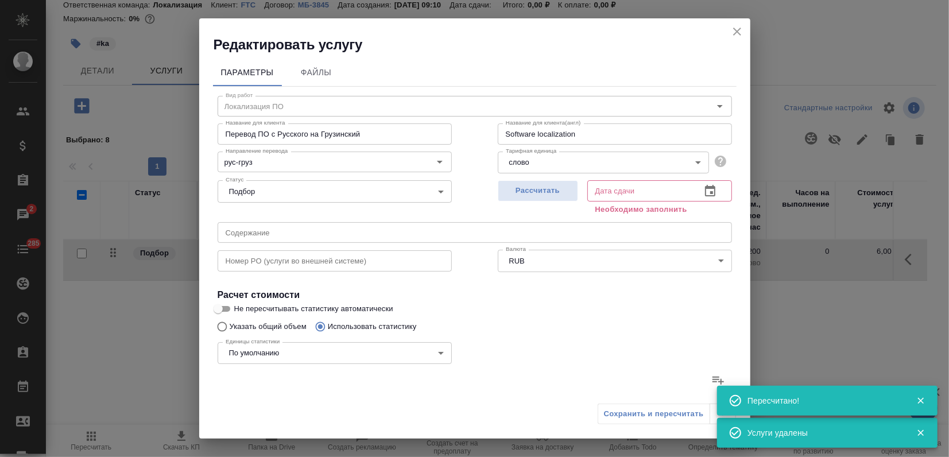
type input "02.09.2025 09:13"
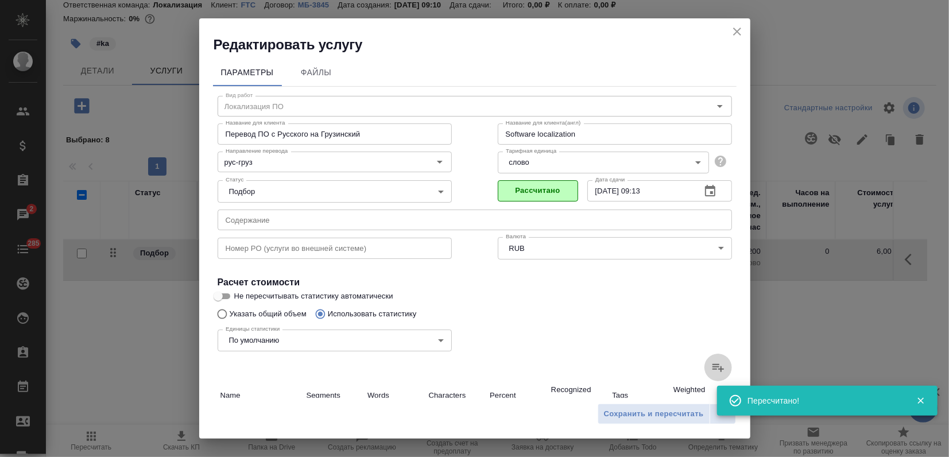
click at [711, 362] on icon at bounding box center [718, 368] width 14 height 14
click at [0, 0] on input "file" at bounding box center [0, 0] width 0 height 0
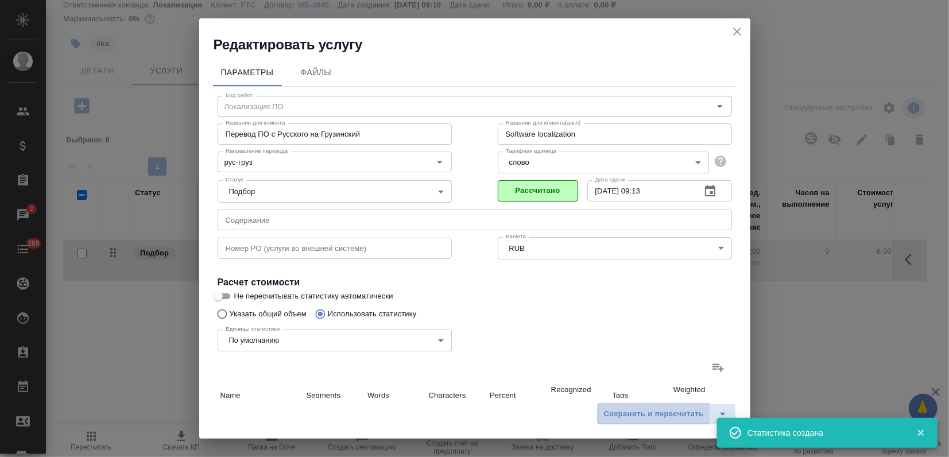
click at [671, 415] on span "Сохранить и пересчитать" at bounding box center [654, 414] width 100 height 13
type input "1"
type input "3"
type input "19"
type input "2"
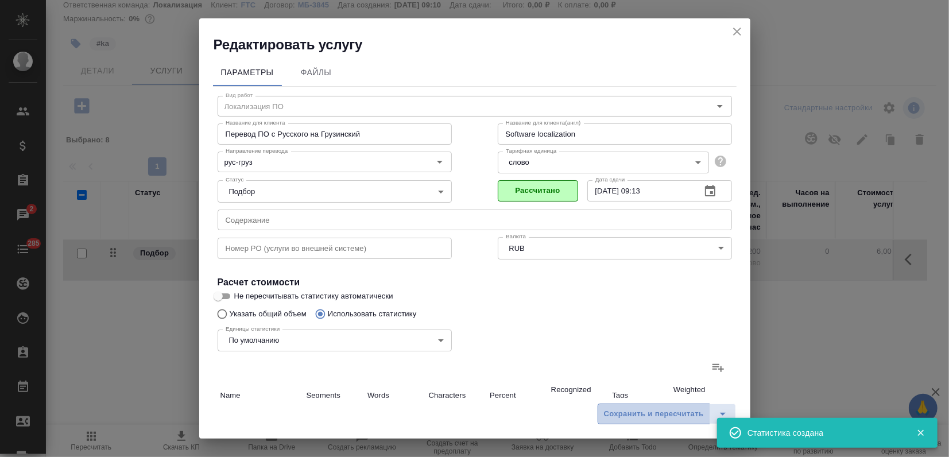
type input "9"
type input "49"
type input "3"
type input "12"
type input "68"
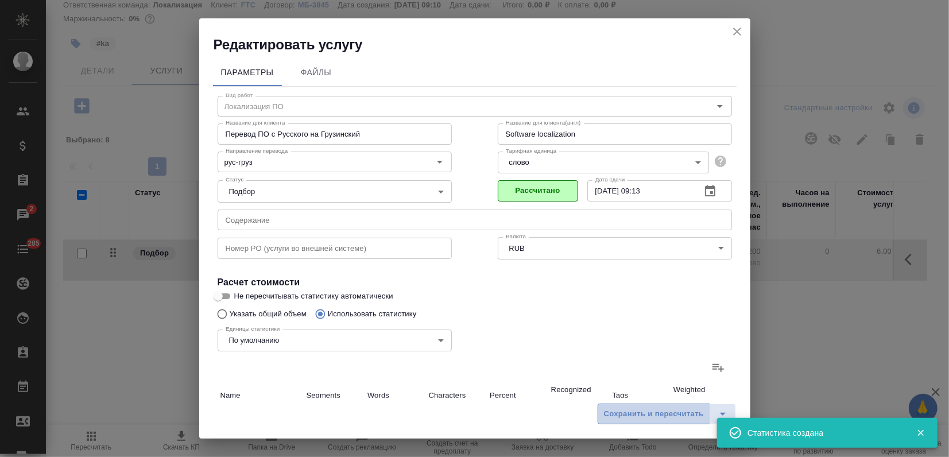
type input "3"
type input "12"
type input "68"
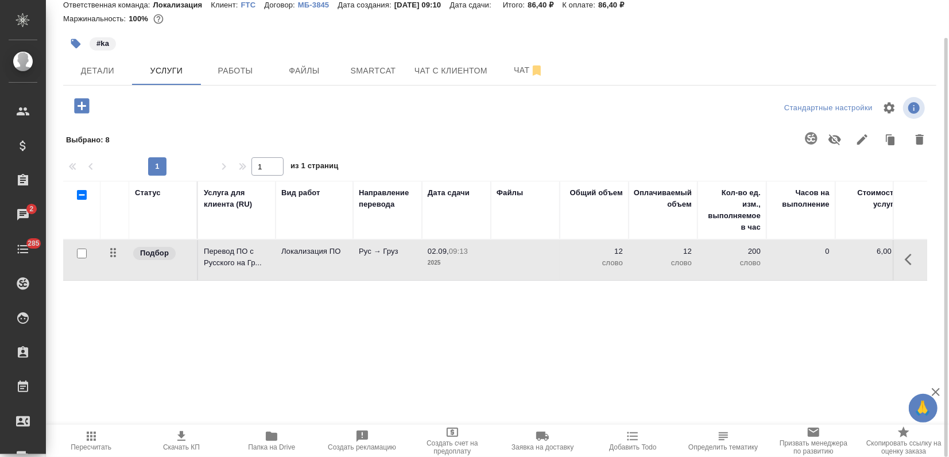
click at [96, 435] on icon "button" at bounding box center [91, 437] width 14 height 14
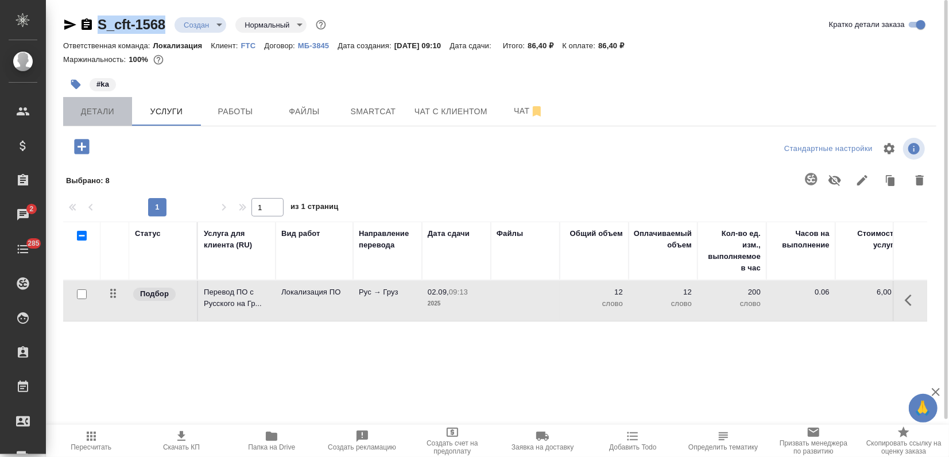
click at [104, 115] on span "Детали" at bounding box center [97, 112] width 55 height 14
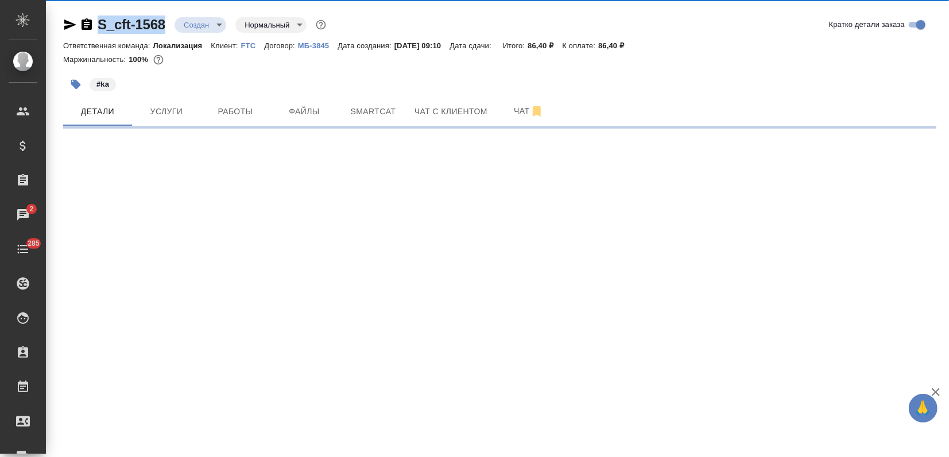
select select "RU"
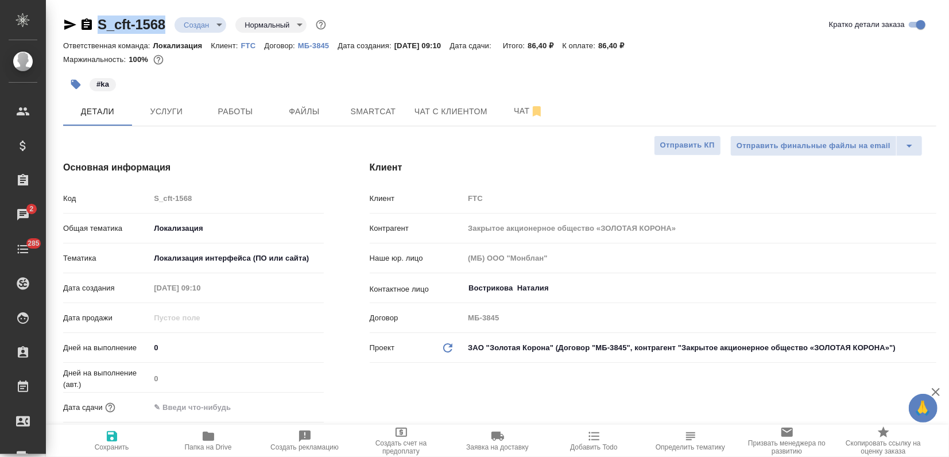
type textarea "x"
drag, startPoint x: 187, startPoint y: 407, endPoint x: 245, endPoint y: 418, distance: 59.0
click at [187, 407] on input "text" at bounding box center [200, 407] width 100 height 17
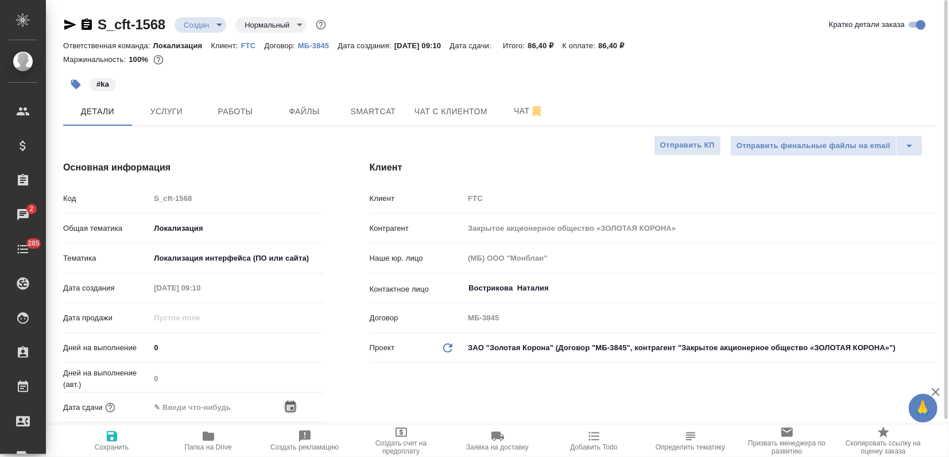
click at [287, 409] on icon "button" at bounding box center [291, 407] width 14 height 14
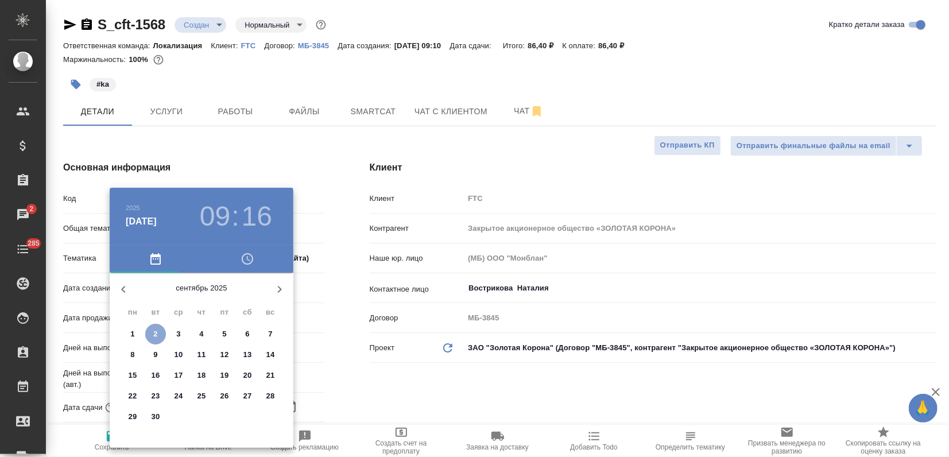
click at [161, 335] on span "2" at bounding box center [155, 333] width 21 height 11
type input "02.09.2025 09:16"
type textarea "x"
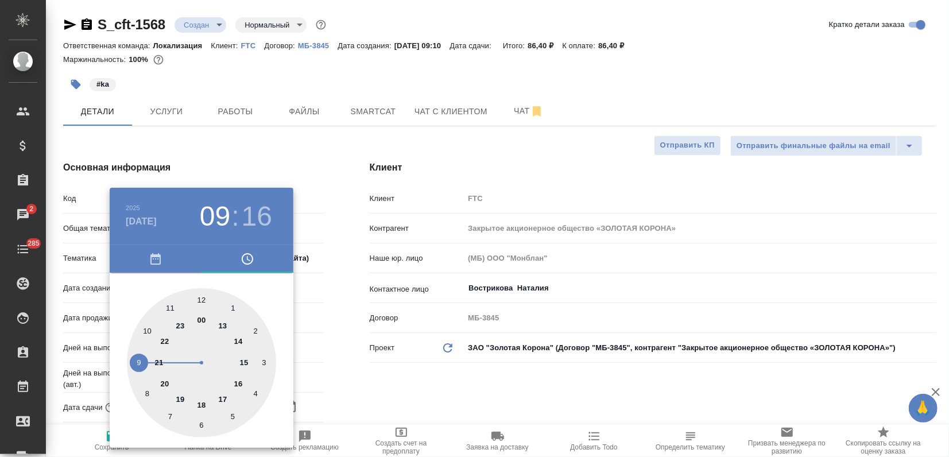
drag, startPoint x: 238, startPoint y: 383, endPoint x: 234, endPoint y: 366, distance: 17.7
click at [238, 382] on div at bounding box center [201, 362] width 149 height 149
type input "02.09.2025 16:16"
type textarea "x"
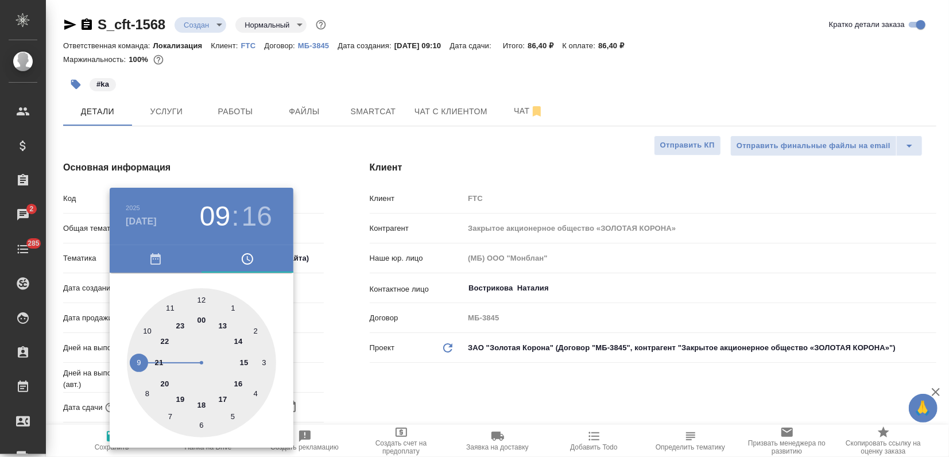
type textarea "x"
click at [200, 299] on div at bounding box center [201, 362] width 149 height 149
type input "02.09.2025 16:00"
type textarea "x"
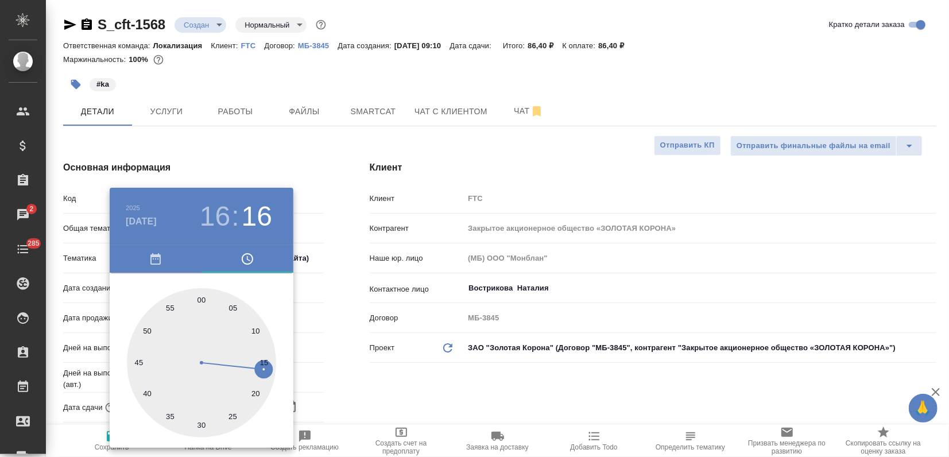
type textarea "x"
click at [292, 181] on div at bounding box center [474, 228] width 949 height 457
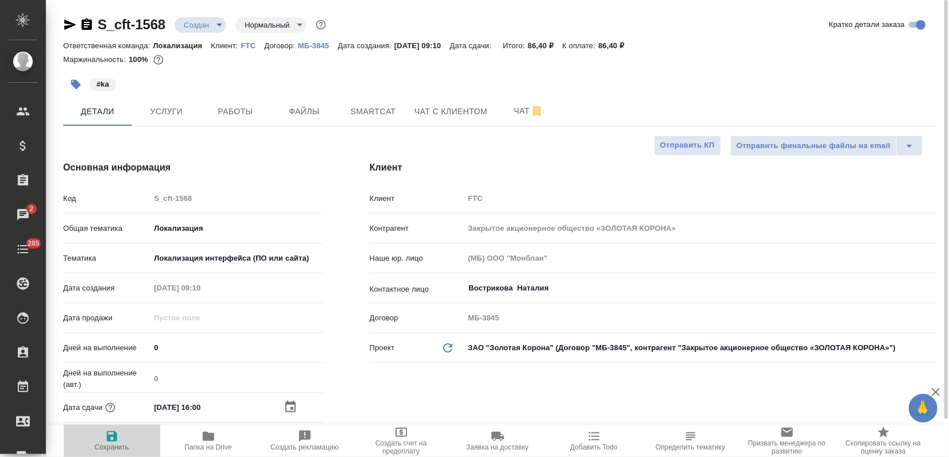
click at [115, 433] on icon "button" at bounding box center [112, 436] width 10 height 10
type textarea "x"
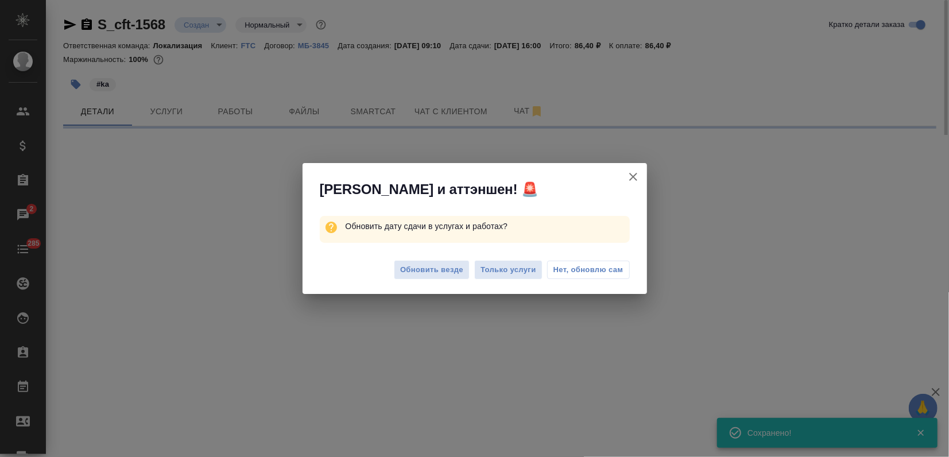
select select "RU"
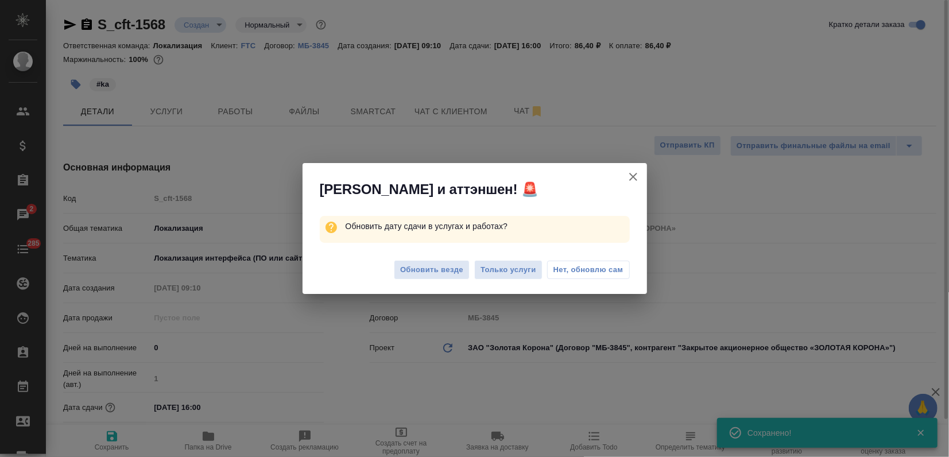
type textarea "x"
click at [416, 274] on span "Обновить везде" at bounding box center [431, 270] width 63 height 13
type textarea "x"
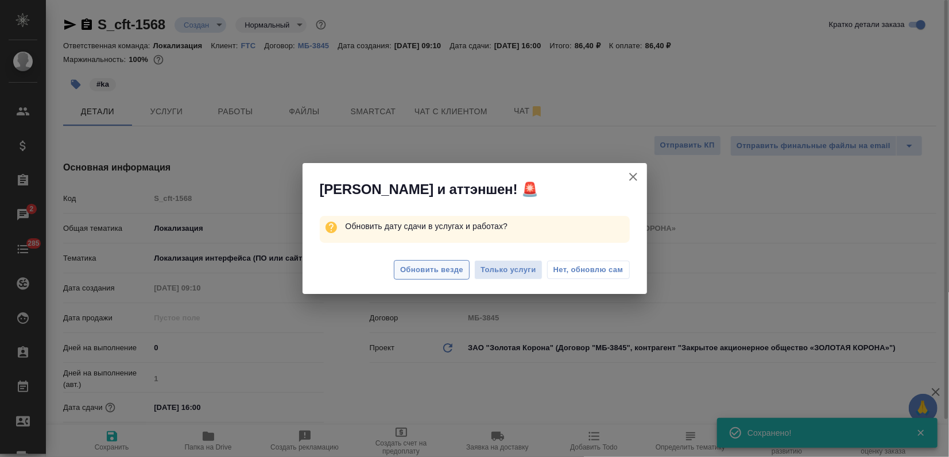
type textarea "x"
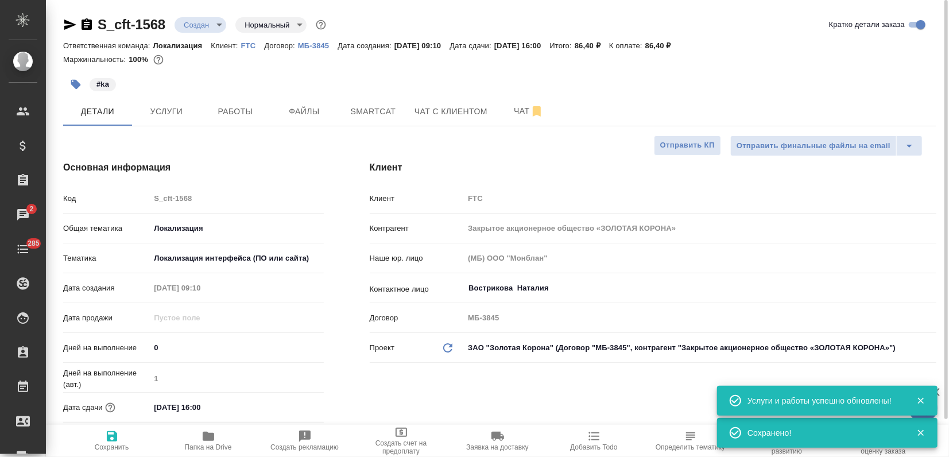
click at [209, 24] on body "🙏 .cls-1 fill:#fff; AWATERA Zagorodnikh Viktoria Клиенты Спецификации Заказы 2 …" at bounding box center [474, 228] width 949 height 457
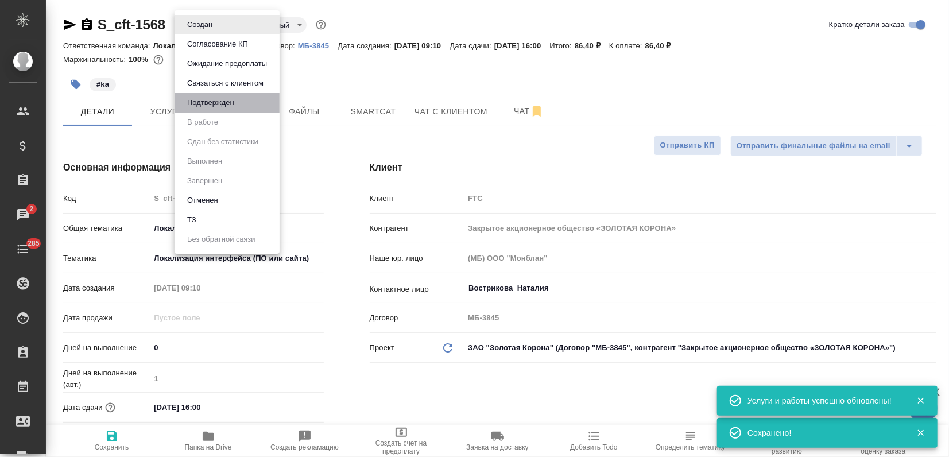
click at [227, 109] on li "Подтвержден" at bounding box center [227, 103] width 105 height 20
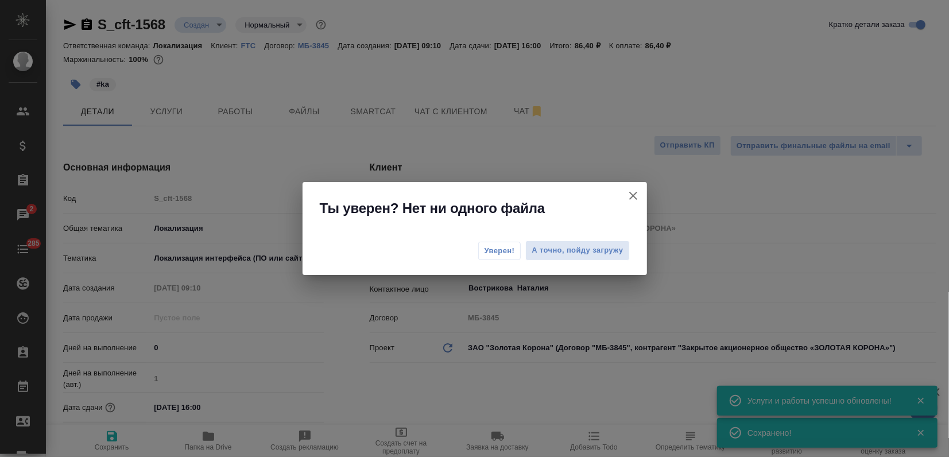
click at [489, 255] on span "Уверен!" at bounding box center [500, 250] width 30 height 11
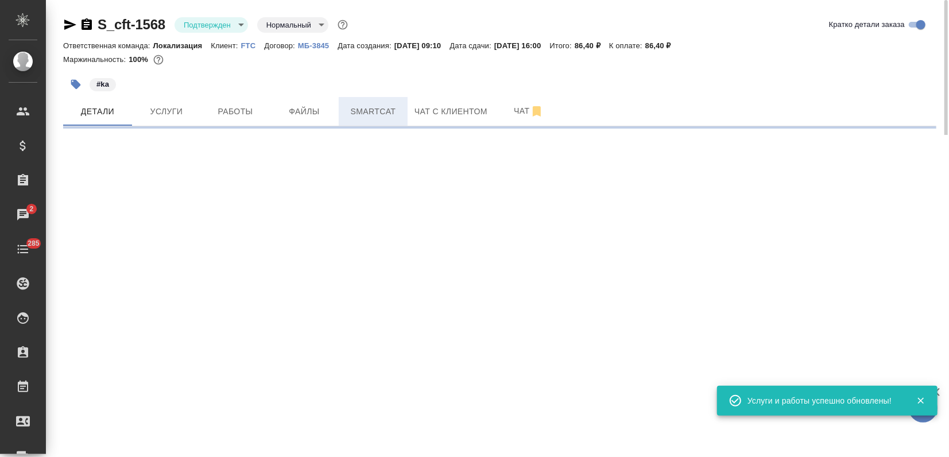
click at [386, 113] on span "Smartcat" at bounding box center [373, 112] width 55 height 14
select select "RU"
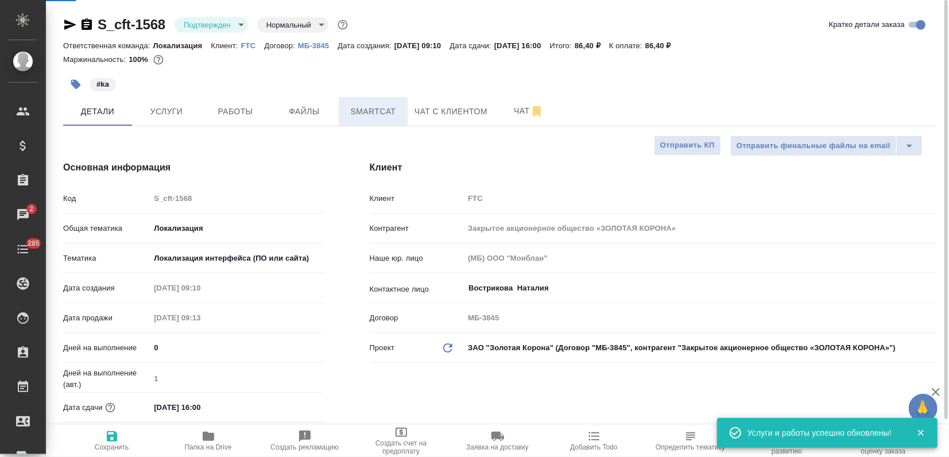
type textarea "x"
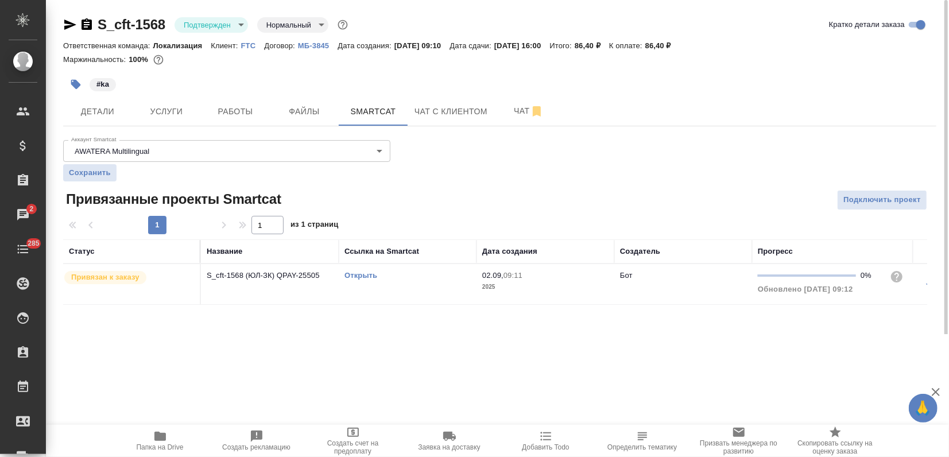
click at [70, 29] on icon "button" at bounding box center [70, 25] width 14 height 14
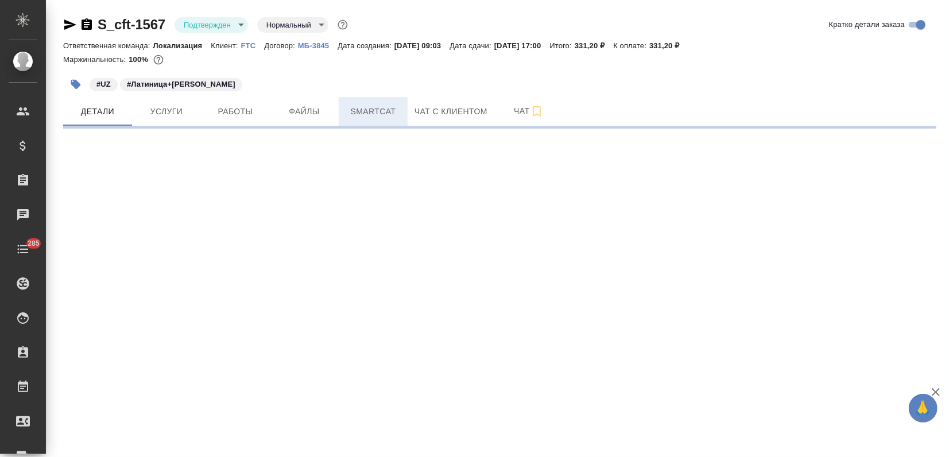
select select "RU"
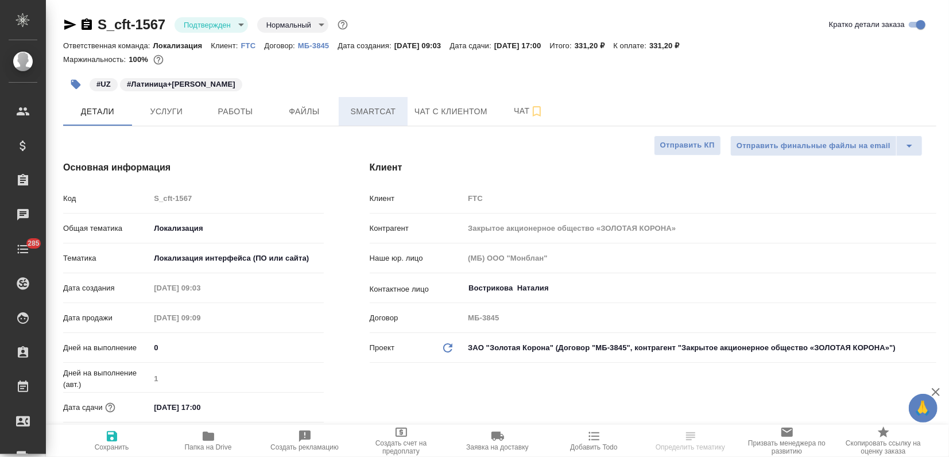
type textarea "x"
click at [371, 113] on span "Smartcat" at bounding box center [373, 112] width 55 height 14
type textarea "x"
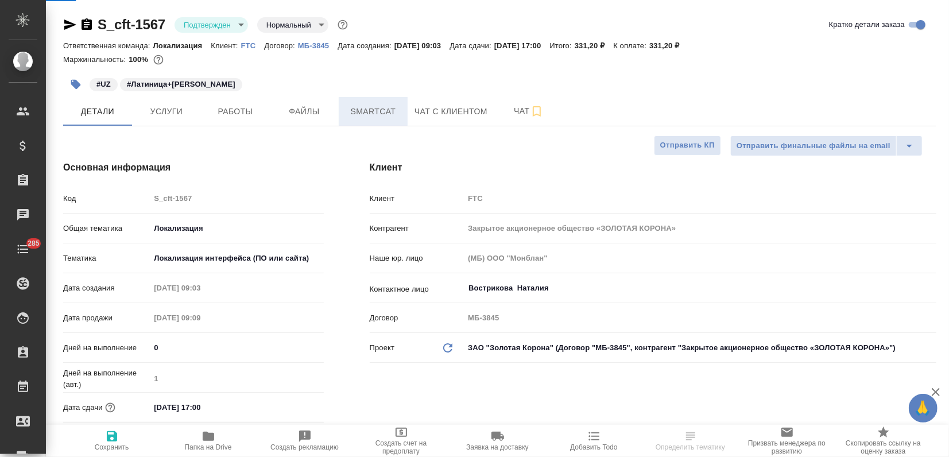
type textarea "x"
